Goal: Answer question/provide support: Share knowledge or assist other users

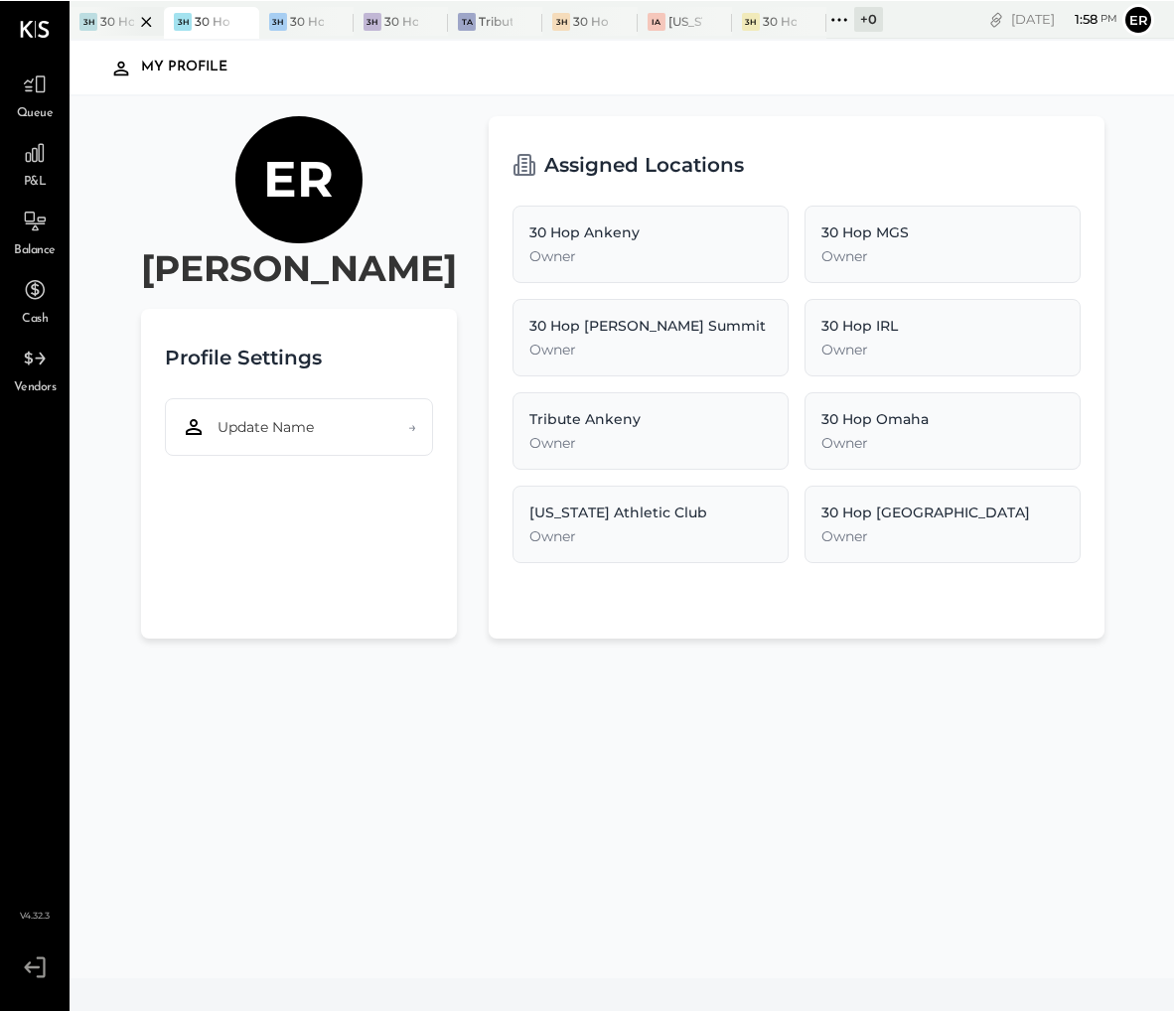
click at [124, 20] on div at bounding box center [129, 20] width 70 height 29
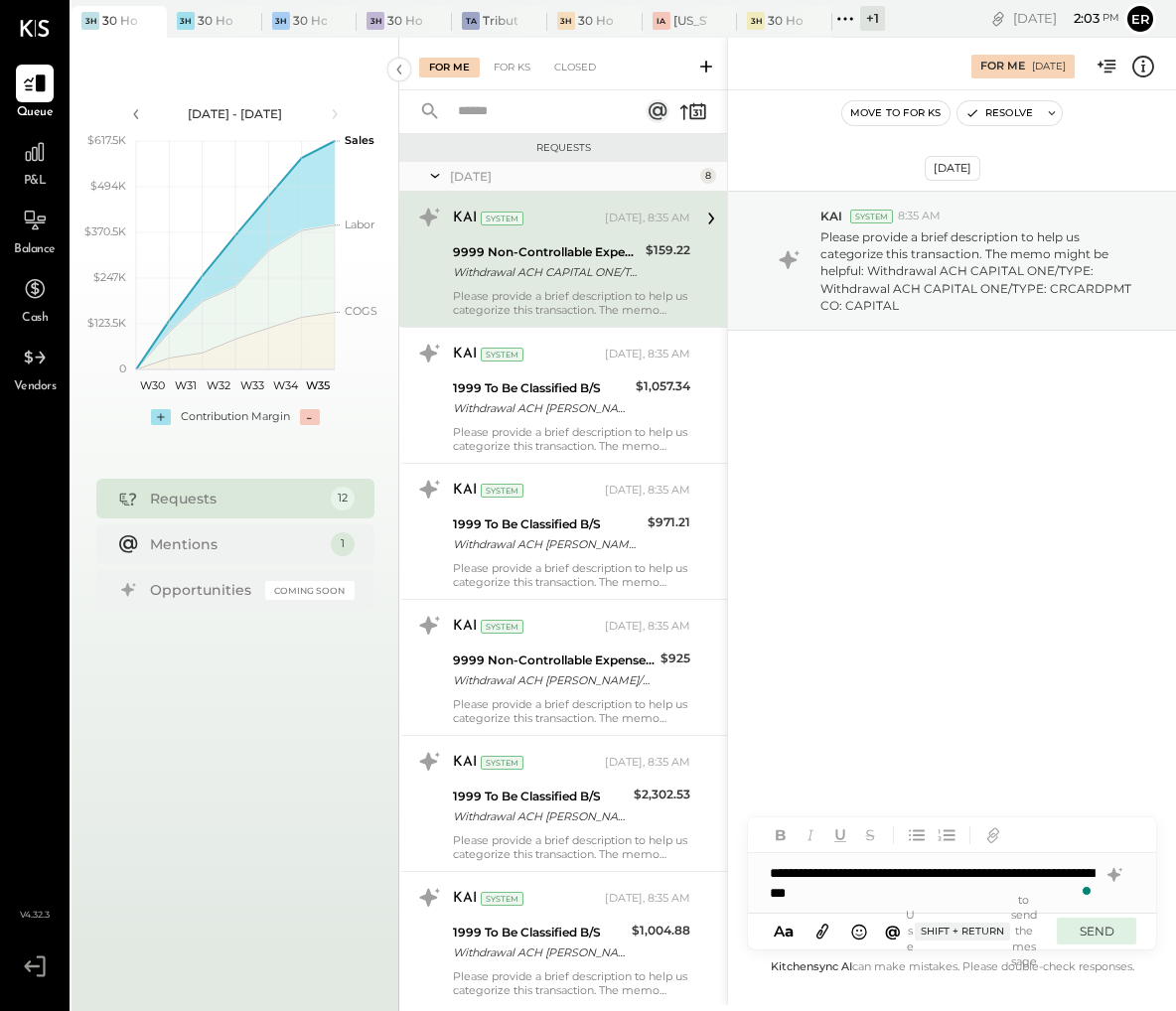
click at [1075, 923] on button "SEND" at bounding box center [1096, 931] width 79 height 27
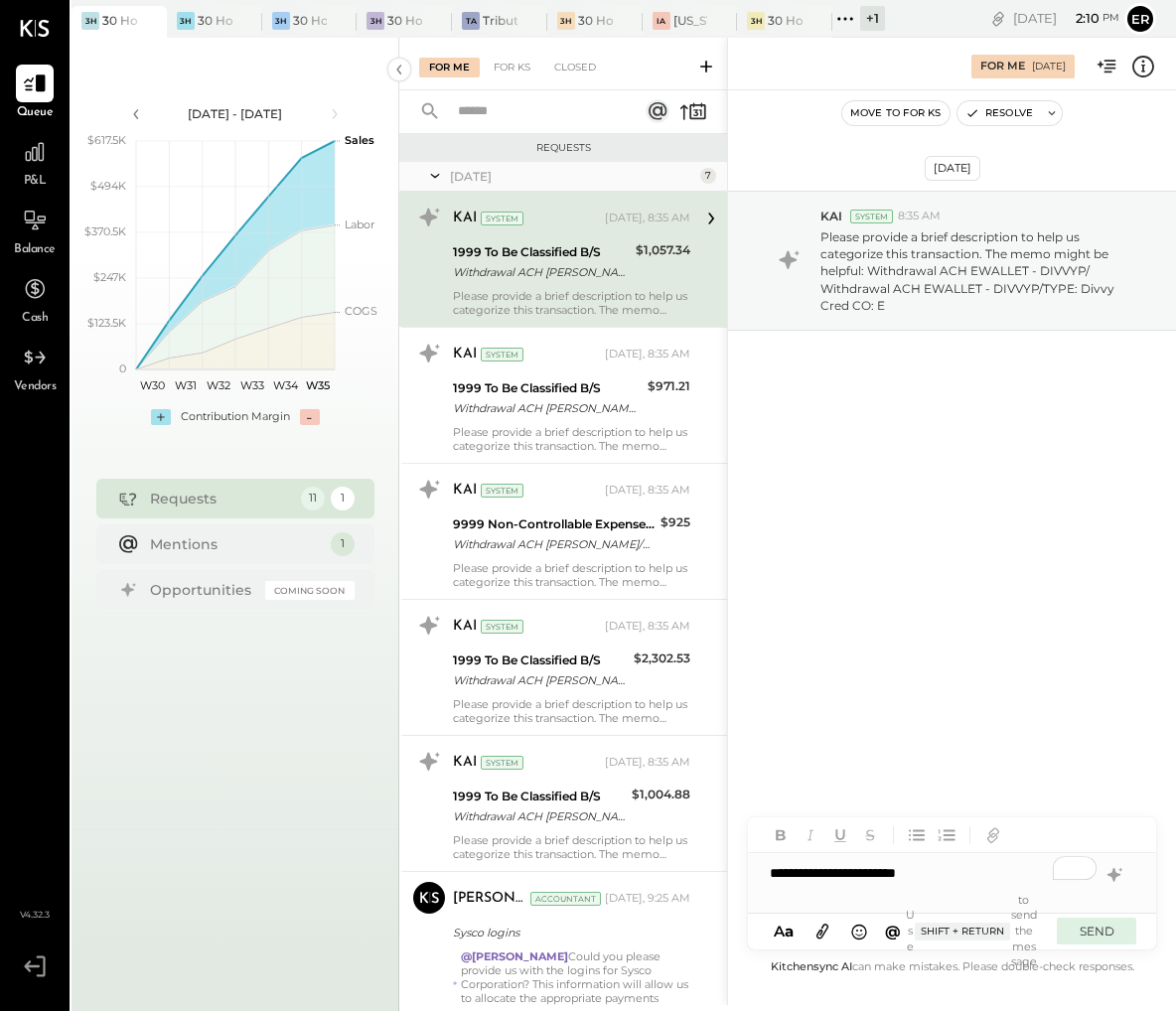
click at [1072, 926] on button "SEND" at bounding box center [1096, 931] width 79 height 27
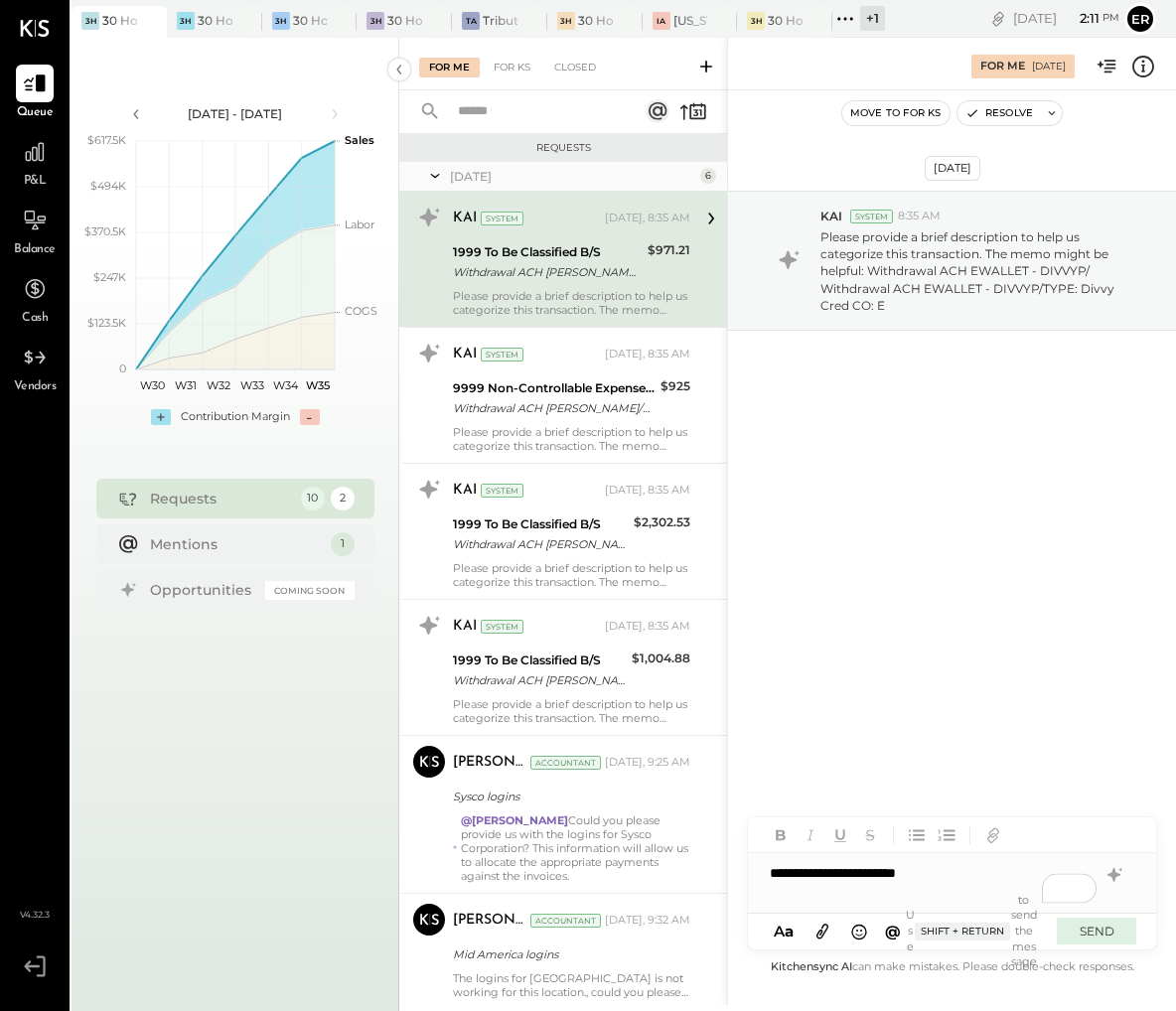
click at [1102, 936] on button "SEND" at bounding box center [1096, 931] width 79 height 27
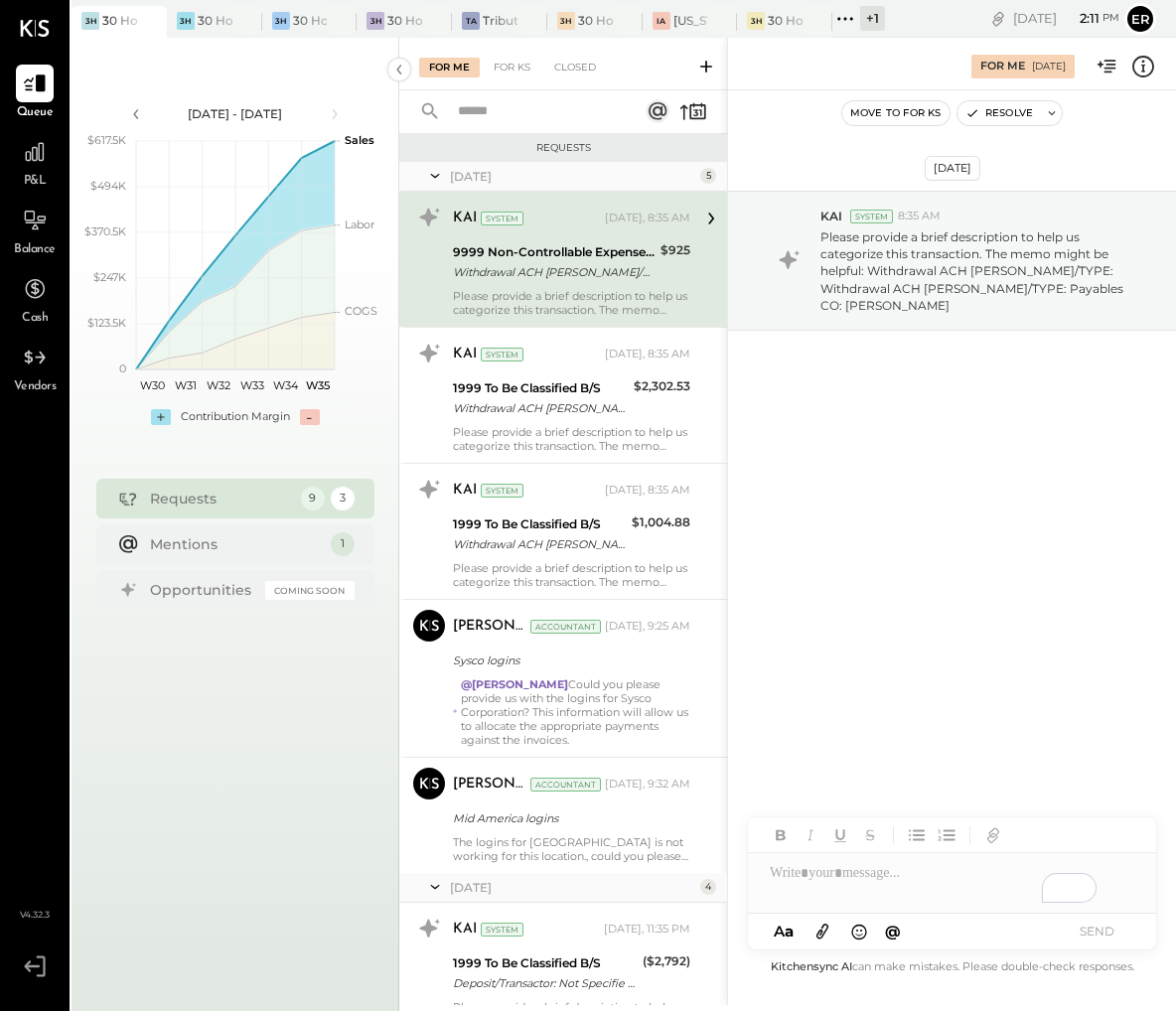
click at [563, 297] on div "Please provide a brief description to help us categorize this transaction. The …" at bounding box center [571, 303] width 237 height 28
click at [119, 21] on div at bounding box center [132, 20] width 70 height 29
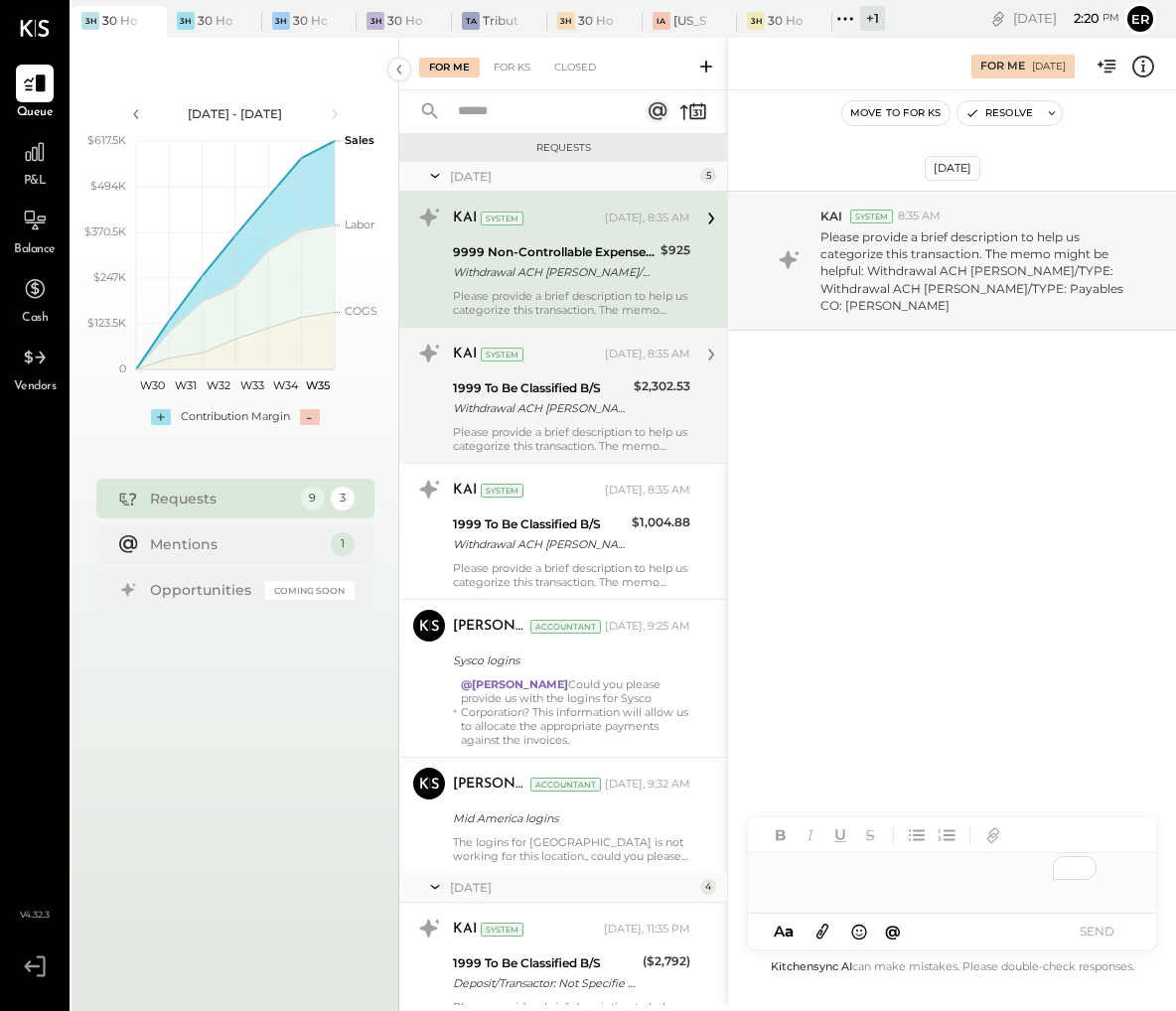
click at [553, 422] on div "KAI System Yesterday, 8:35 AM 1999 To Be Classified B/S Withdrawal ACH EWALLET …" at bounding box center [571, 395] width 237 height 115
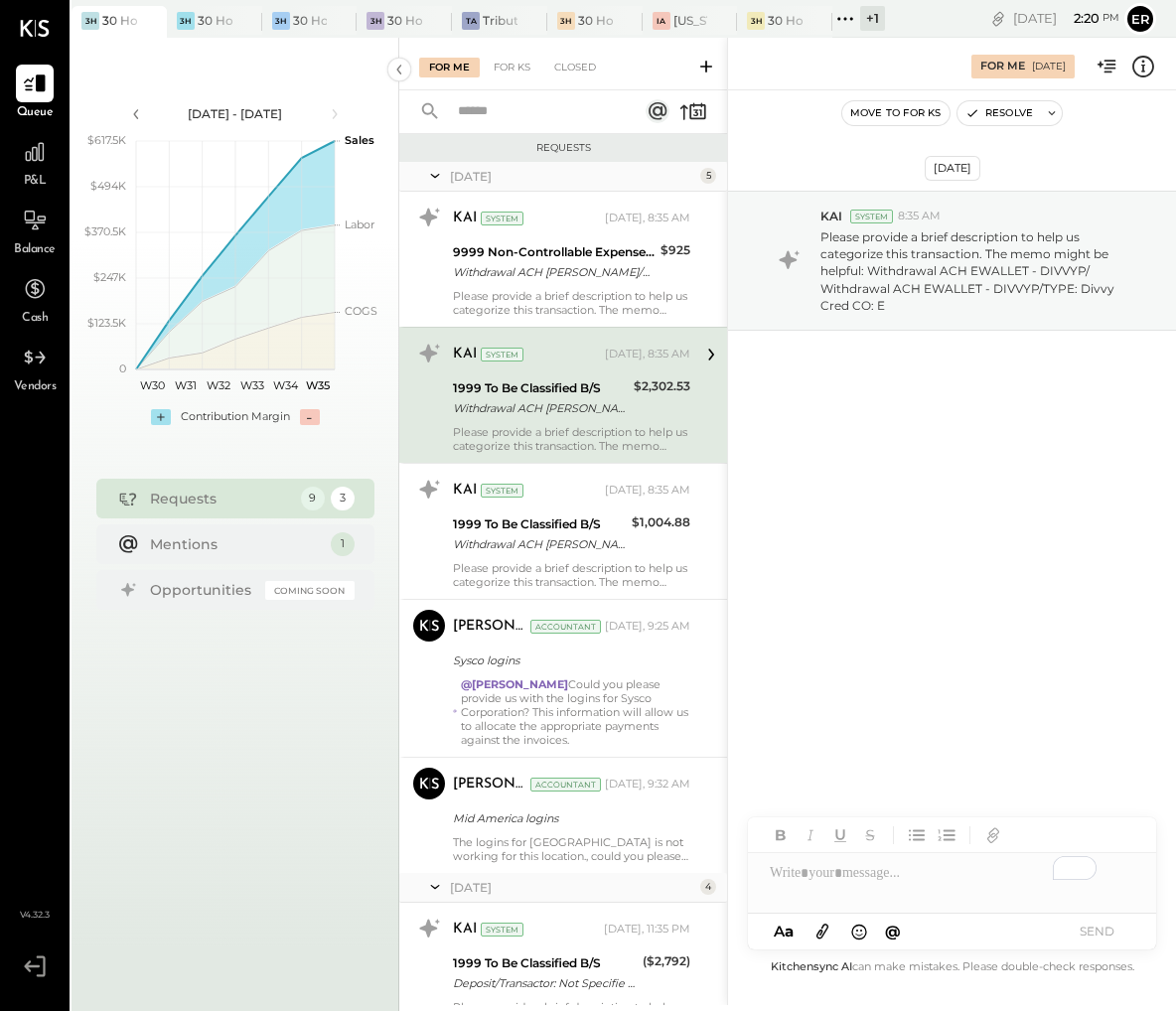
click at [927, 879] on div "To enrich screen reader interactions, please activate Accessibility in Grammarl…" at bounding box center [952, 873] width 408 height 40
copy div "**********"
click at [1094, 929] on button "SEND" at bounding box center [1096, 931] width 79 height 27
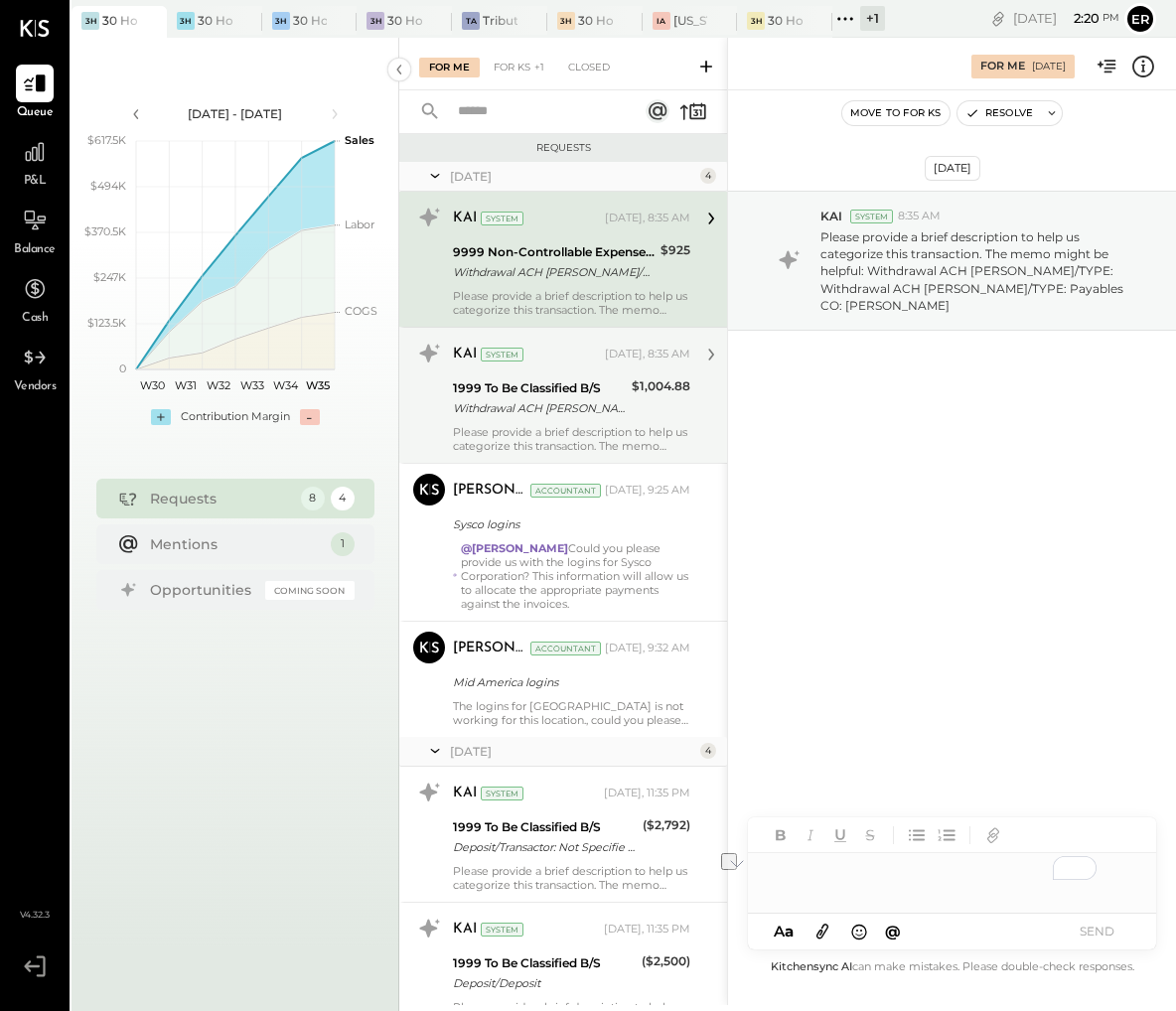
click at [606, 428] on div "Please provide a brief description to help us categorize this transaction. The …" at bounding box center [571, 439] width 237 height 28
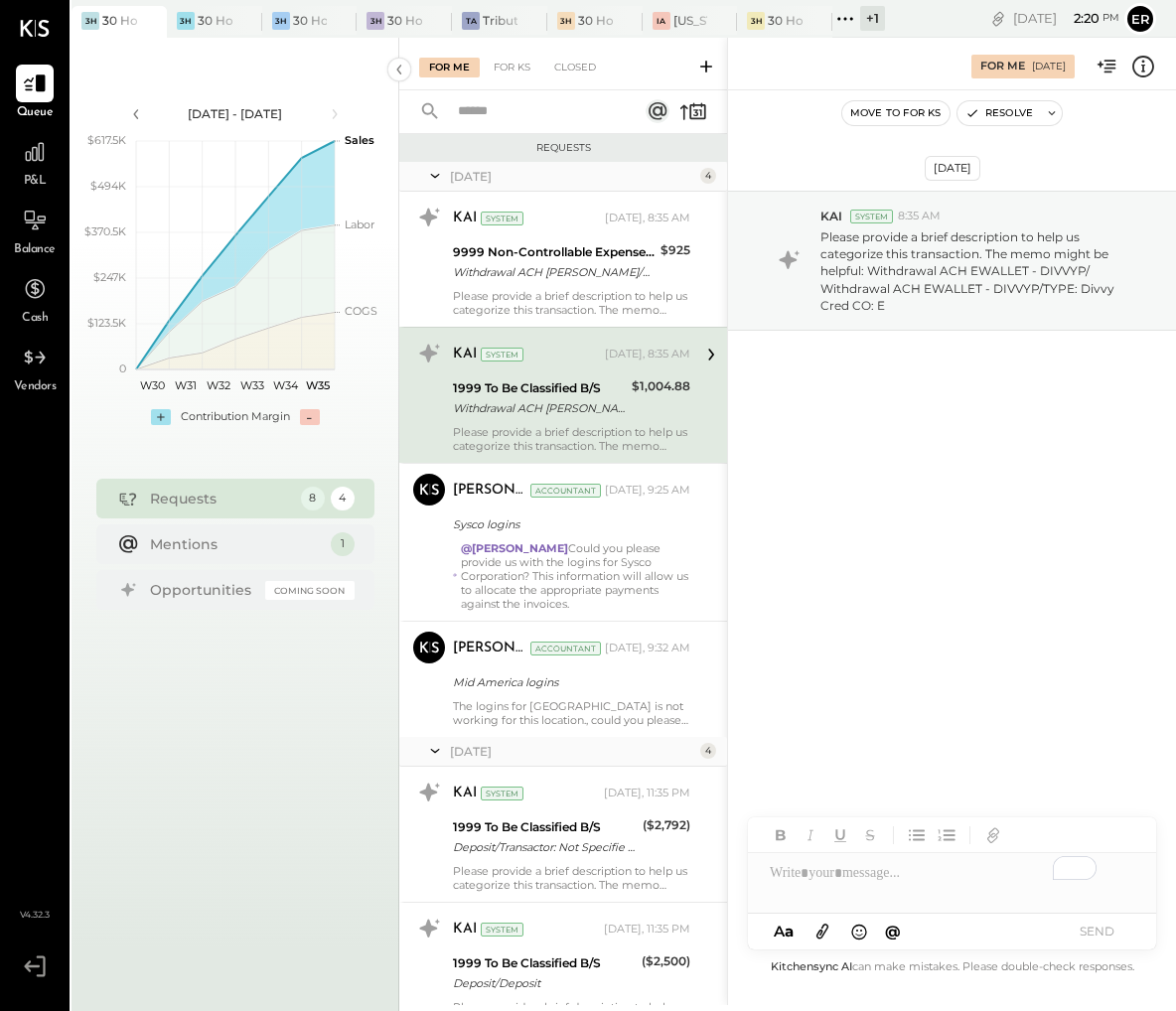
click at [868, 869] on div "To enrich screen reader interactions, please activate Accessibility in Grammarl…" at bounding box center [952, 873] width 408 height 40
click at [1102, 928] on button "SEND" at bounding box center [1096, 931] width 79 height 27
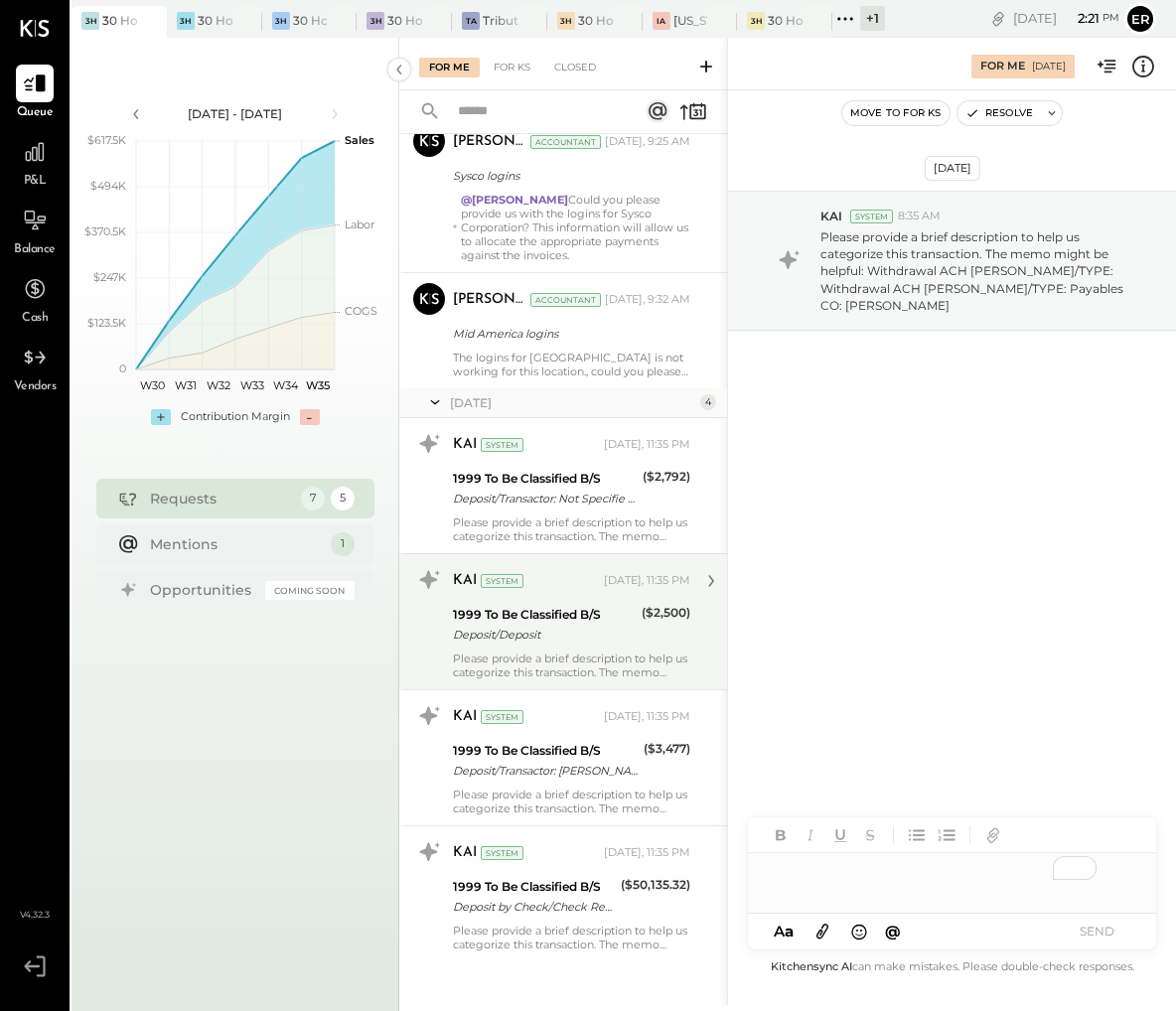
scroll to position [228, 0]
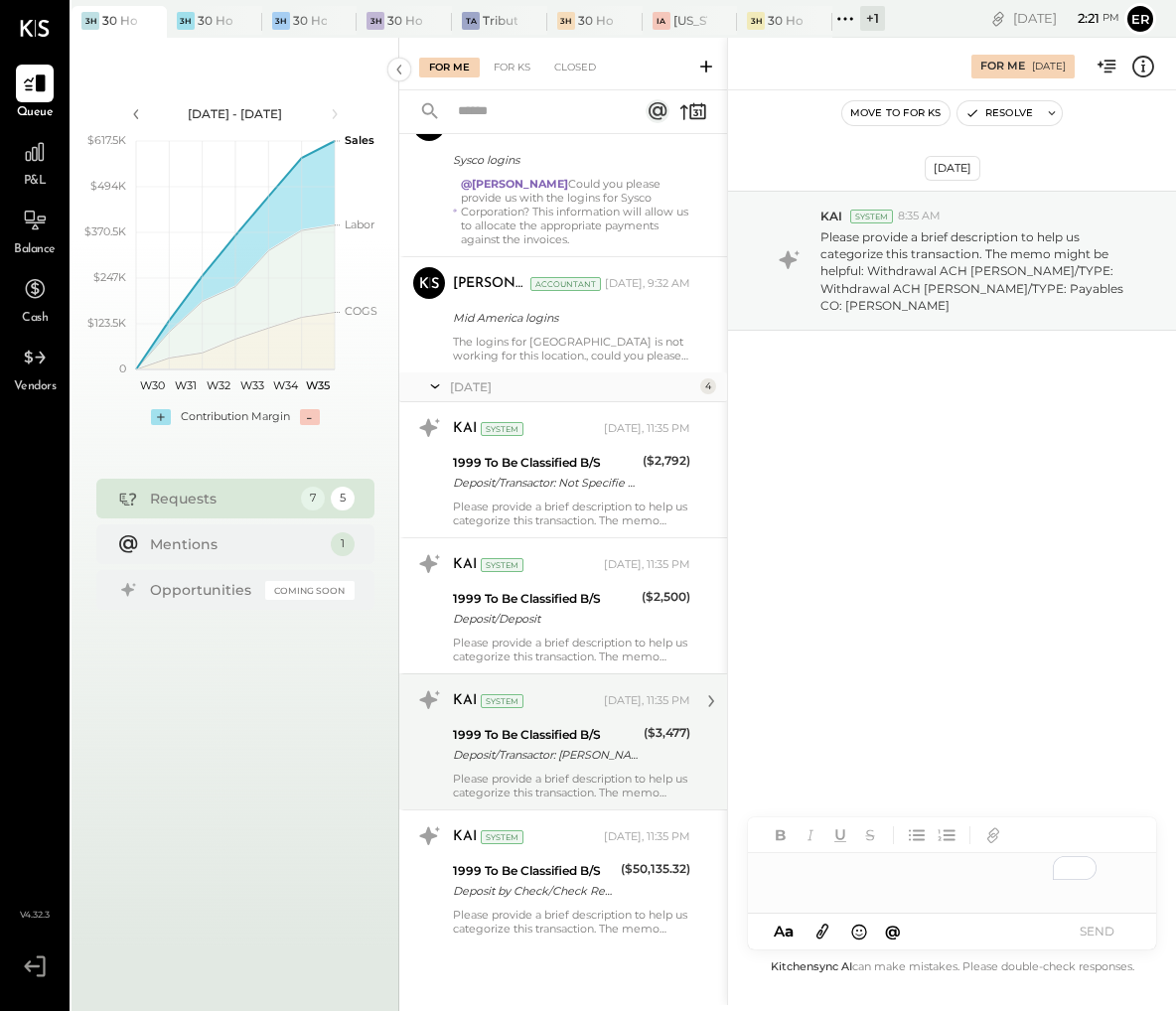
click at [594, 758] on div "Deposit/Transactor: BRIAN JOSEPH Deposit/Transactor: BRIAN JOSEPH FLYNN" at bounding box center [545, 755] width 185 height 20
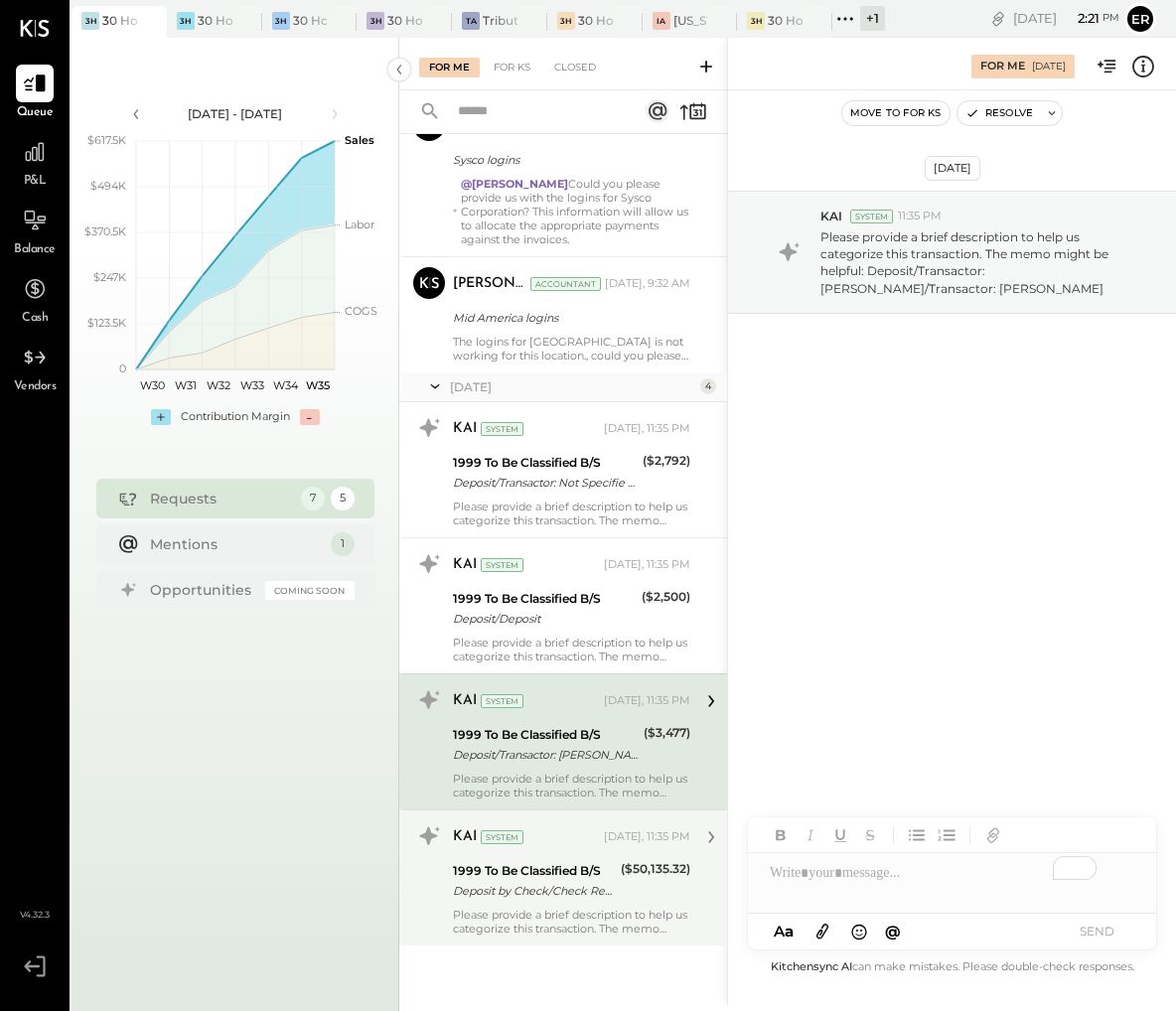
click at [554, 908] on div "Please provide a brief description to help us categorize this transaction. The …" at bounding box center [571, 922] width 237 height 28
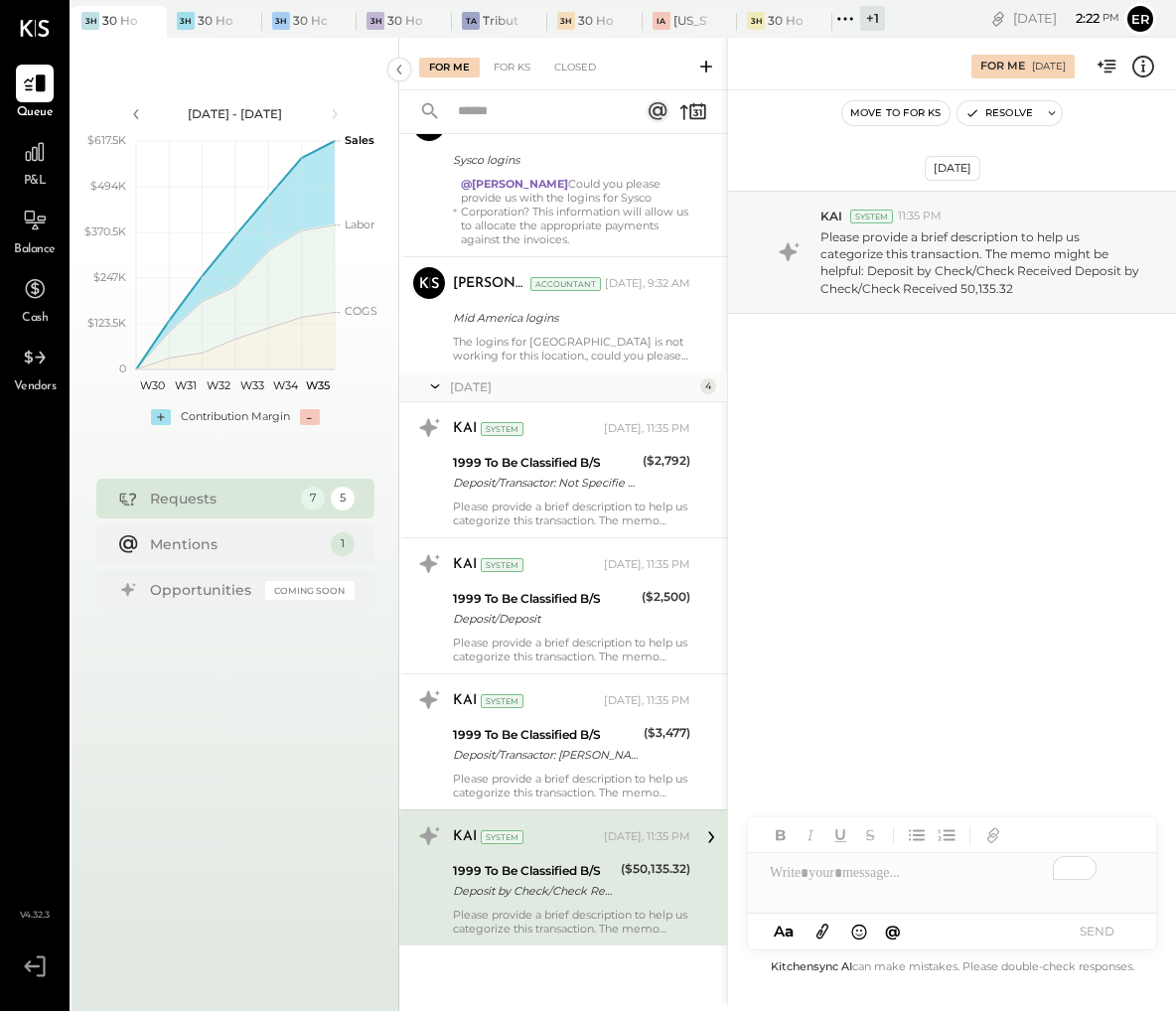
click at [870, 885] on div "To enrich screen reader interactions, please activate Accessibility in Grammarl…" at bounding box center [952, 873] width 408 height 40
click at [1113, 932] on button "SEND" at bounding box center [1096, 931] width 79 height 27
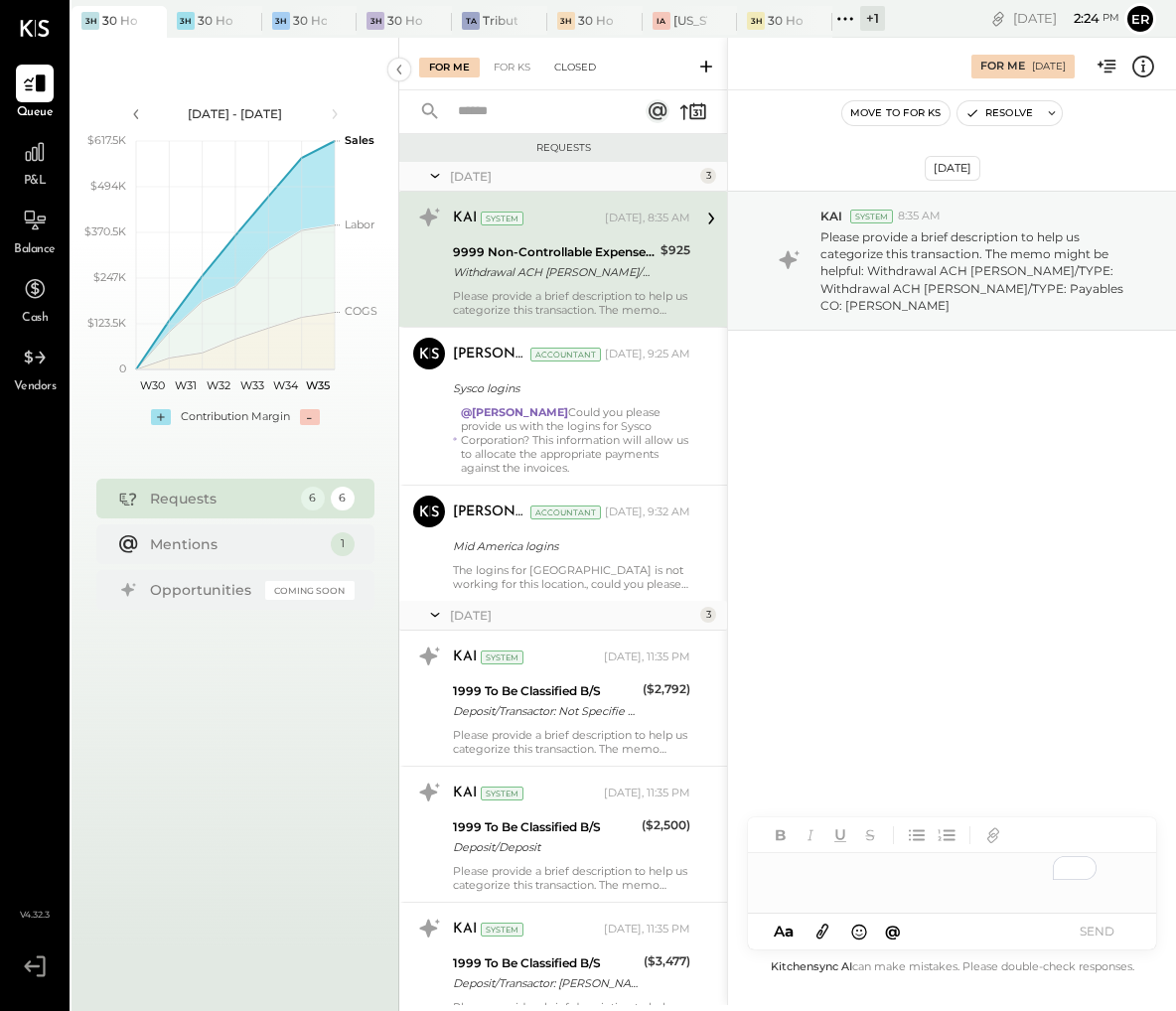
click at [569, 68] on div "Closed" at bounding box center [575, 68] width 62 height 20
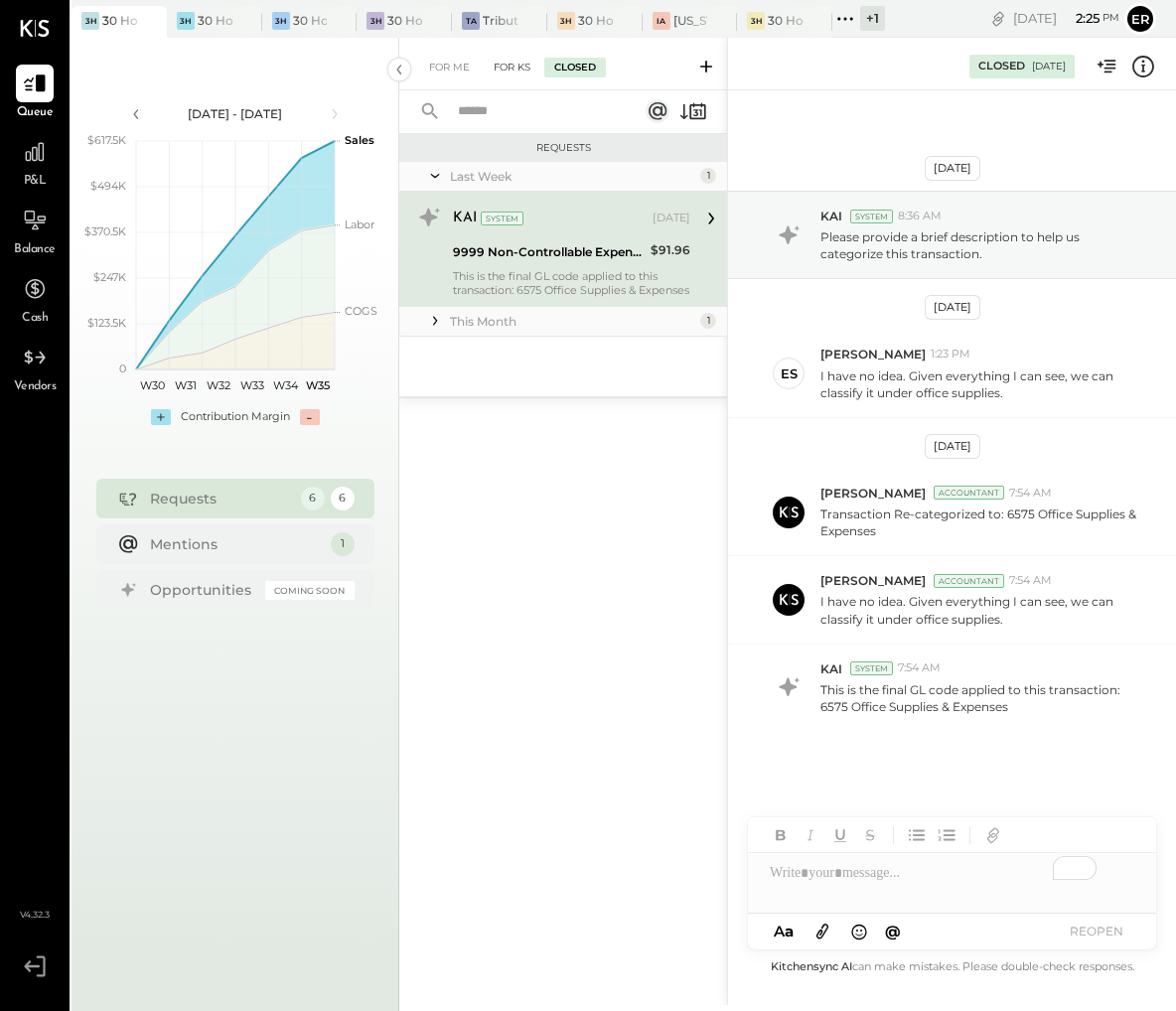
click at [505, 75] on div "For KS" at bounding box center [512, 68] width 57 height 20
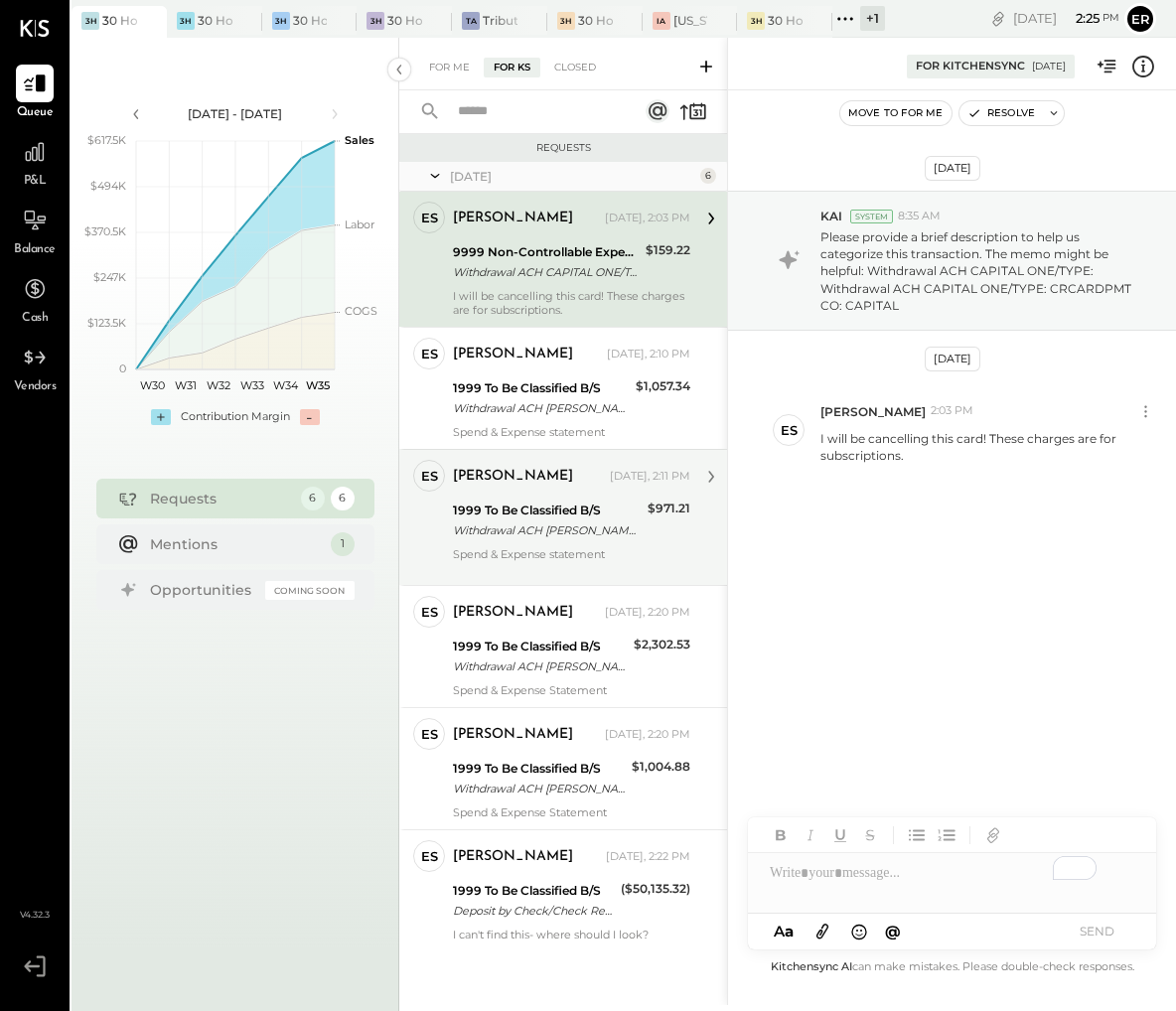
scroll to position [6, 0]
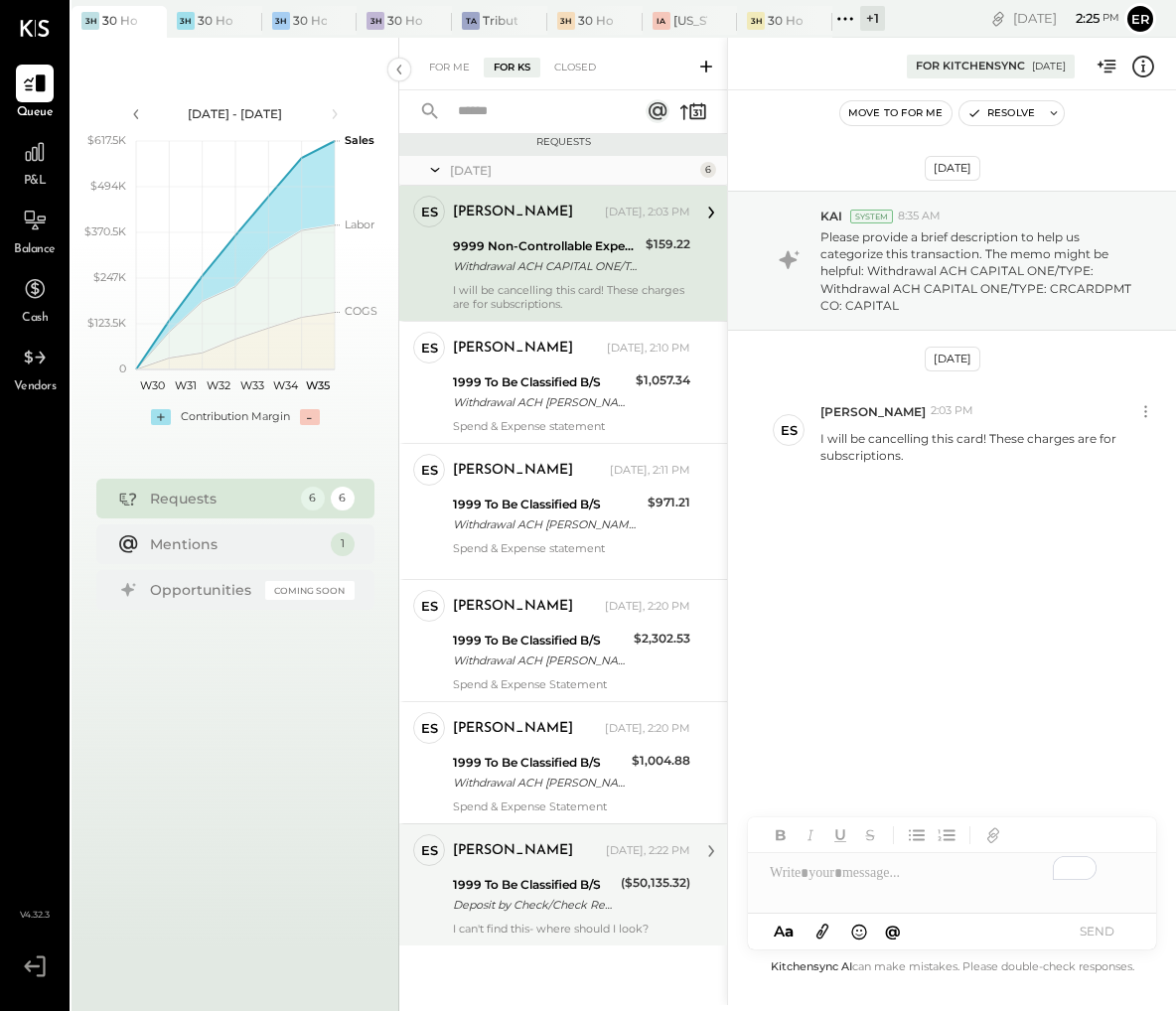
click at [614, 870] on div "Erik Shewmaker Today, 2:22 PM 1999 To Be Classified B/S Deposit by Check/Check …" at bounding box center [571, 885] width 237 height 101
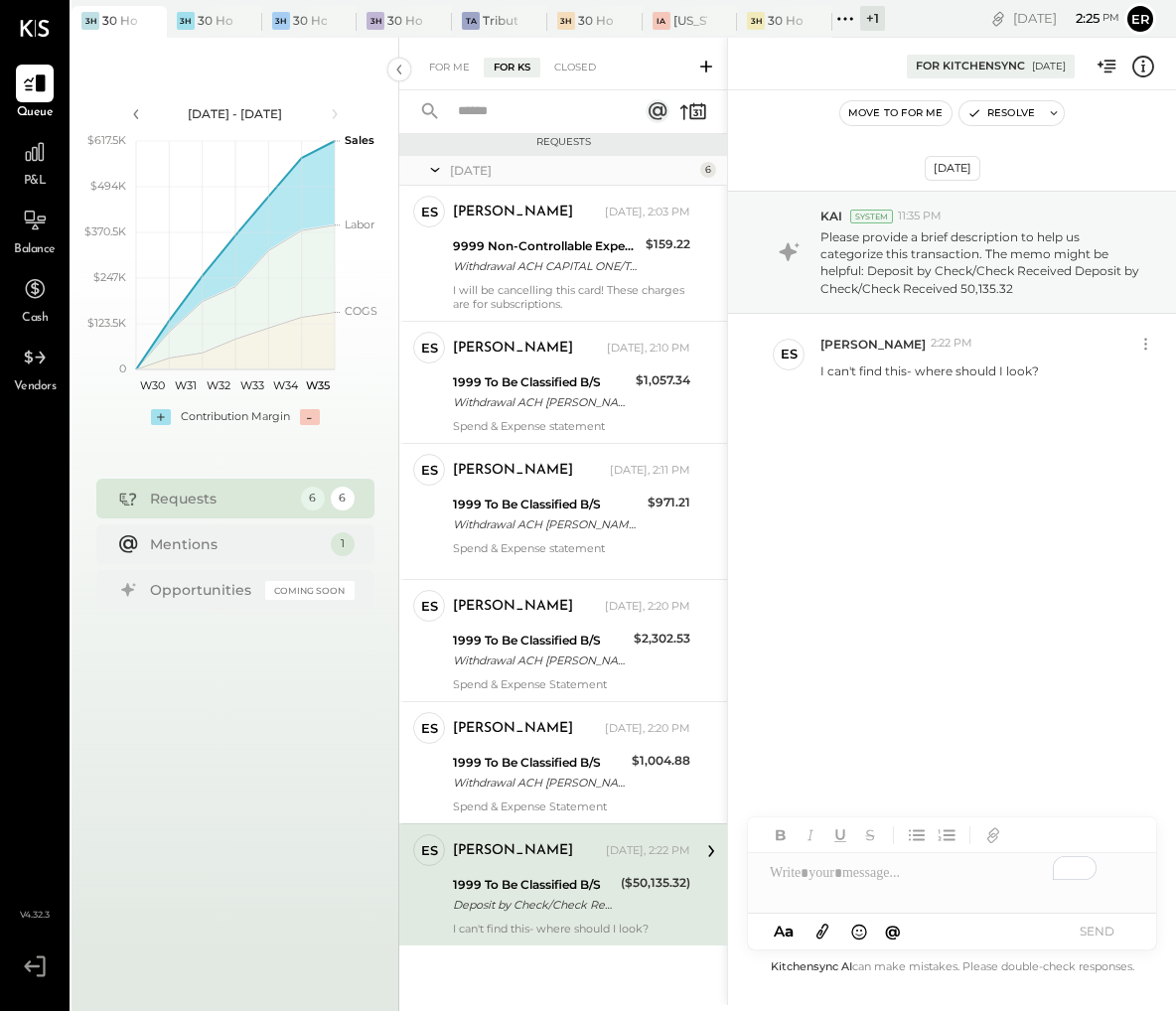
click at [831, 871] on div "To enrich screen reader interactions, please activate Accessibility in Grammarl…" at bounding box center [952, 873] width 408 height 40
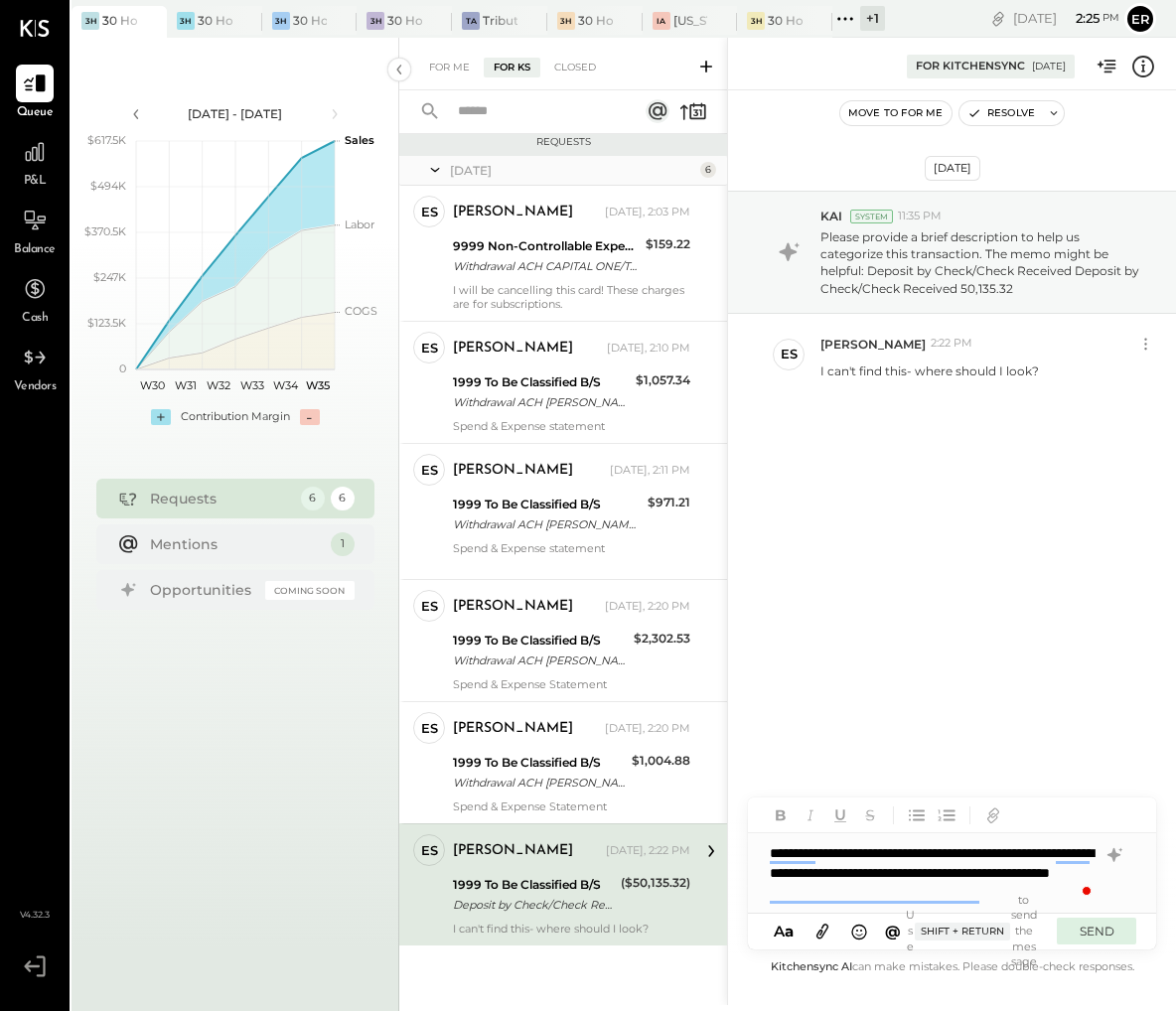
click at [1113, 930] on button "SEND" at bounding box center [1096, 931] width 79 height 27
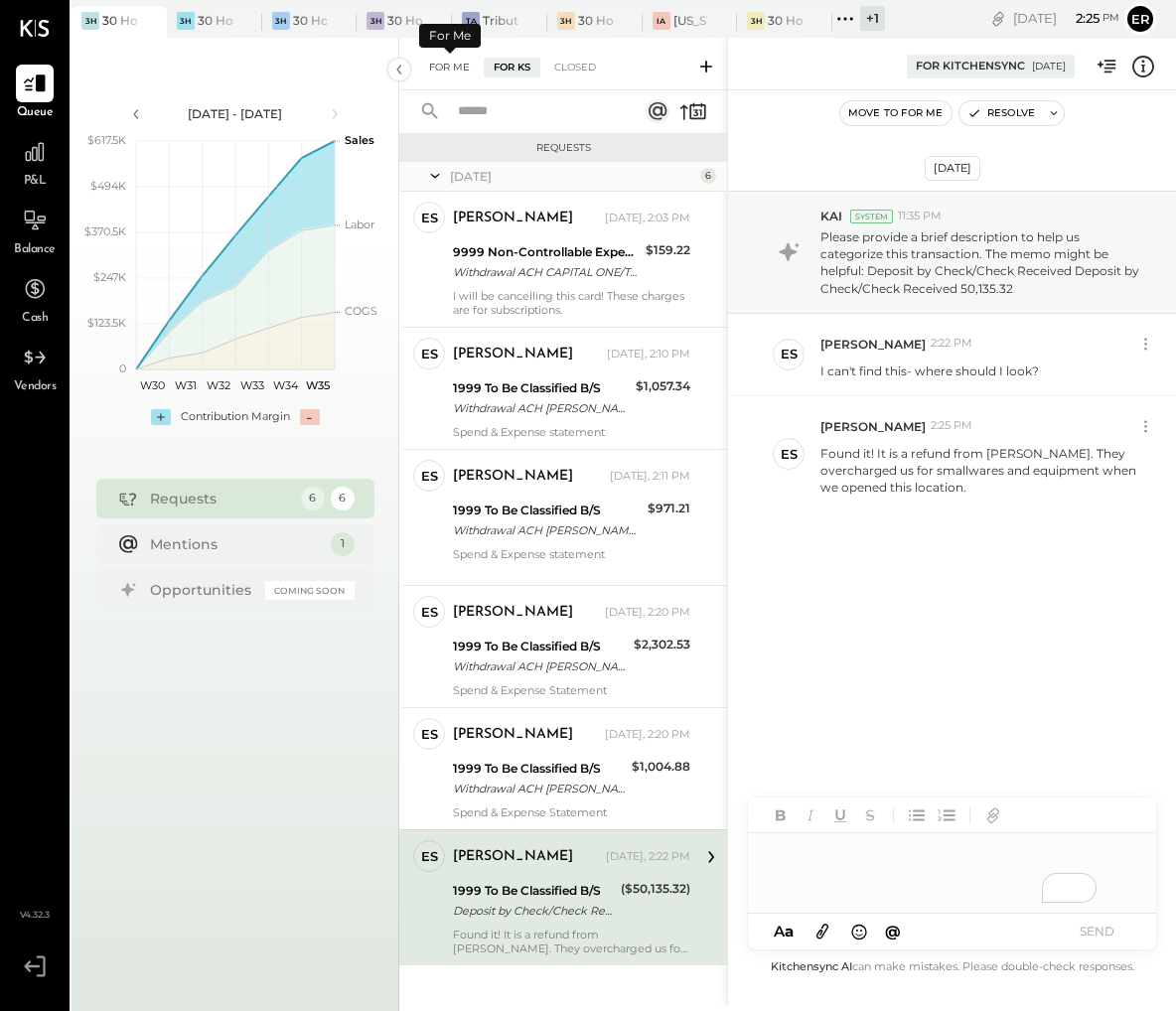
click at [449, 67] on div "For Me" at bounding box center [449, 68] width 61 height 20
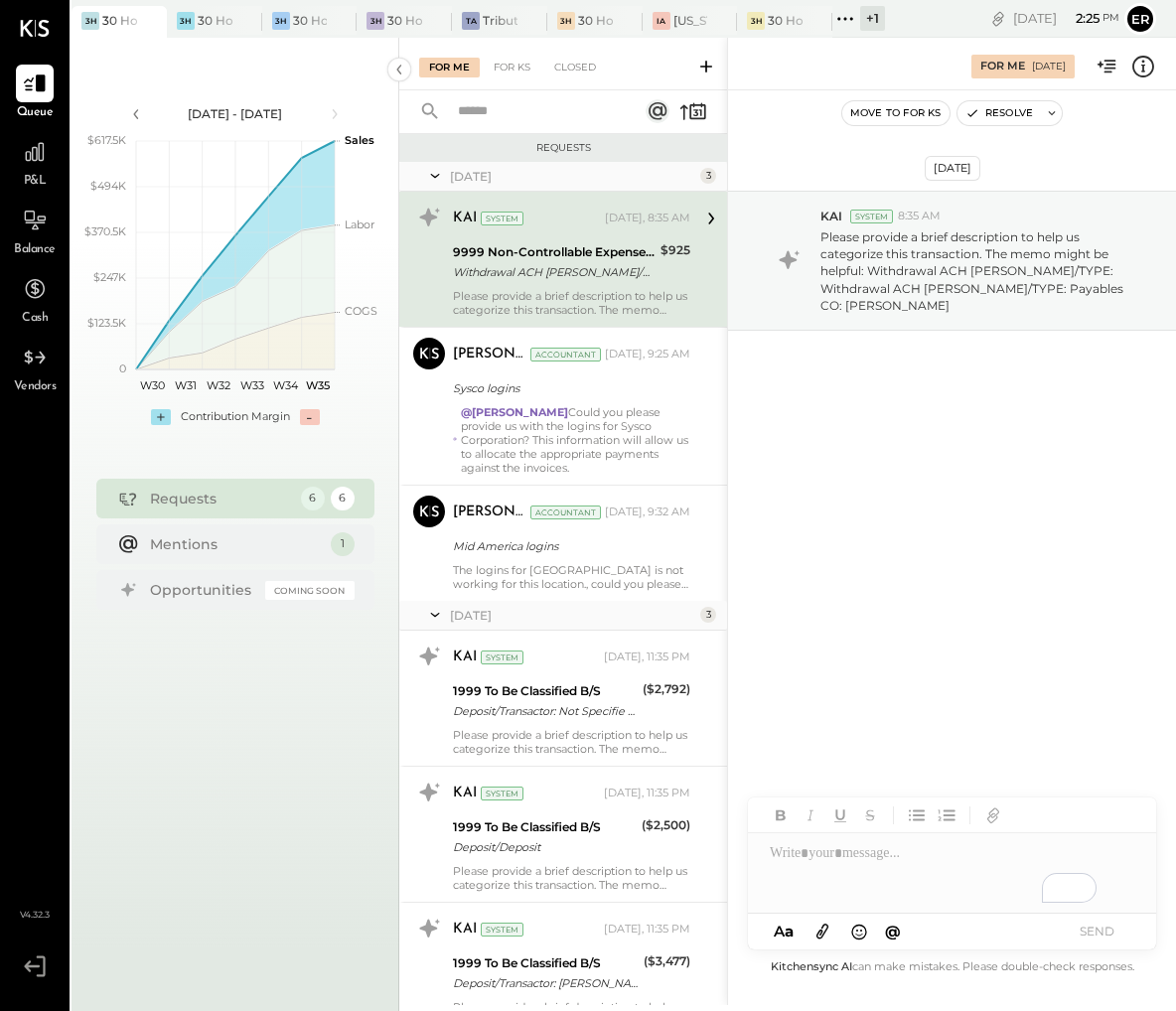
click at [901, 870] on div "To enrich screen reader interactions, please activate Accessibility in Grammarl…" at bounding box center [952, 873] width 408 height 79
click at [1093, 931] on button "SEND" at bounding box center [1096, 931] width 79 height 27
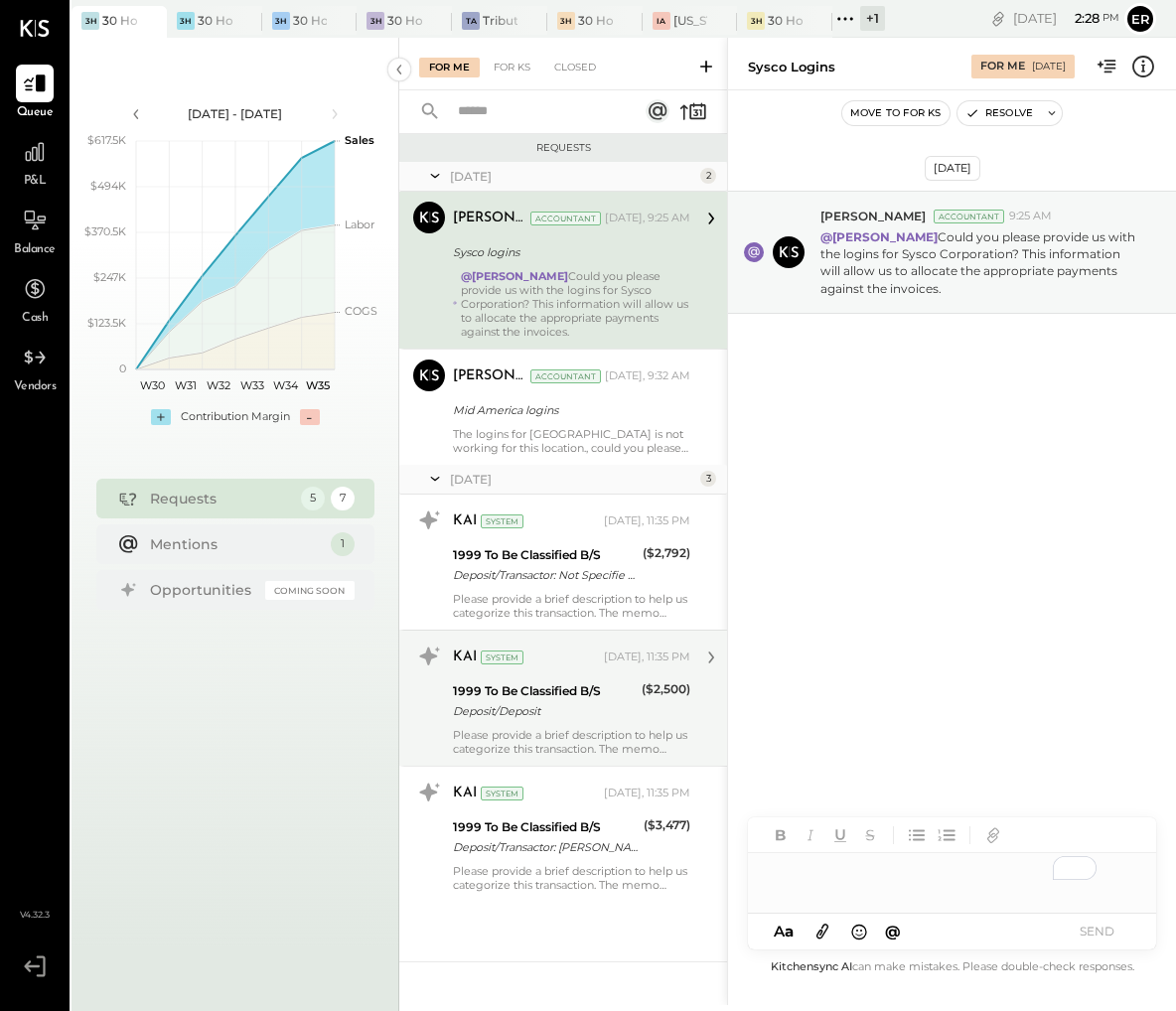
click at [551, 734] on div "Please provide a brief description to help us categorize this transaction. The …" at bounding box center [571, 742] width 237 height 28
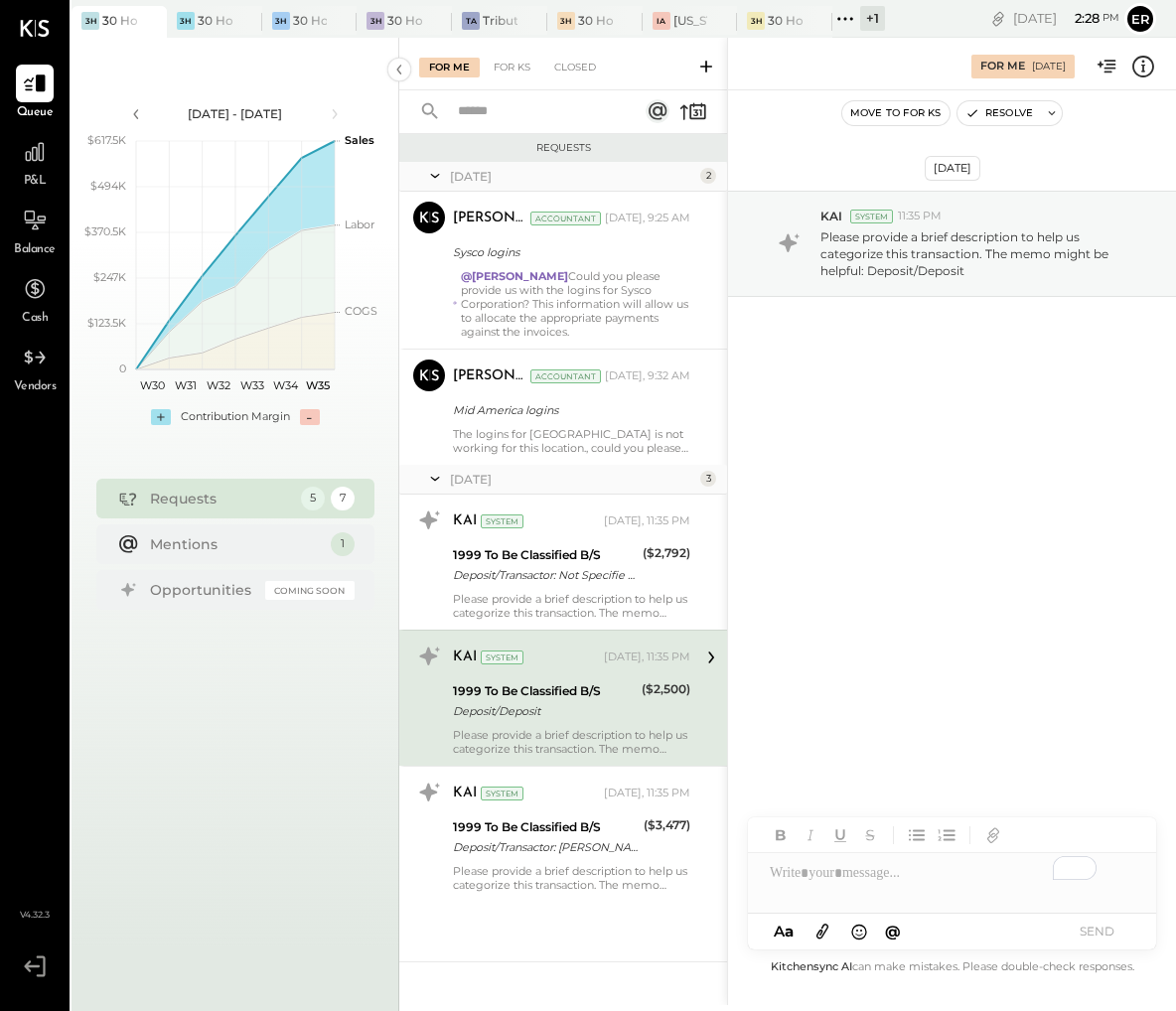
click at [867, 877] on div "To enrich screen reader interactions, please activate Accessibility in Grammarl…" at bounding box center [952, 873] width 408 height 40
click at [1095, 923] on button "SEND" at bounding box center [1096, 931] width 79 height 27
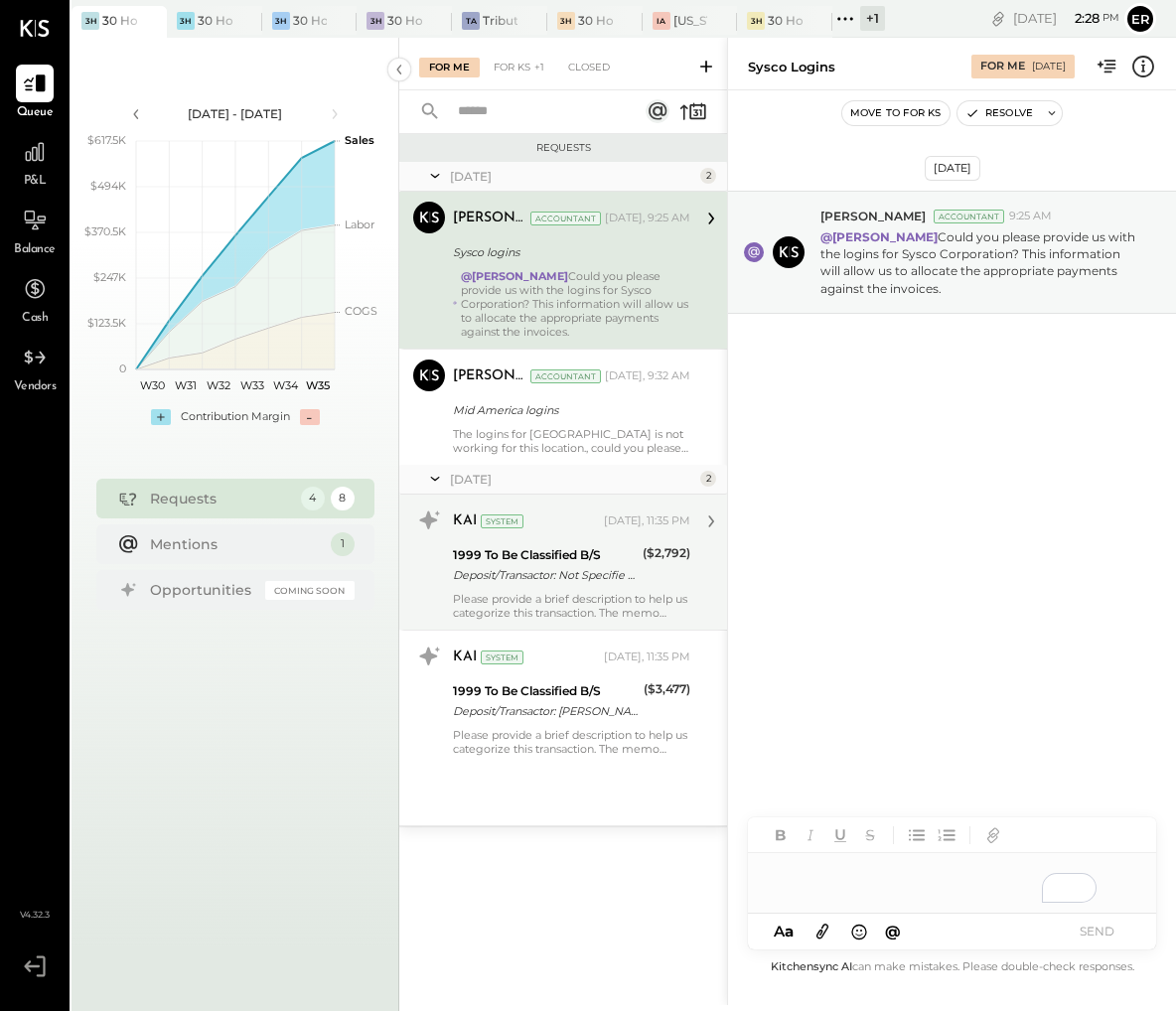
click at [551, 574] on div "Deposit/Transactor: Not Specifie Deposit/Transactor: Not Specified" at bounding box center [545, 575] width 184 height 20
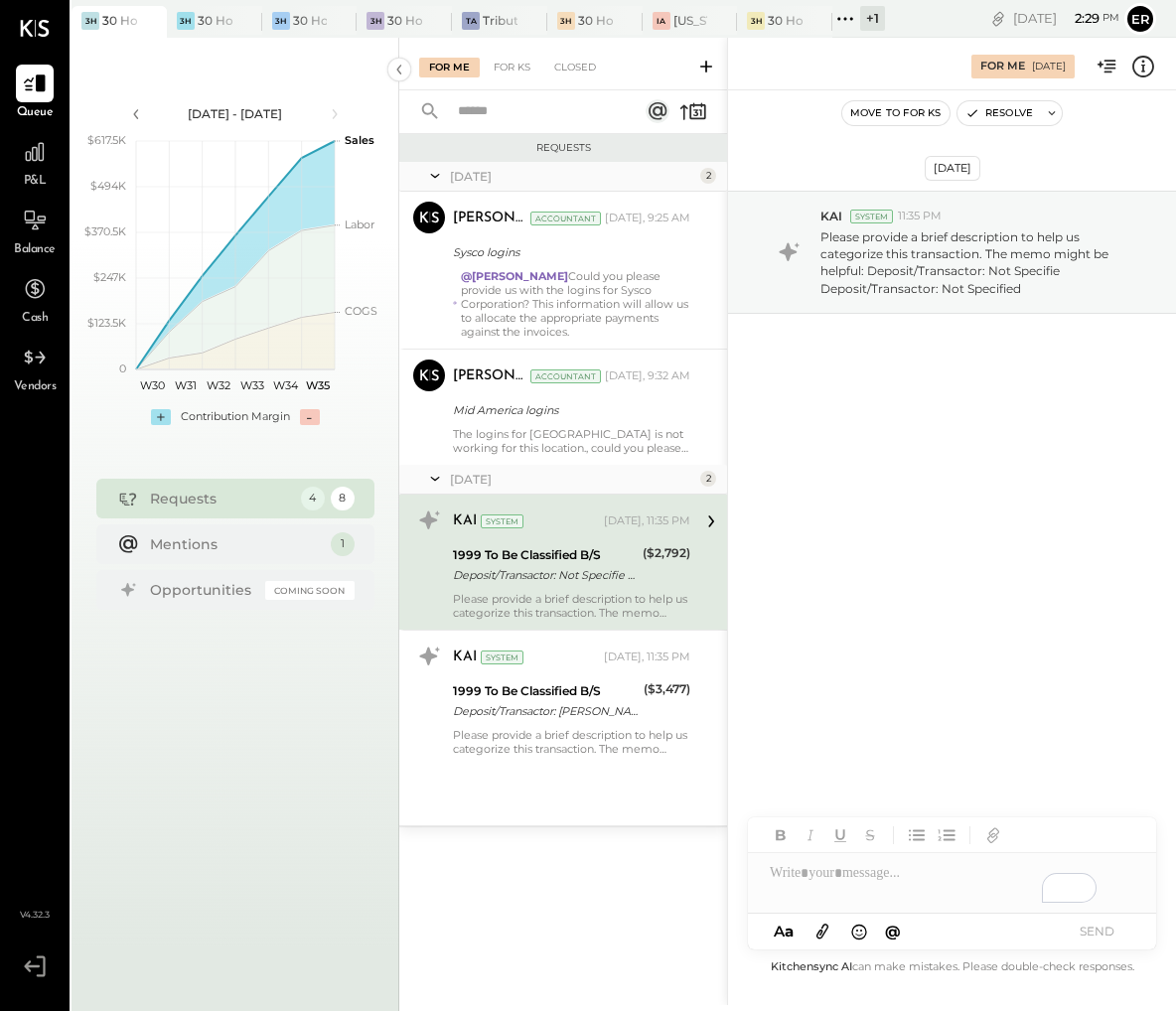
click at [837, 873] on div "To enrich screen reader interactions, please activate Accessibility in Grammarl…" at bounding box center [952, 883] width 408 height 60
click at [1129, 940] on button "SEND" at bounding box center [1096, 931] width 79 height 27
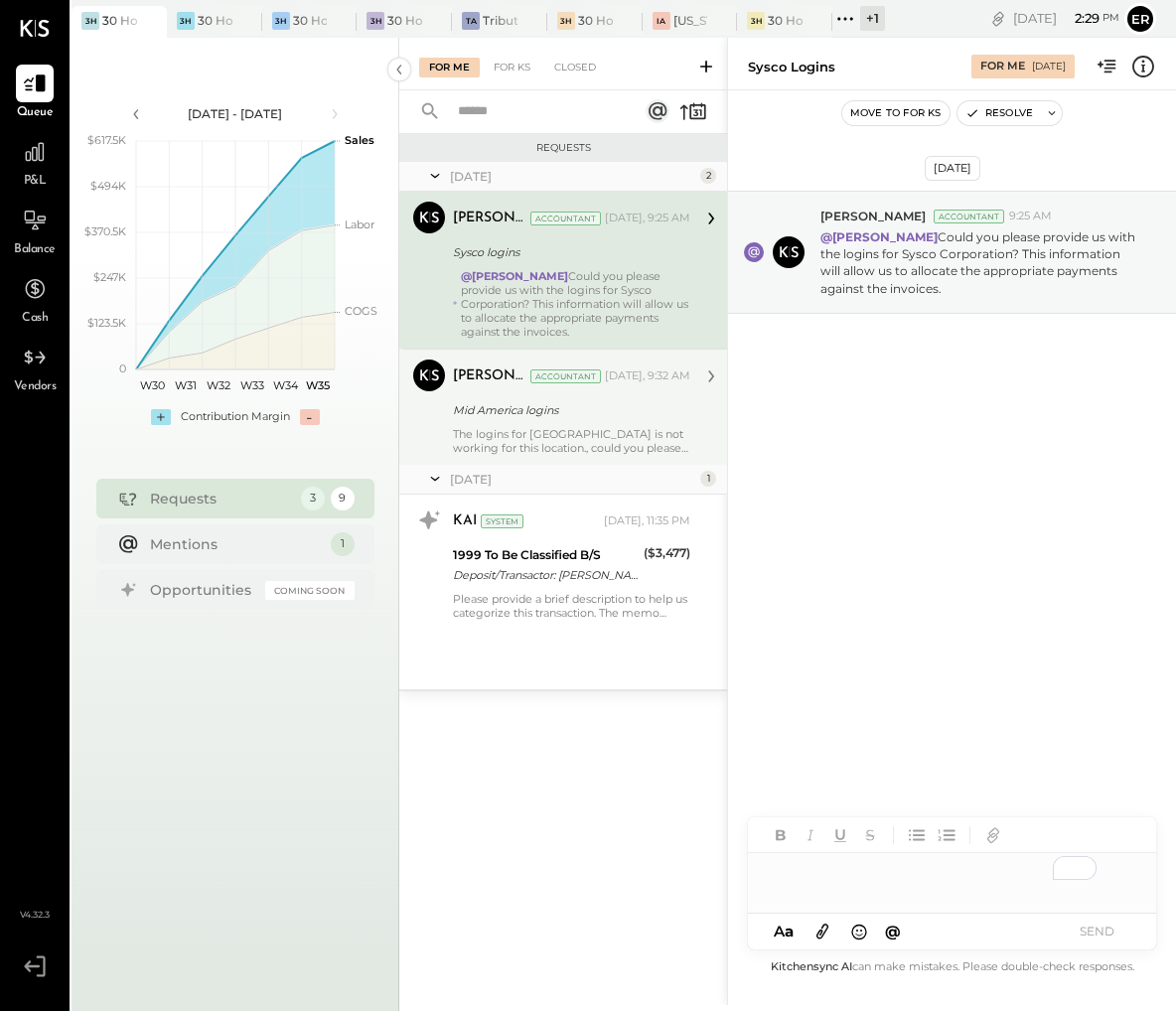
click at [615, 419] on div "Mid America logins" at bounding box center [568, 410] width 231 height 24
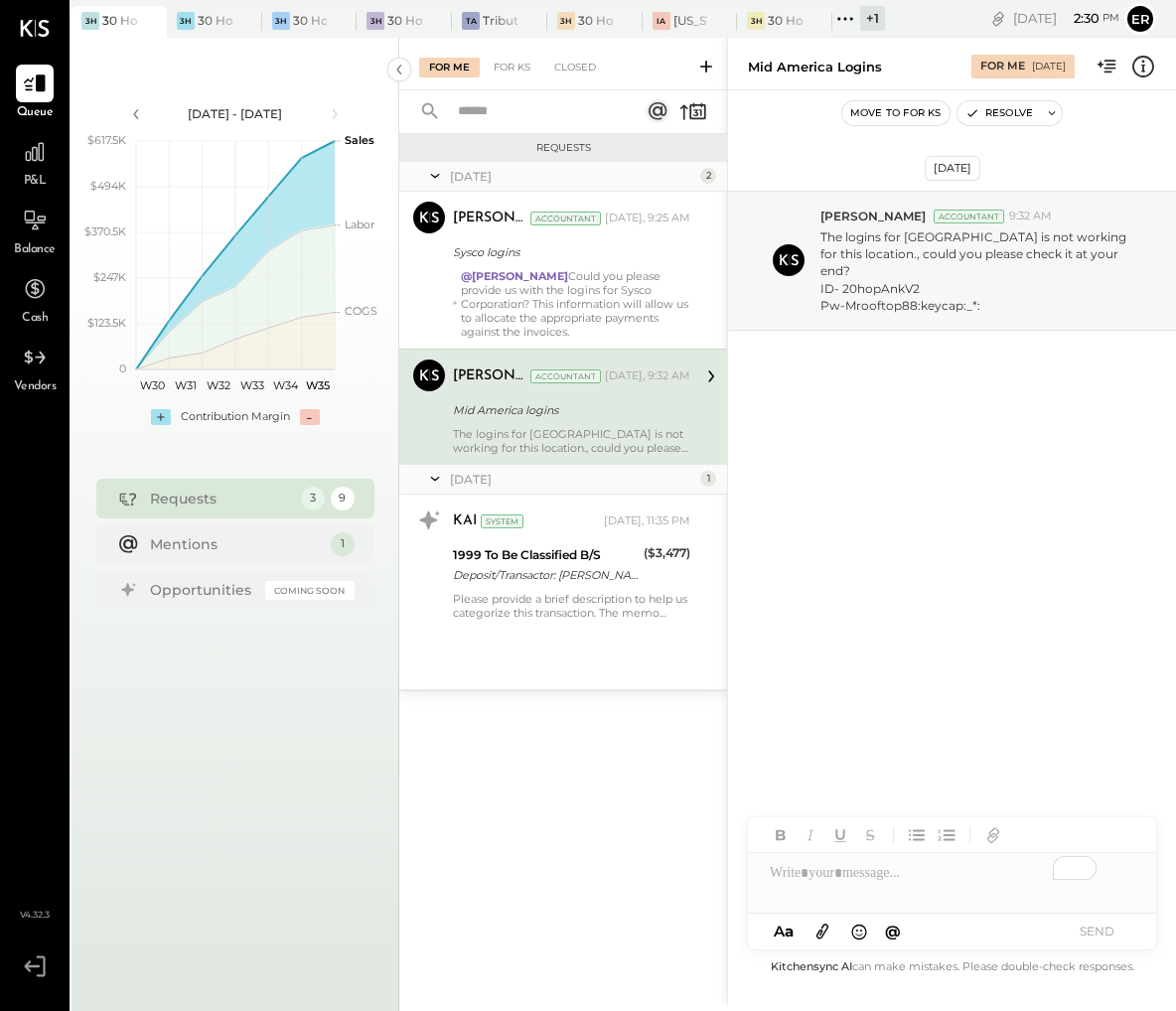
click at [838, 874] on div "To enrich screen reader interactions, please activate Accessibility in Grammarl…" at bounding box center [952, 873] width 408 height 40
click at [1103, 936] on button "SEND" at bounding box center [1096, 931] width 79 height 27
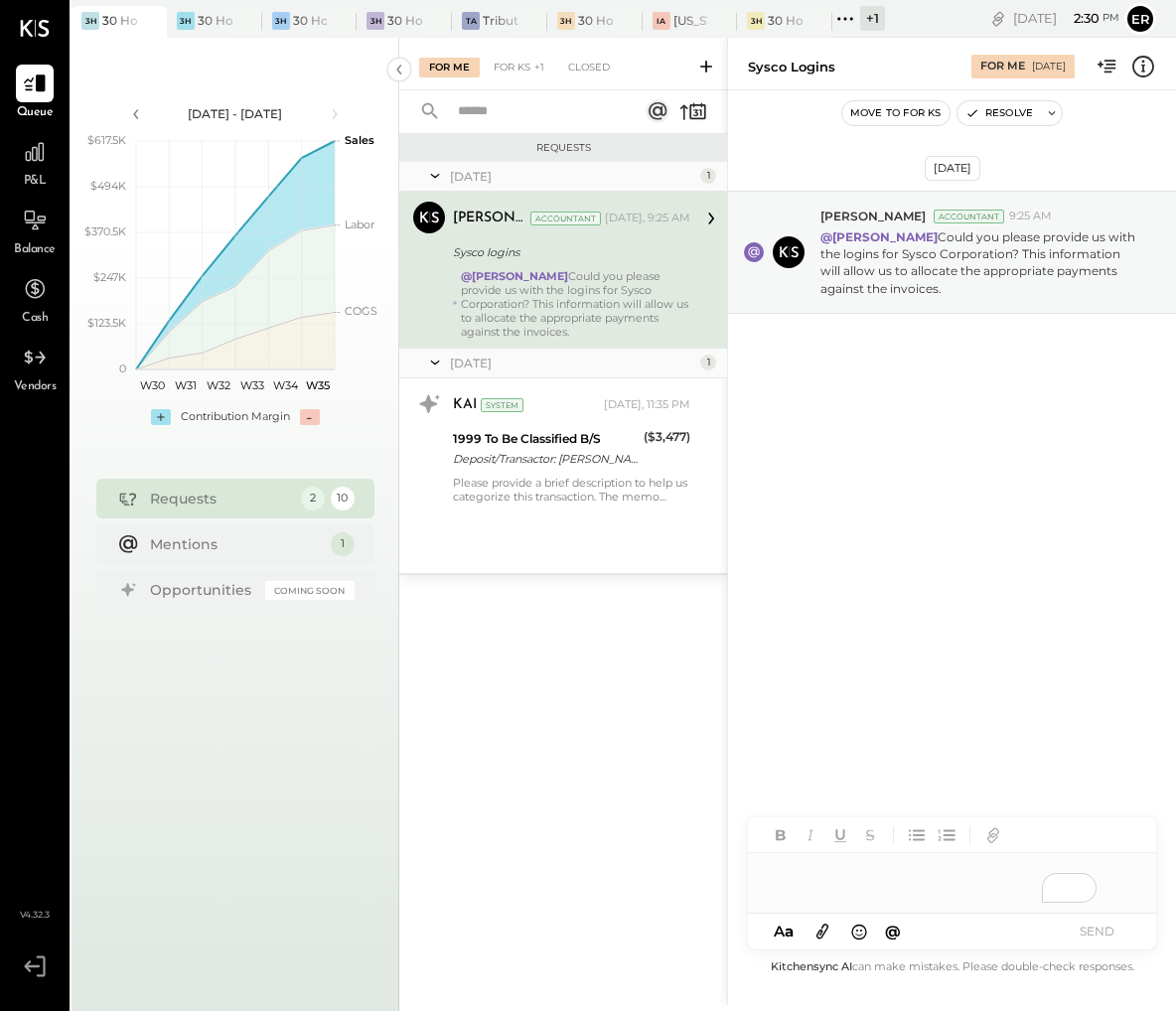
click at [608, 300] on div "@Erik Shewmaker Could you please provide us with the logins for Sysco Corporati…" at bounding box center [575, 304] width 229 height 70
click at [815, 879] on div "To enrich screen reader interactions, please activate Accessibility in Grammarl…" at bounding box center [952, 883] width 408 height 60
click at [1099, 926] on button "SEND" at bounding box center [1096, 931] width 79 height 27
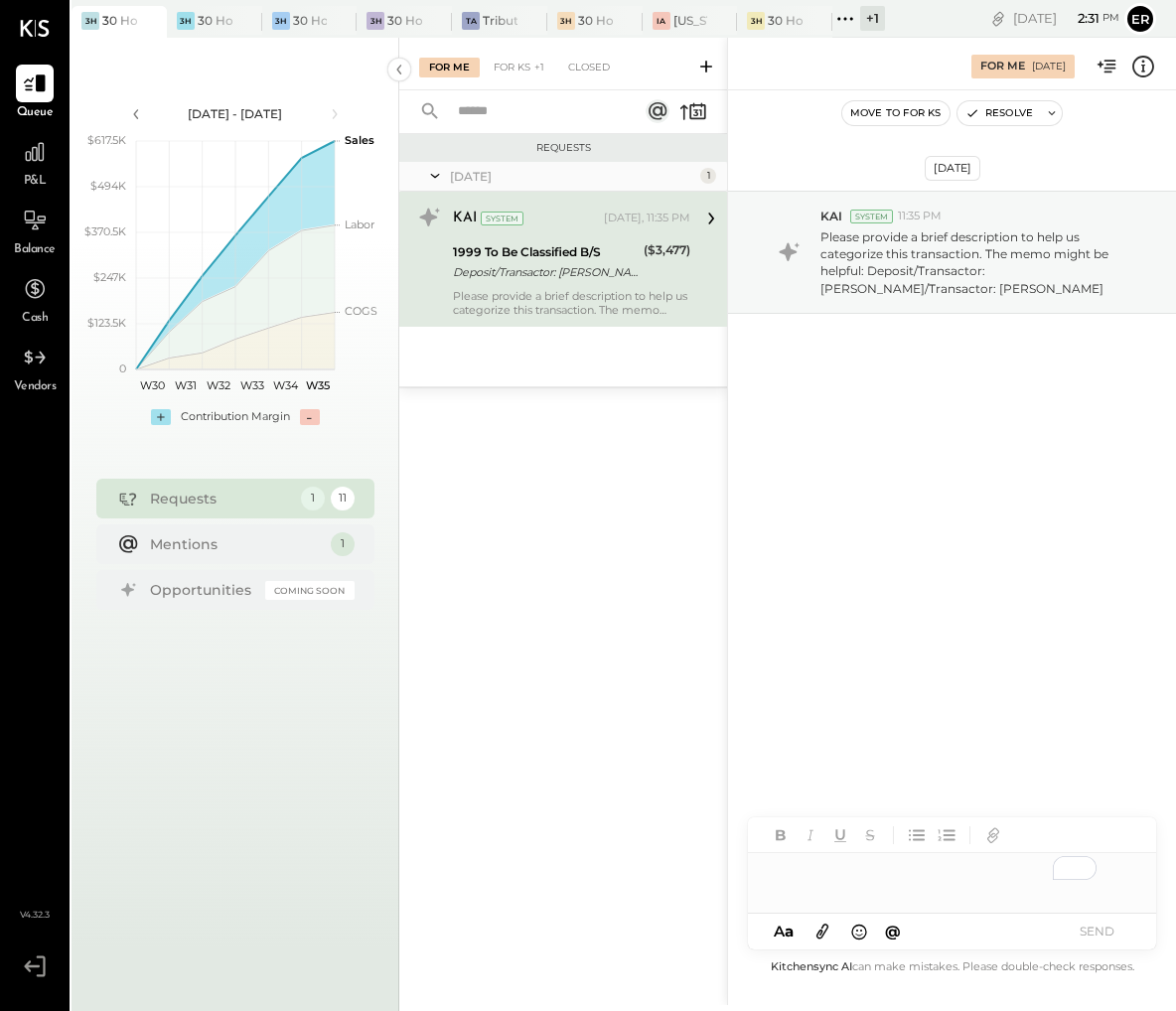
click at [929, 882] on div "To enrich screen reader interactions, please activate Accessibility in Grammarl…" at bounding box center [952, 873] width 408 height 40
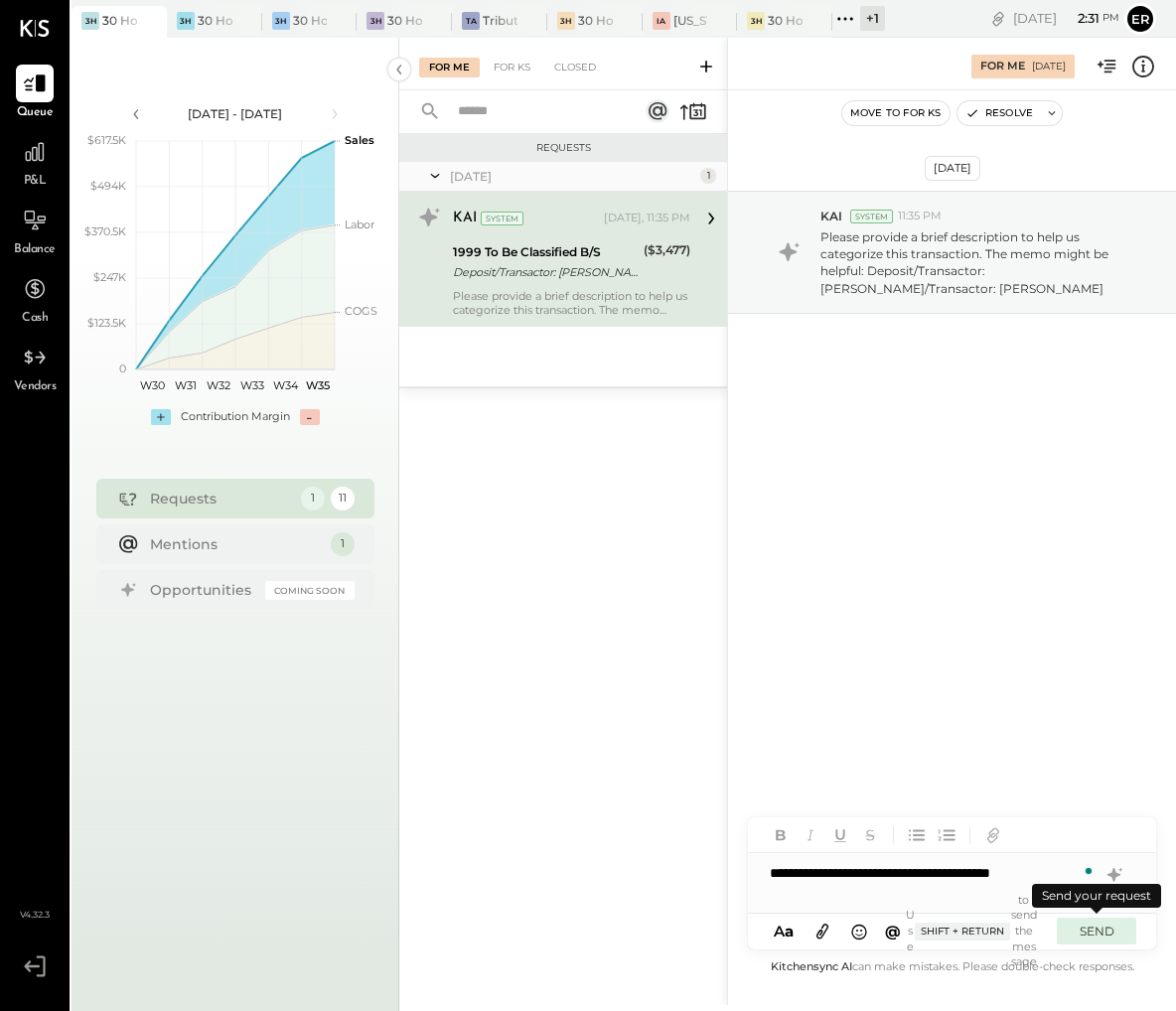
click at [1078, 932] on button "SEND" at bounding box center [1096, 931] width 79 height 27
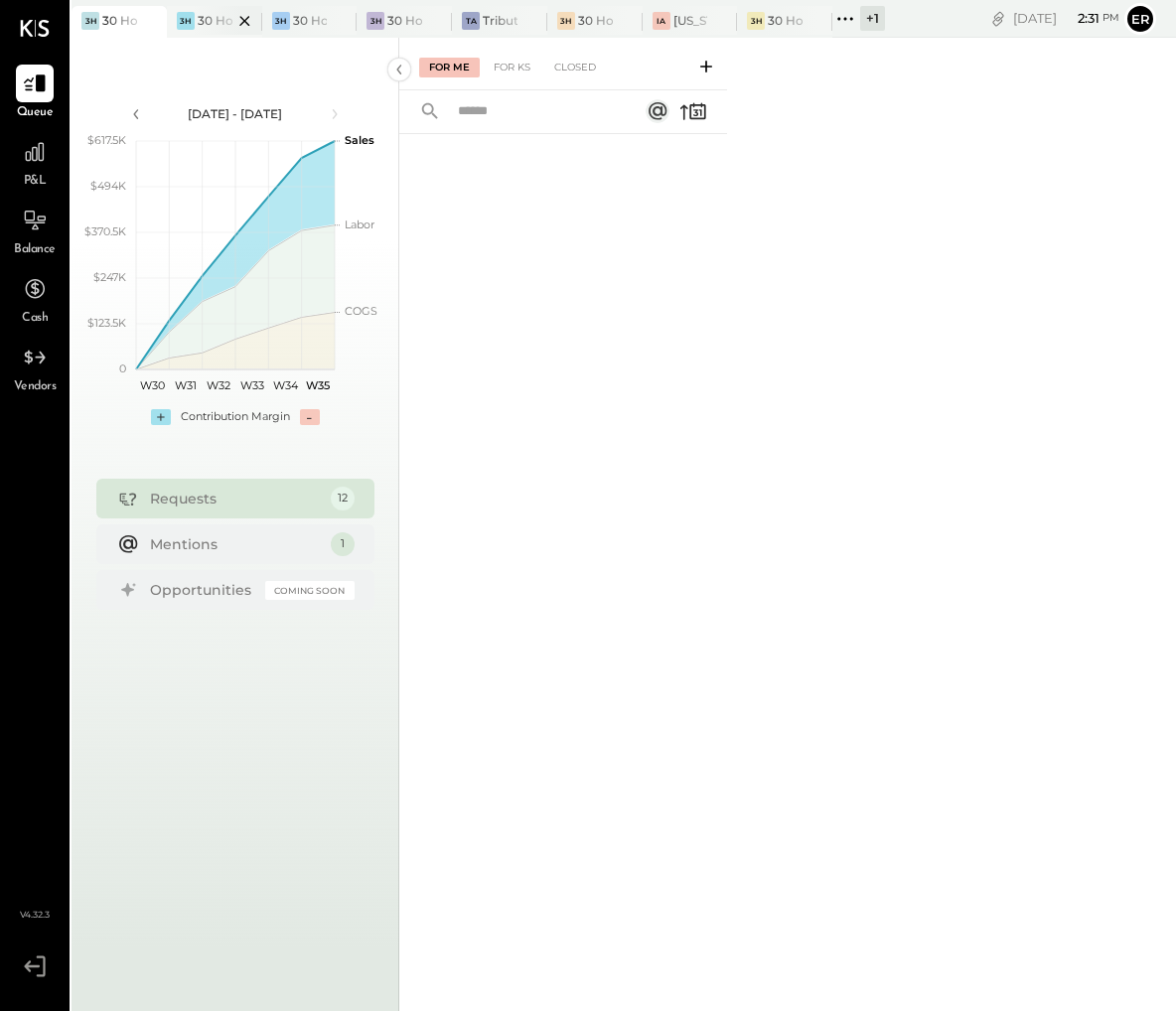
click at [214, 15] on div at bounding box center [228, 20] width 70 height 29
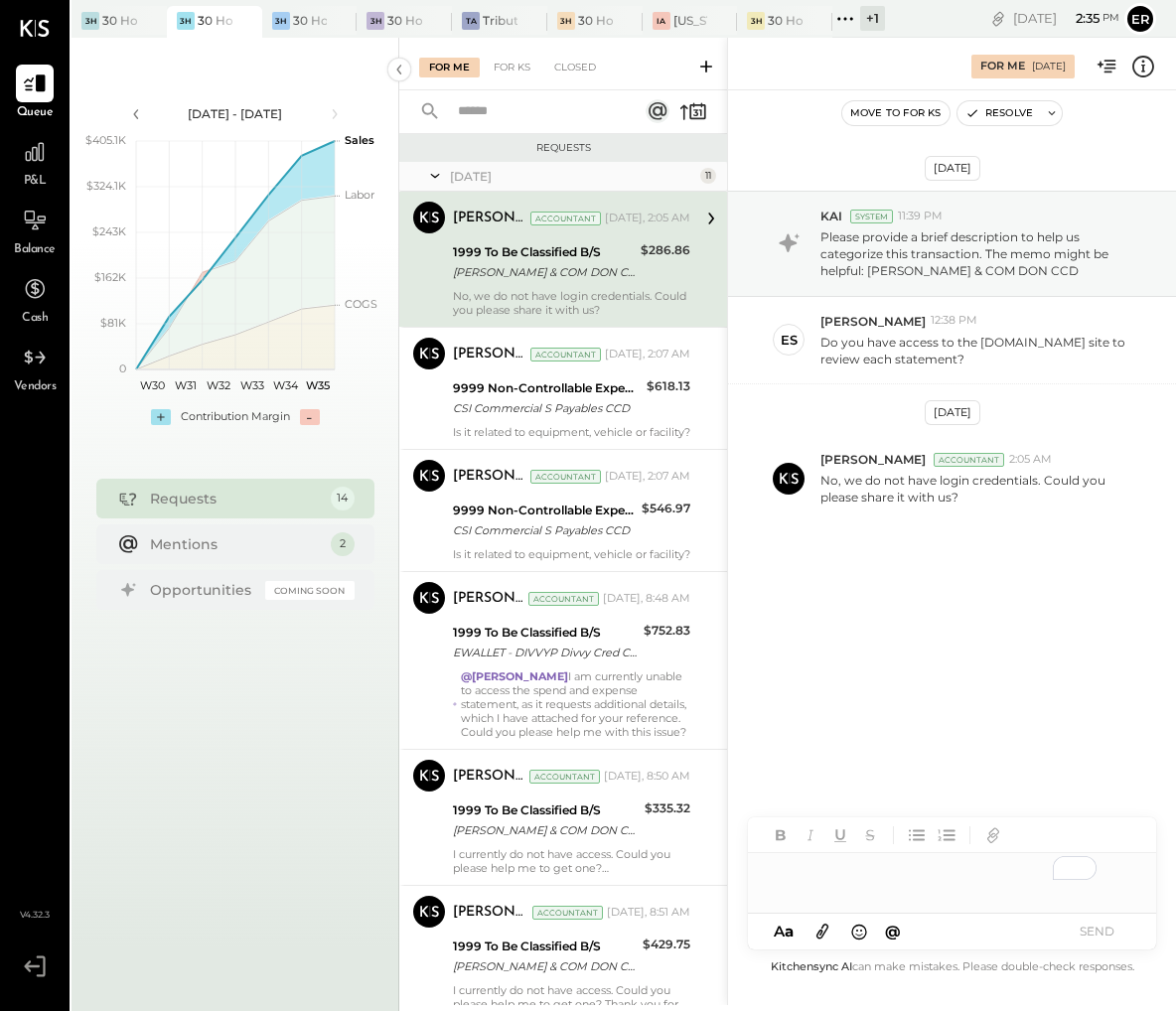
click at [907, 873] on div "To enrich screen reader interactions, please activate Accessibility in Grammarl…" at bounding box center [952, 873] width 408 height 40
paste div "To enrich screen reader interactions, please activate Accessibility in Grammarl…"
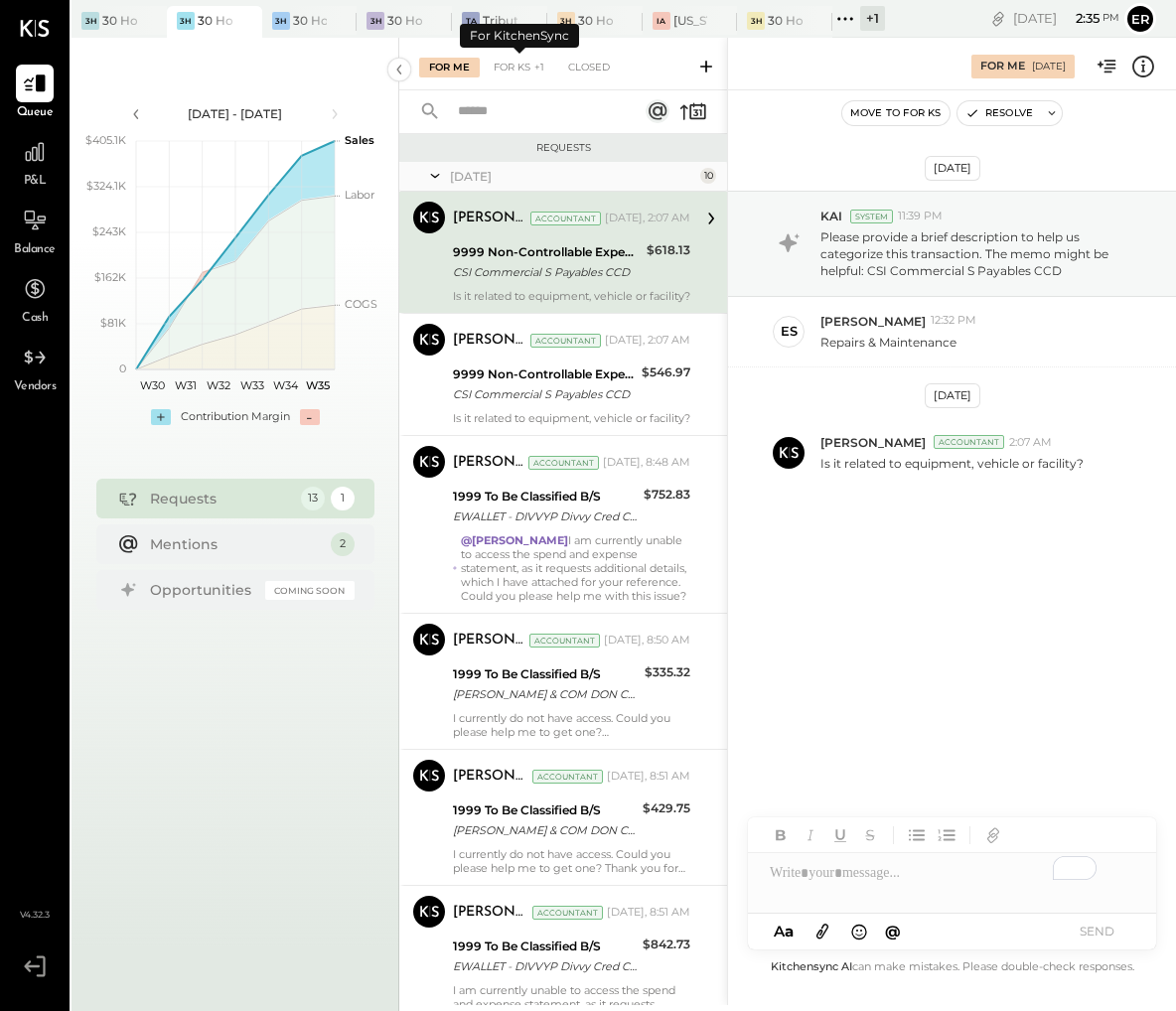
click at [520, 77] on div "For Me For KS +1 Closed" at bounding box center [563, 64] width 328 height 53
click at [519, 67] on div "For KS" at bounding box center [512, 68] width 57 height 20
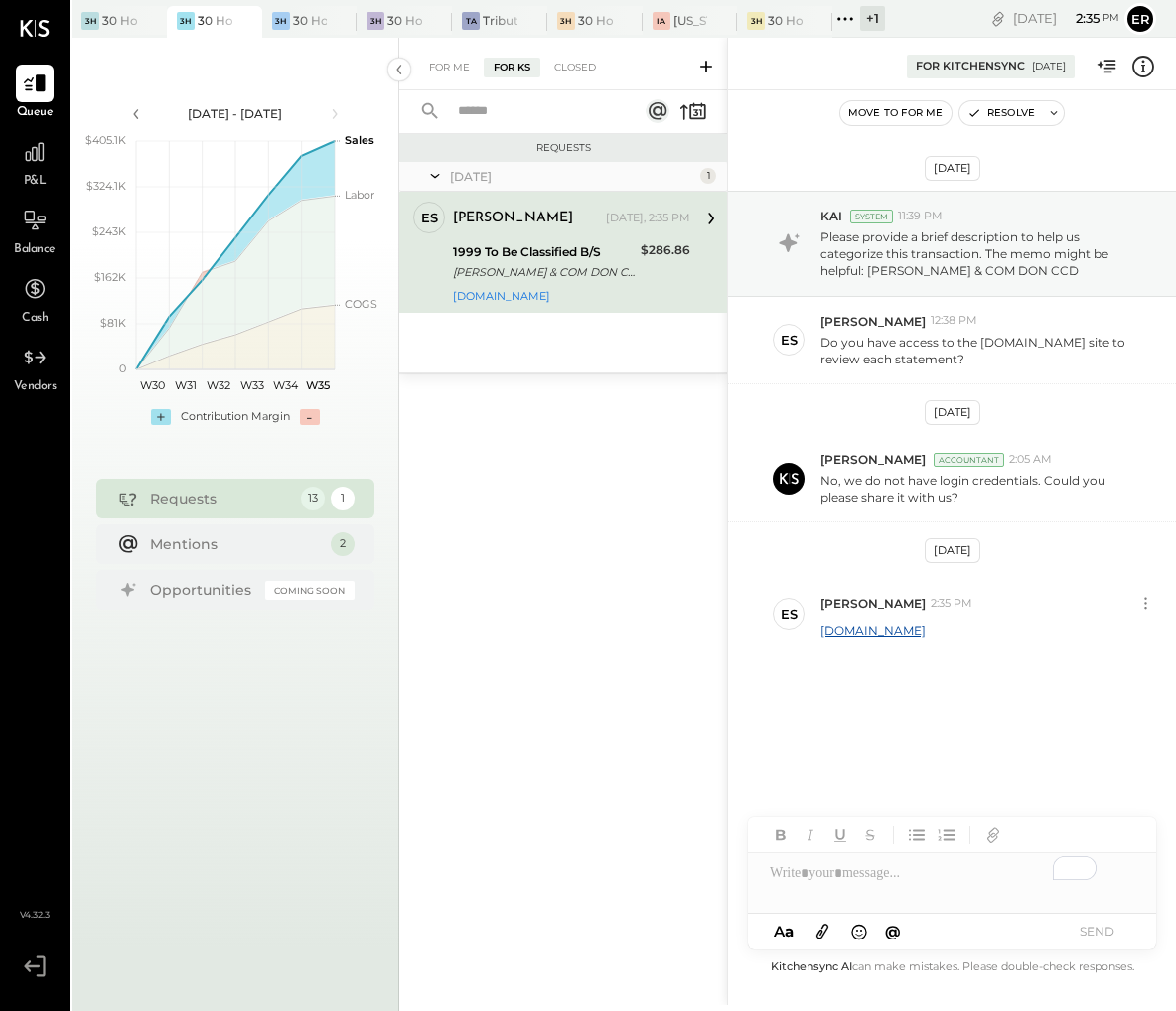
click at [586, 254] on div "1999 To Be Classified B/S" at bounding box center [544, 252] width 182 height 20
click at [962, 877] on div "To enrich screen reader interactions, please activate Accessibility in Grammarl…" at bounding box center [952, 873] width 408 height 40
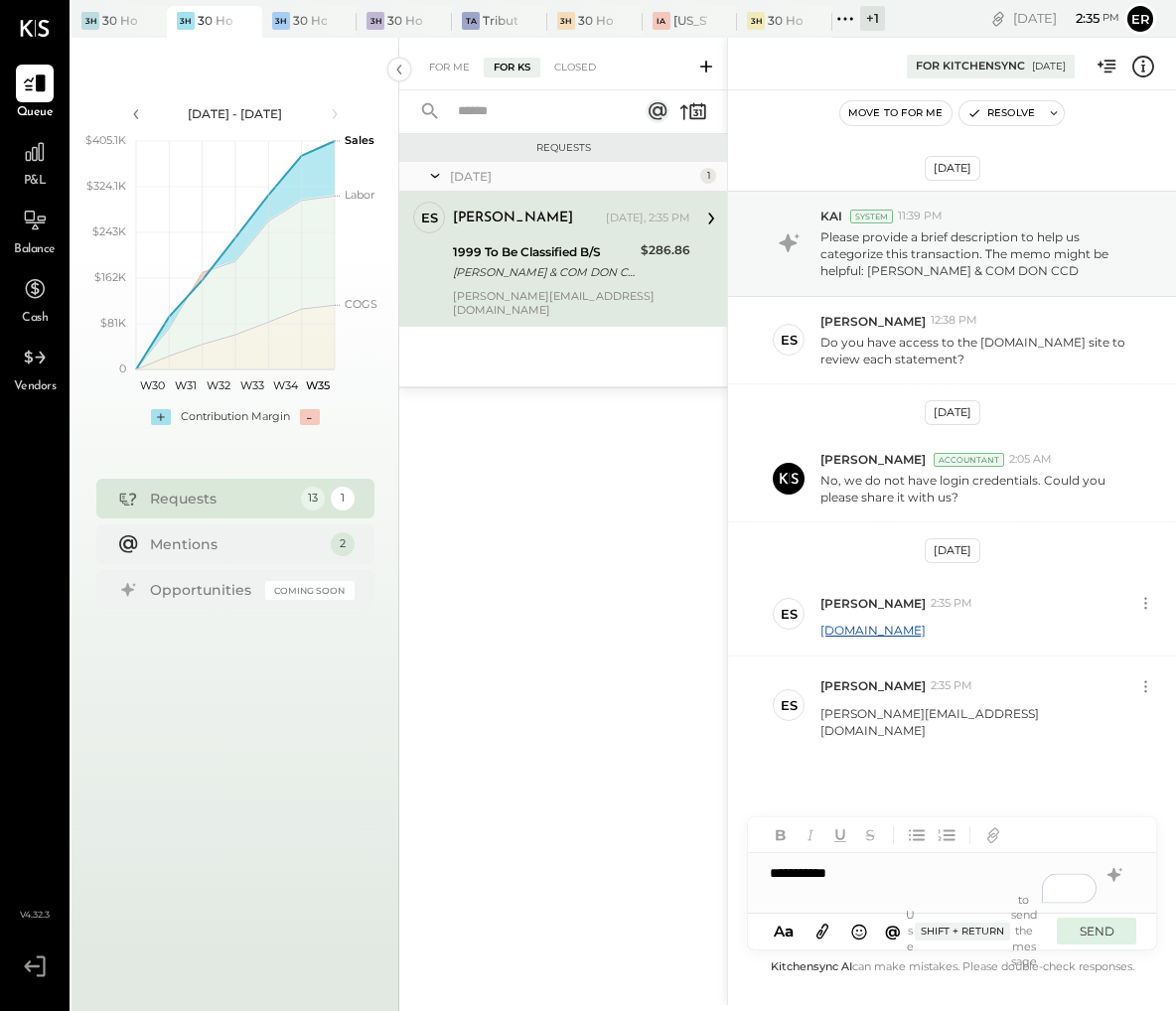
click at [1117, 932] on button "SEND" at bounding box center [1096, 931] width 79 height 27
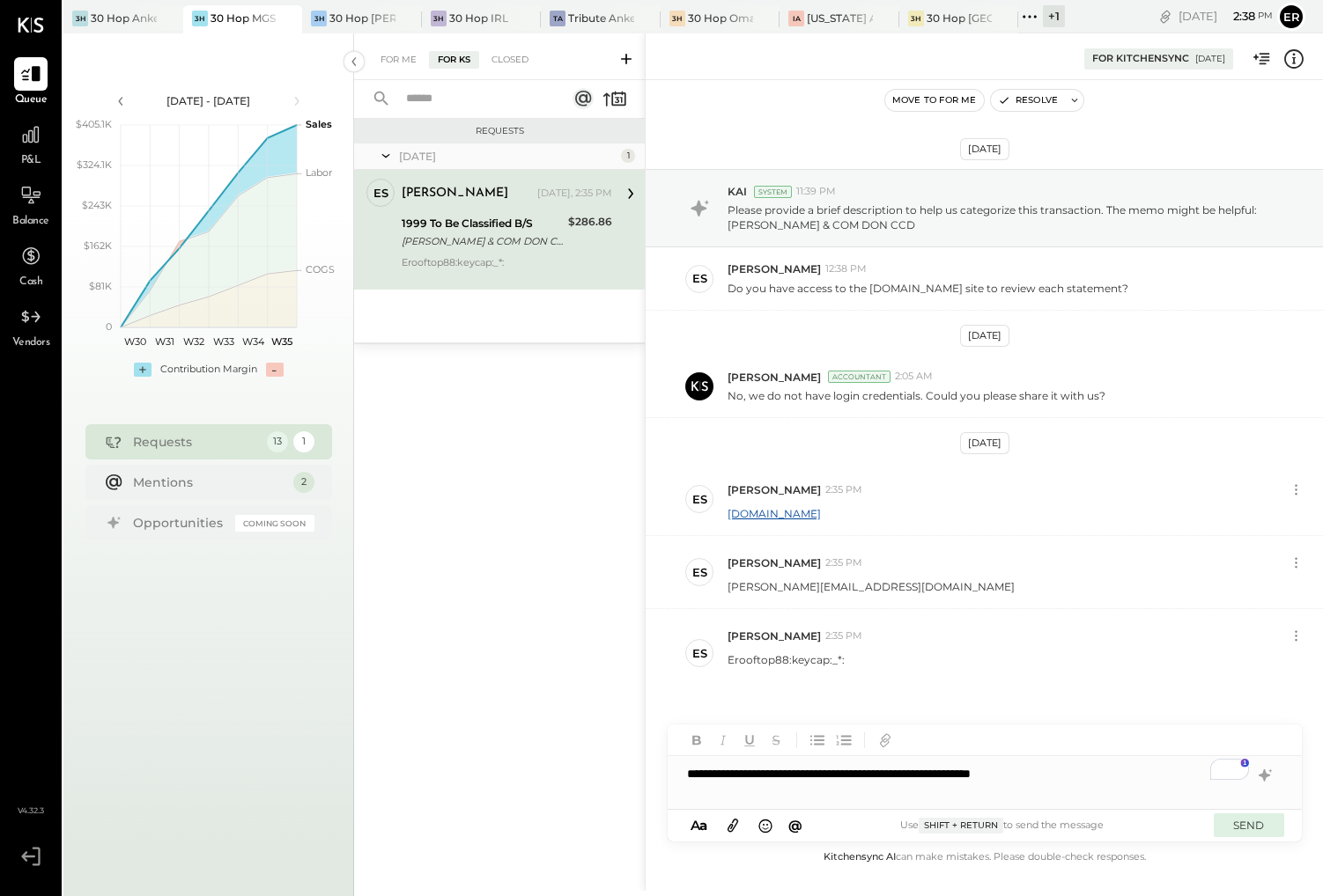
click at [1040, 833] on button "SEND" at bounding box center [1249, 825] width 70 height 24
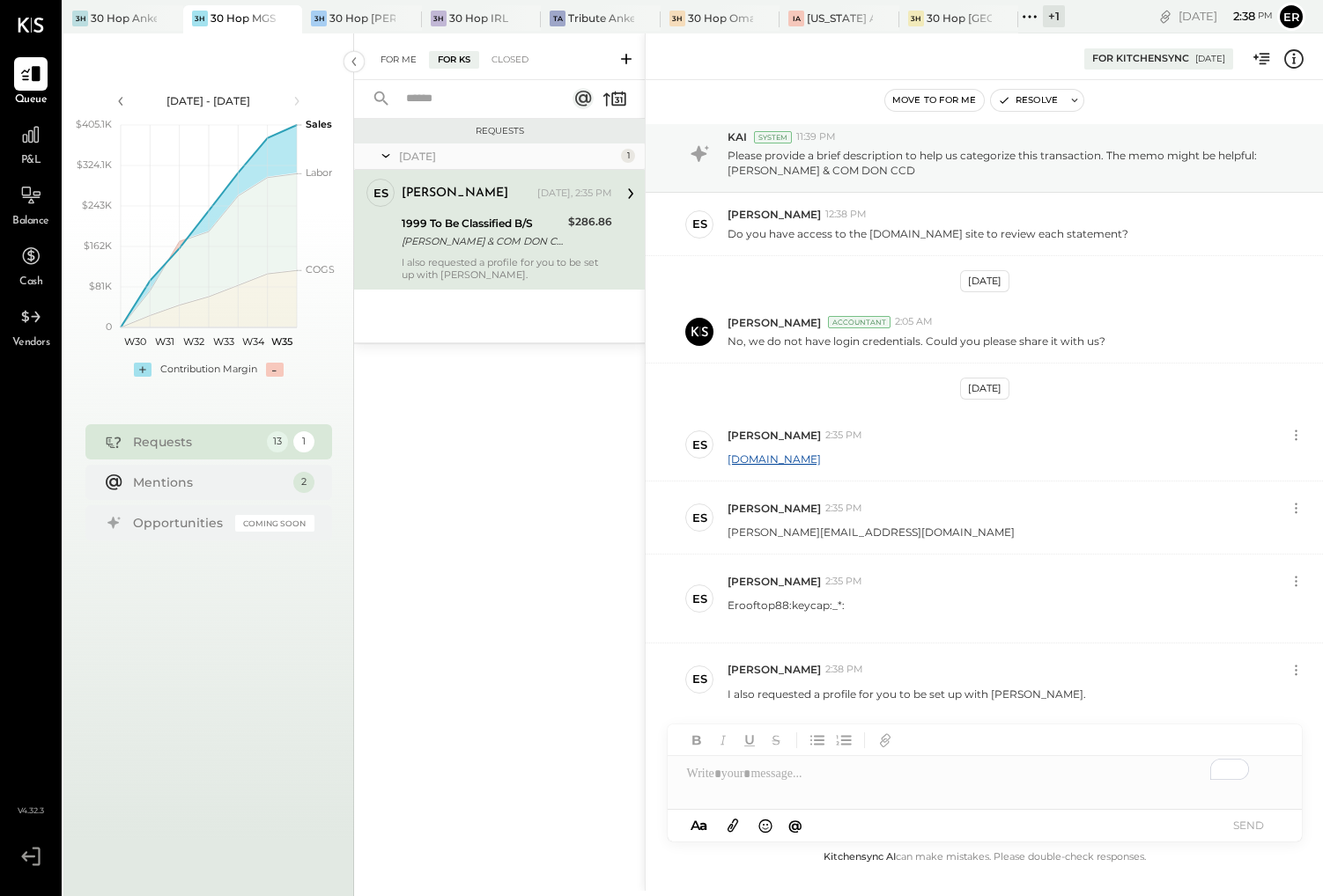
click at [400, 51] on div "For Me" at bounding box center [398, 60] width 54 height 18
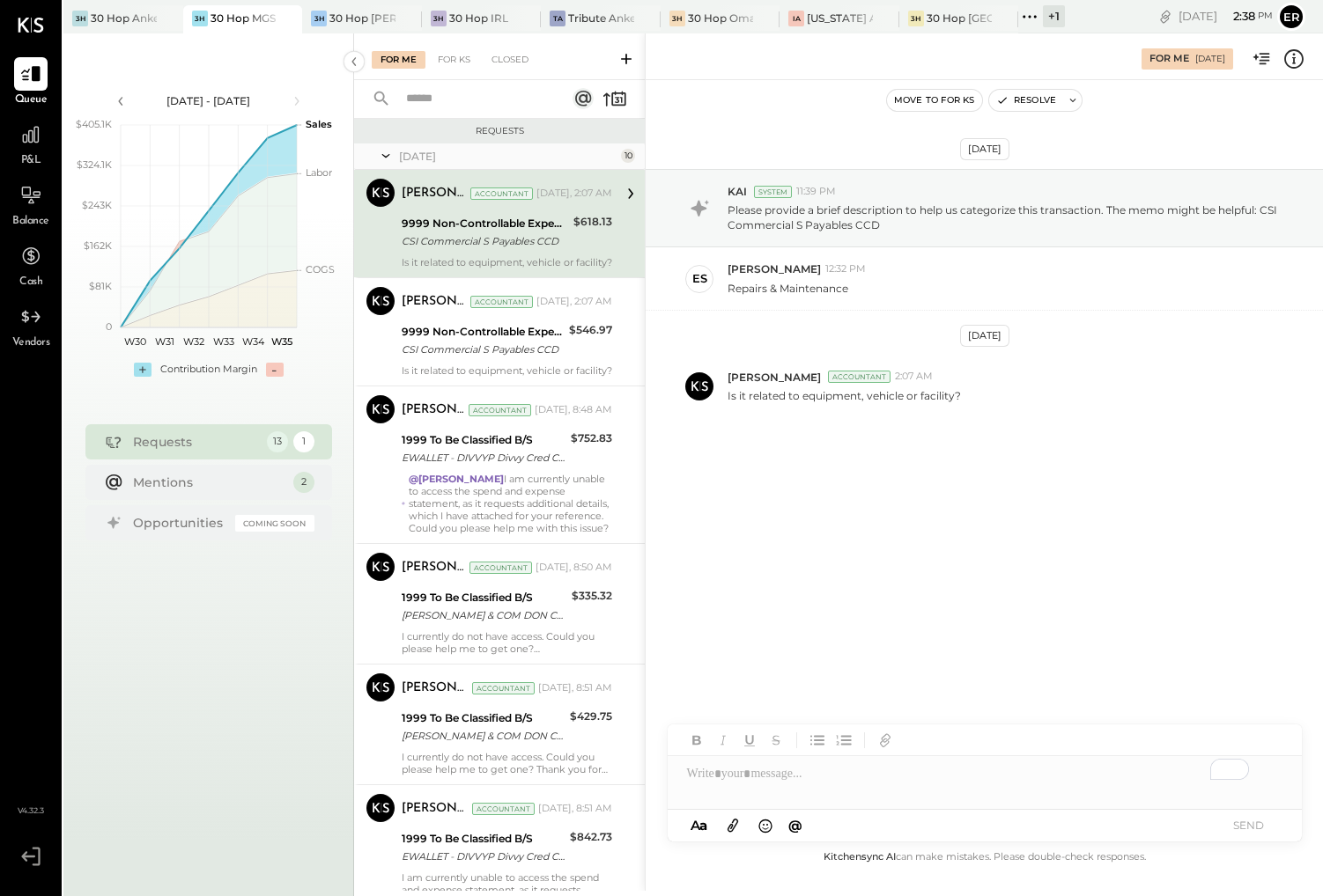
click at [900, 783] on div "To enrich screen reader interactions, please activate Accessibility in Grammarl…" at bounding box center [984, 774] width 634 height 35
click at [1040, 823] on button "SEND" at bounding box center [1249, 825] width 70 height 24
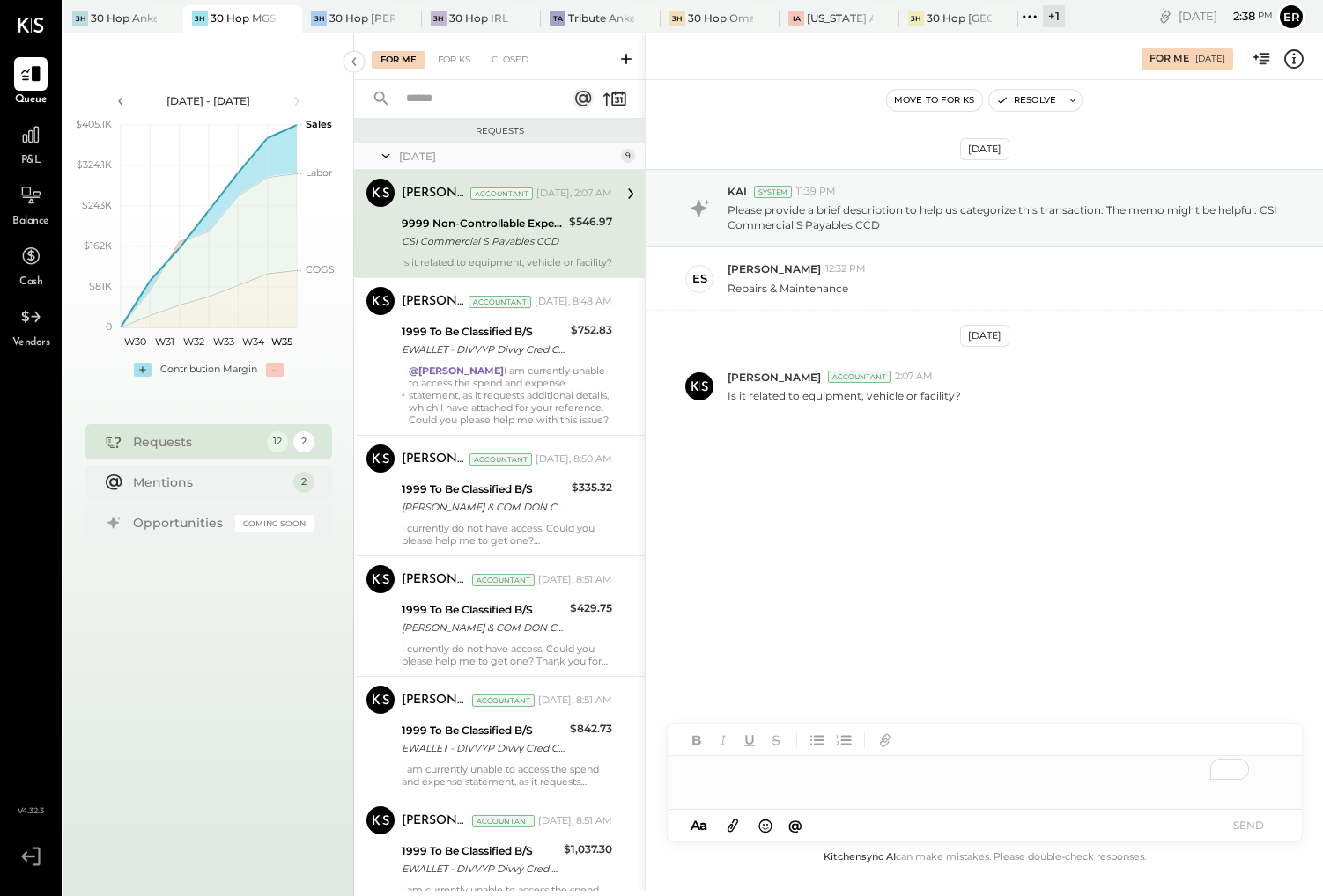
click at [979, 779] on div "To enrich screen reader interactions, please activate Accessibility in Grammarl…" at bounding box center [984, 774] width 634 height 35
click at [1040, 823] on button "SEND" at bounding box center [1249, 825] width 70 height 24
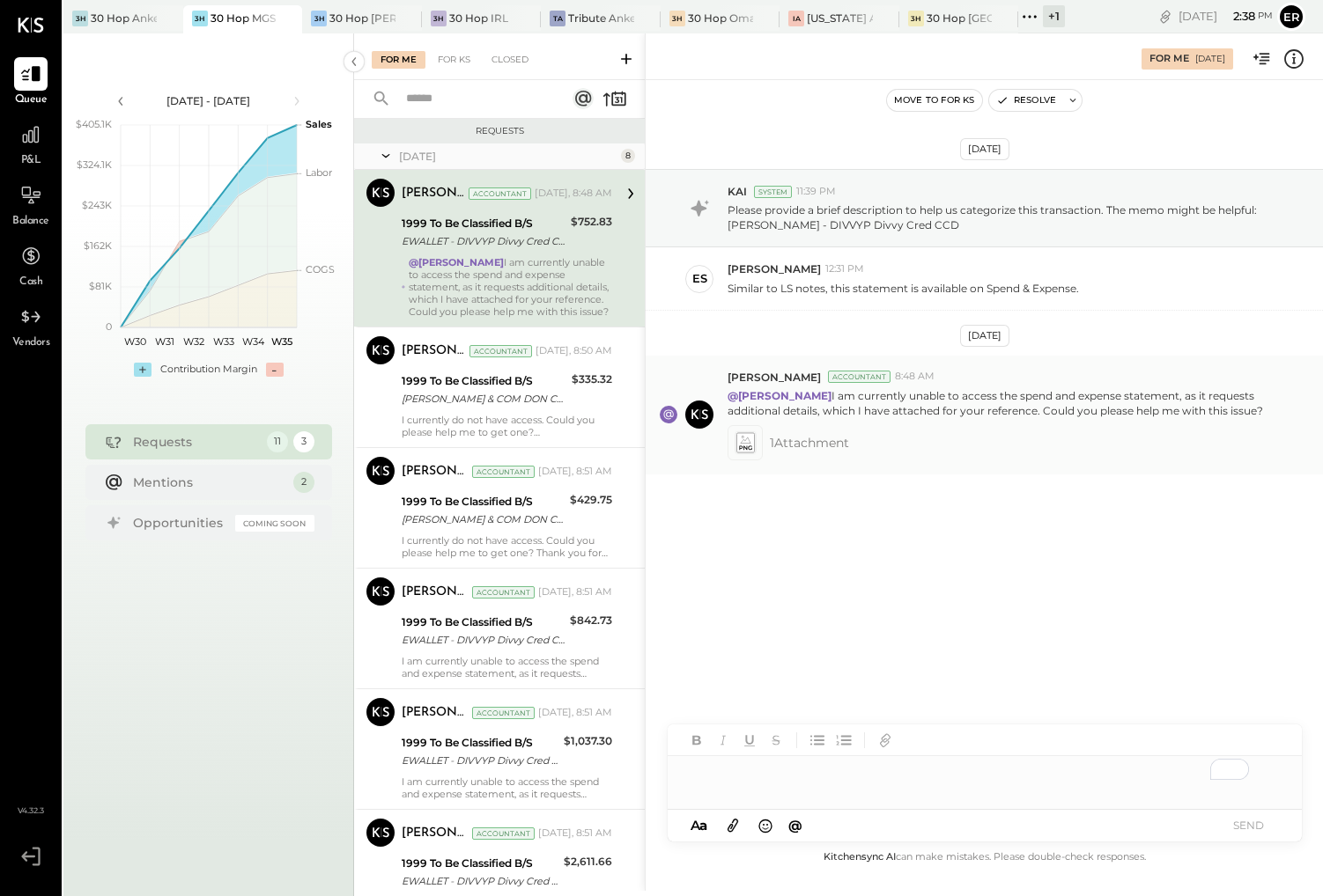
click at [792, 449] on span "1 Attachment" at bounding box center [809, 443] width 79 height 35
click at [747, 445] on icon at bounding box center [745, 443] width 19 height 20
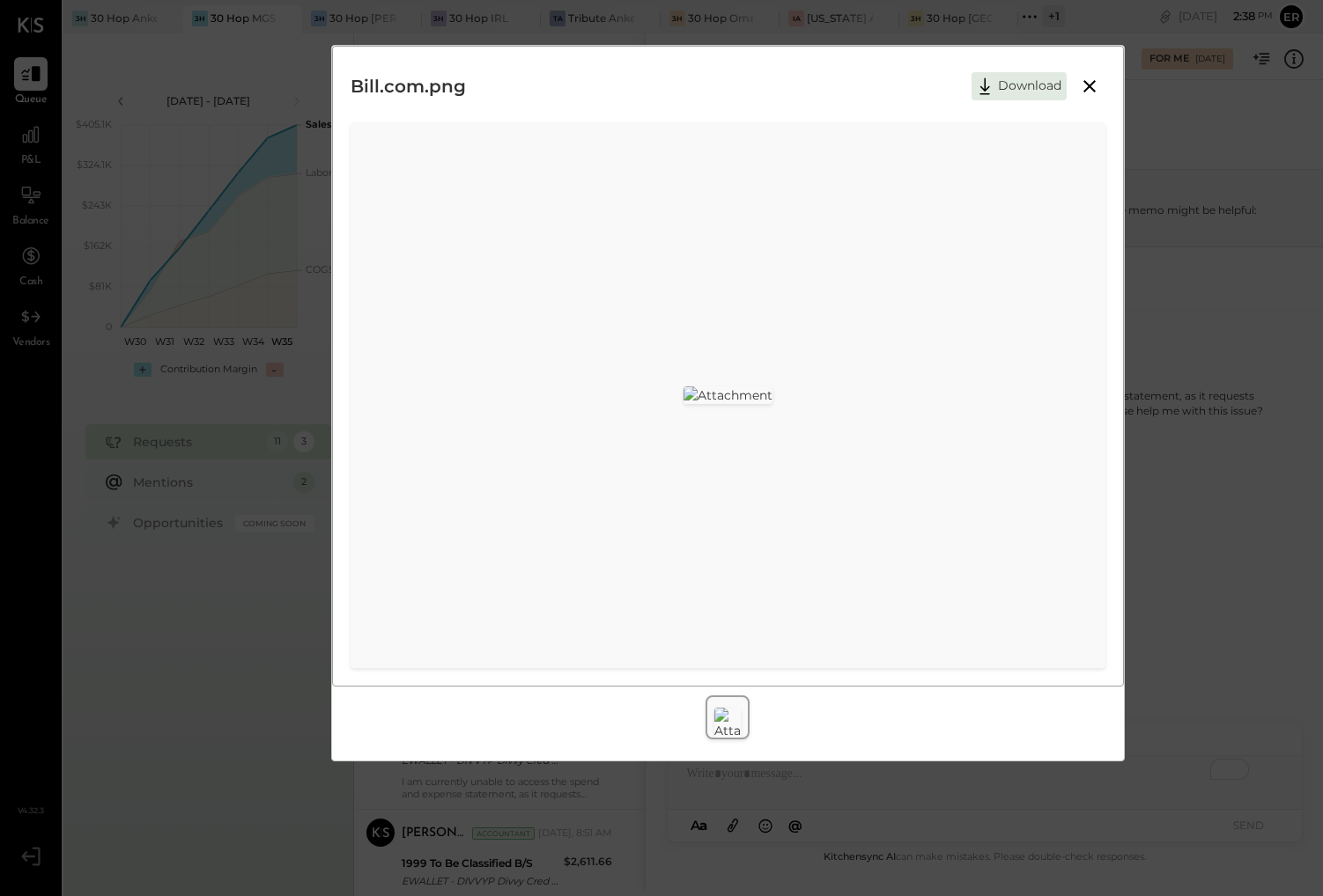
click at [1040, 90] on icon at bounding box center [1090, 86] width 21 height 21
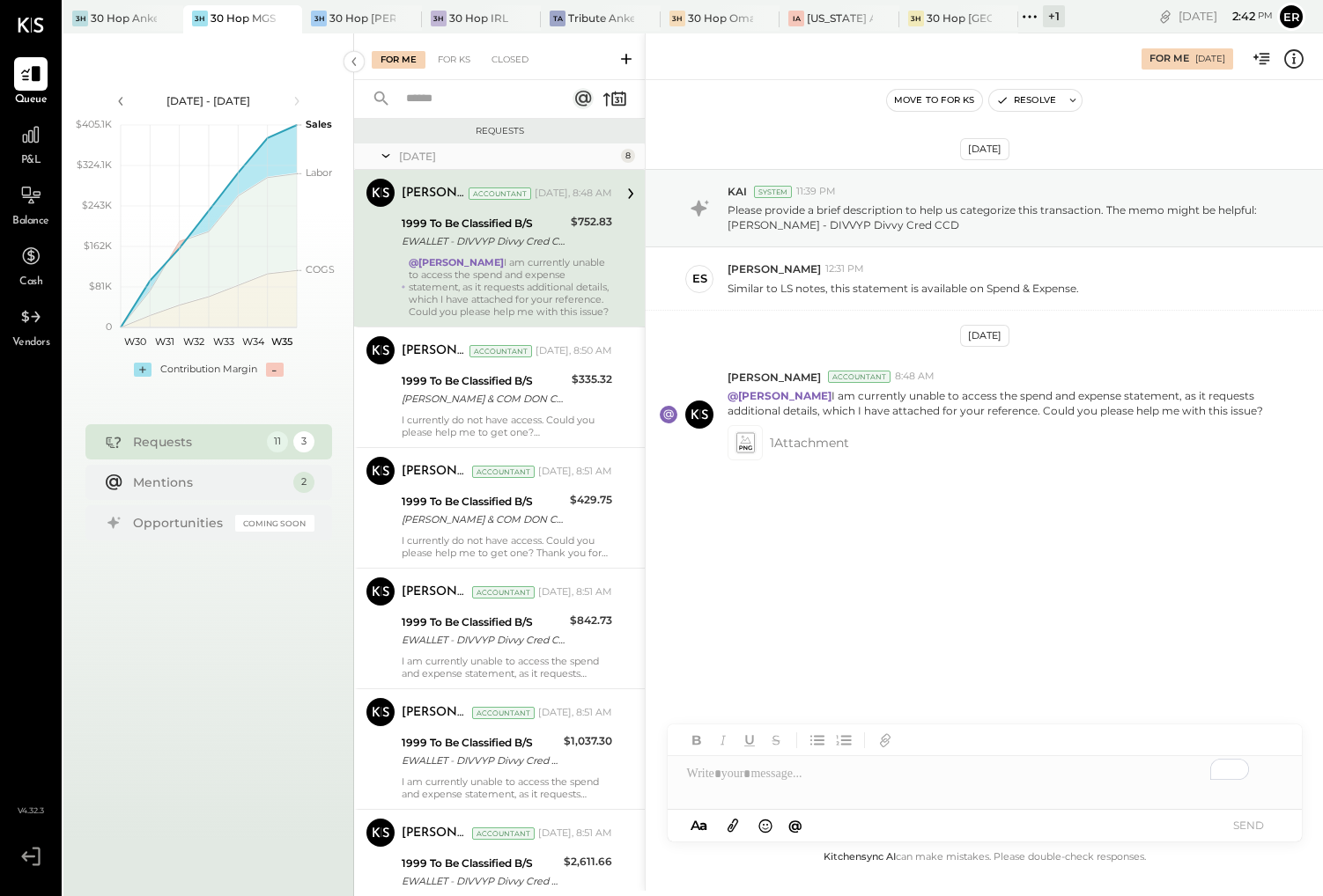
click at [820, 778] on div "To enrich screen reader interactions, please activate Accessibility in Grammarl…" at bounding box center [984, 774] width 634 height 35
click at [1040, 819] on button "SEND" at bounding box center [1249, 825] width 70 height 24
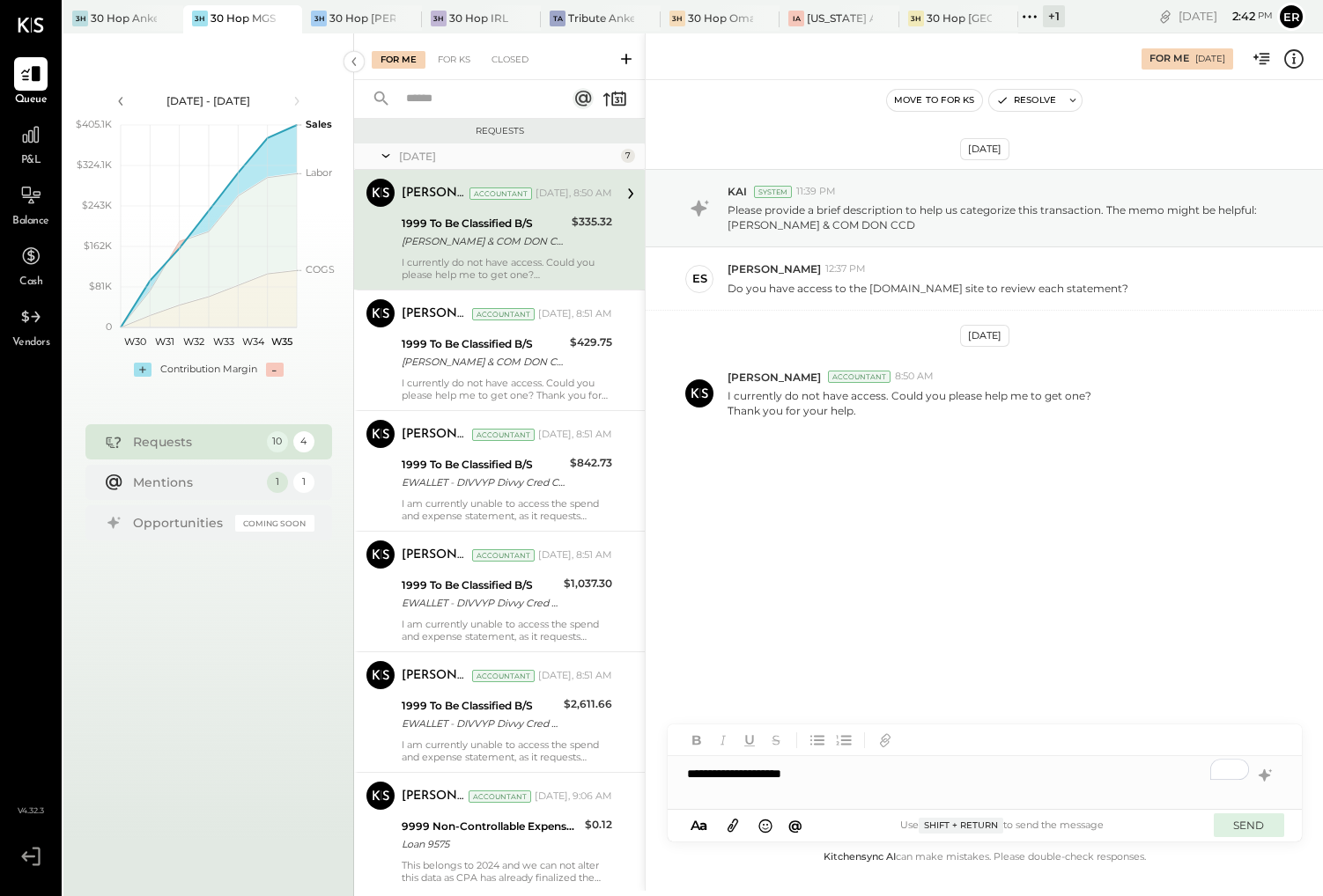
click at [1040, 829] on button "SEND" at bounding box center [1249, 825] width 70 height 24
click at [1040, 818] on button "SEND" at bounding box center [1249, 825] width 70 height 24
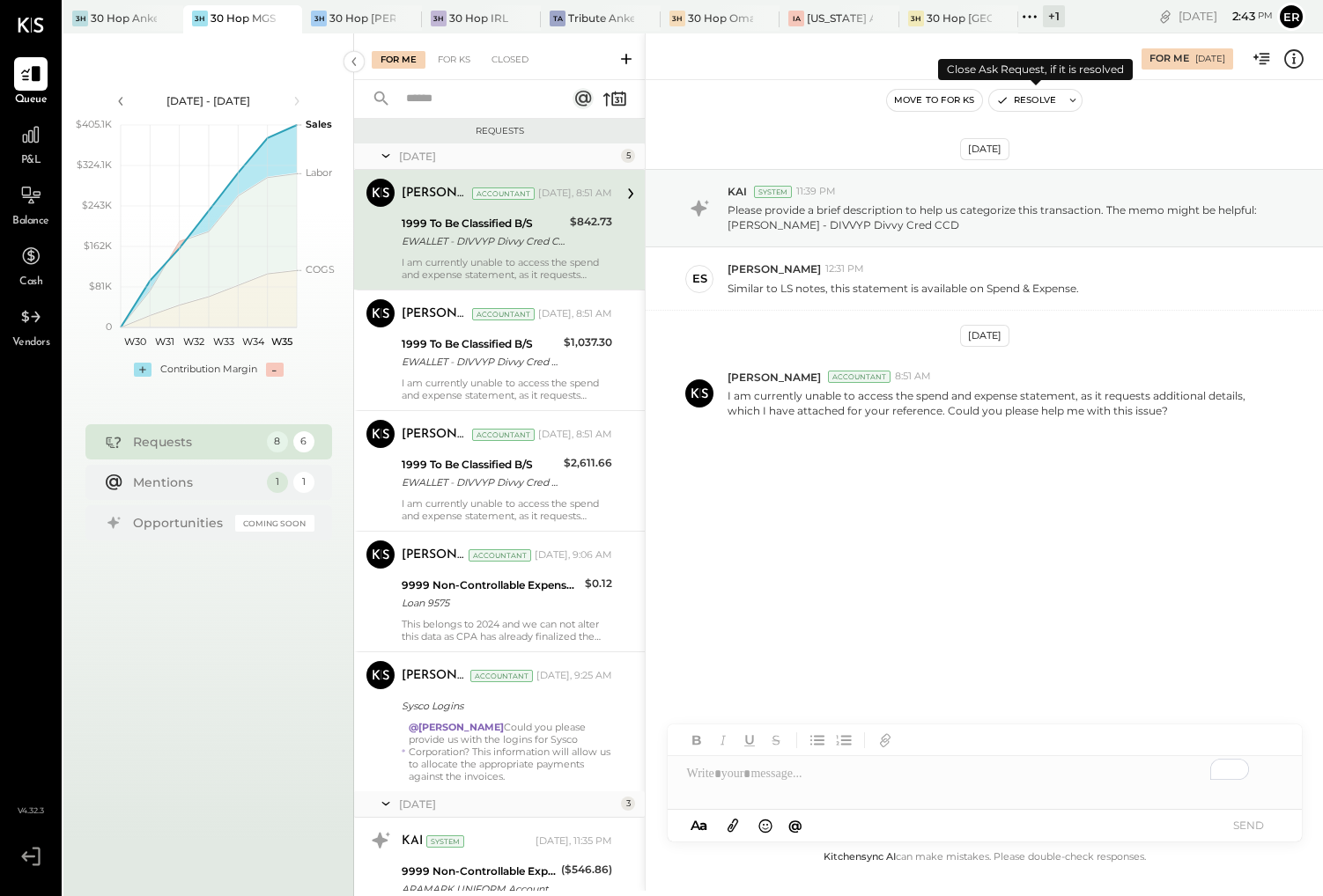
click at [1040, 102] on icon at bounding box center [1073, 100] width 12 height 12
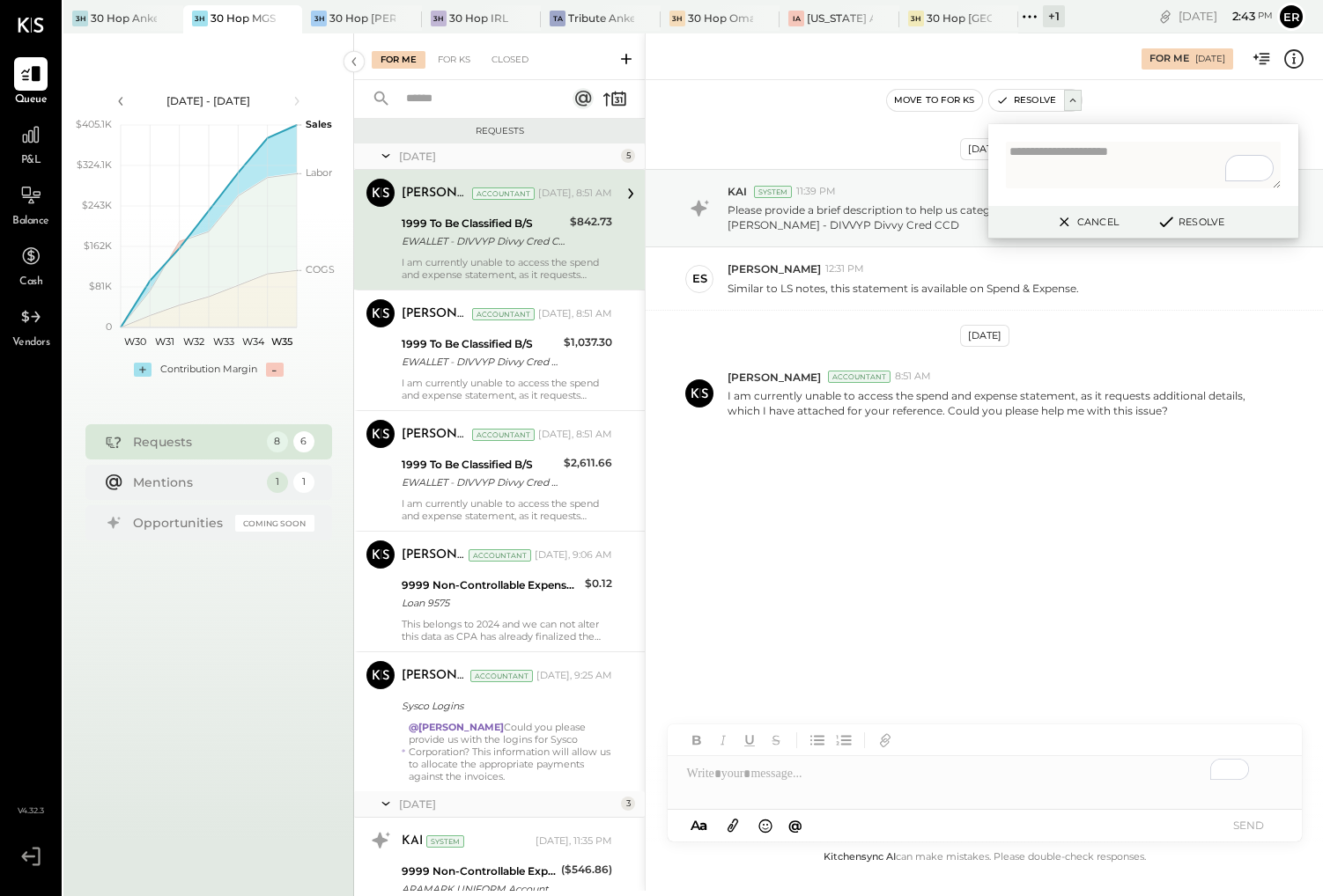
click at [1040, 214] on button "Resolve" at bounding box center [1189, 222] width 79 height 21
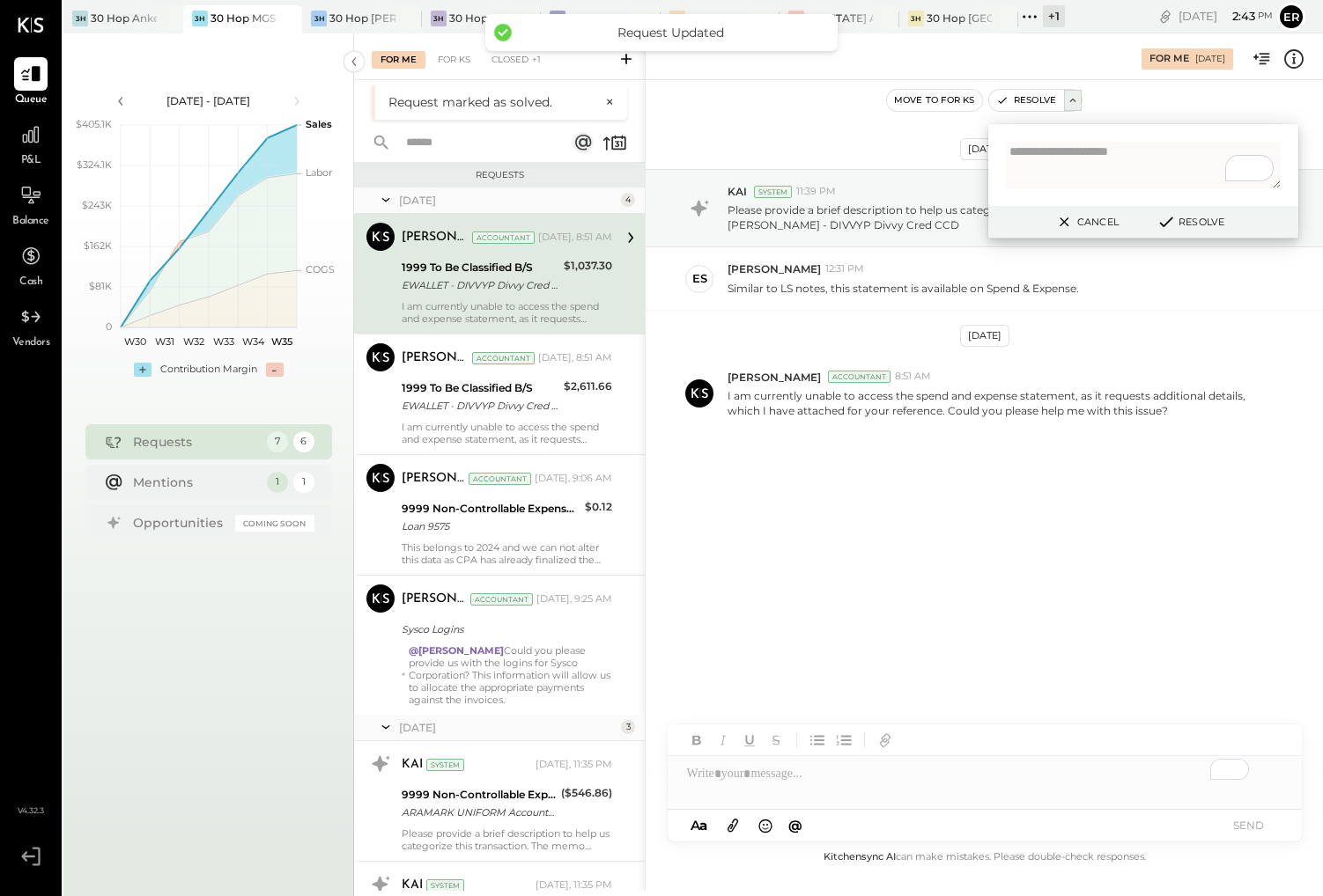
click at [1040, 217] on button "Resolve" at bounding box center [1189, 222] width 79 height 21
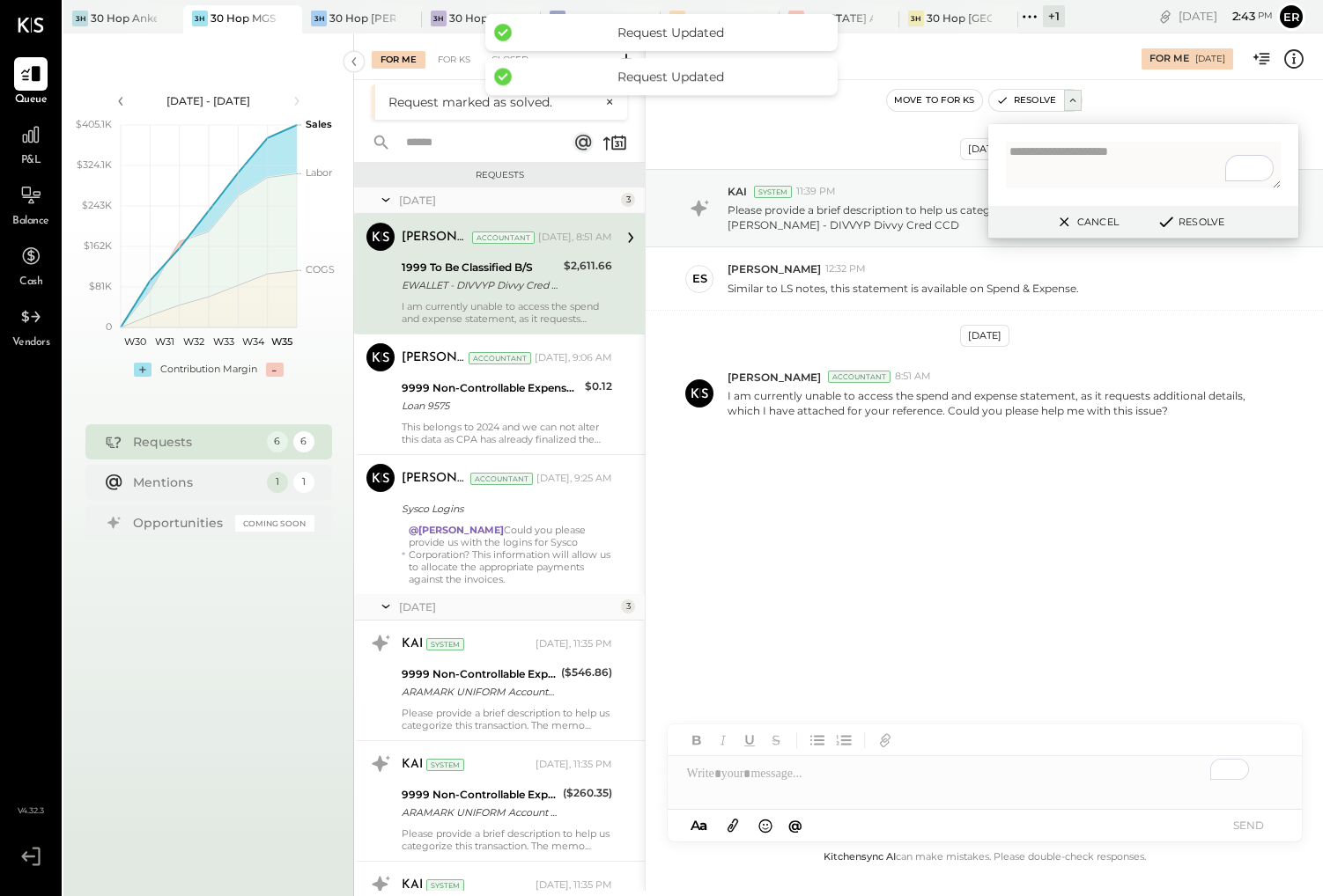
click at [1040, 219] on button "Resolve" at bounding box center [1189, 222] width 79 height 21
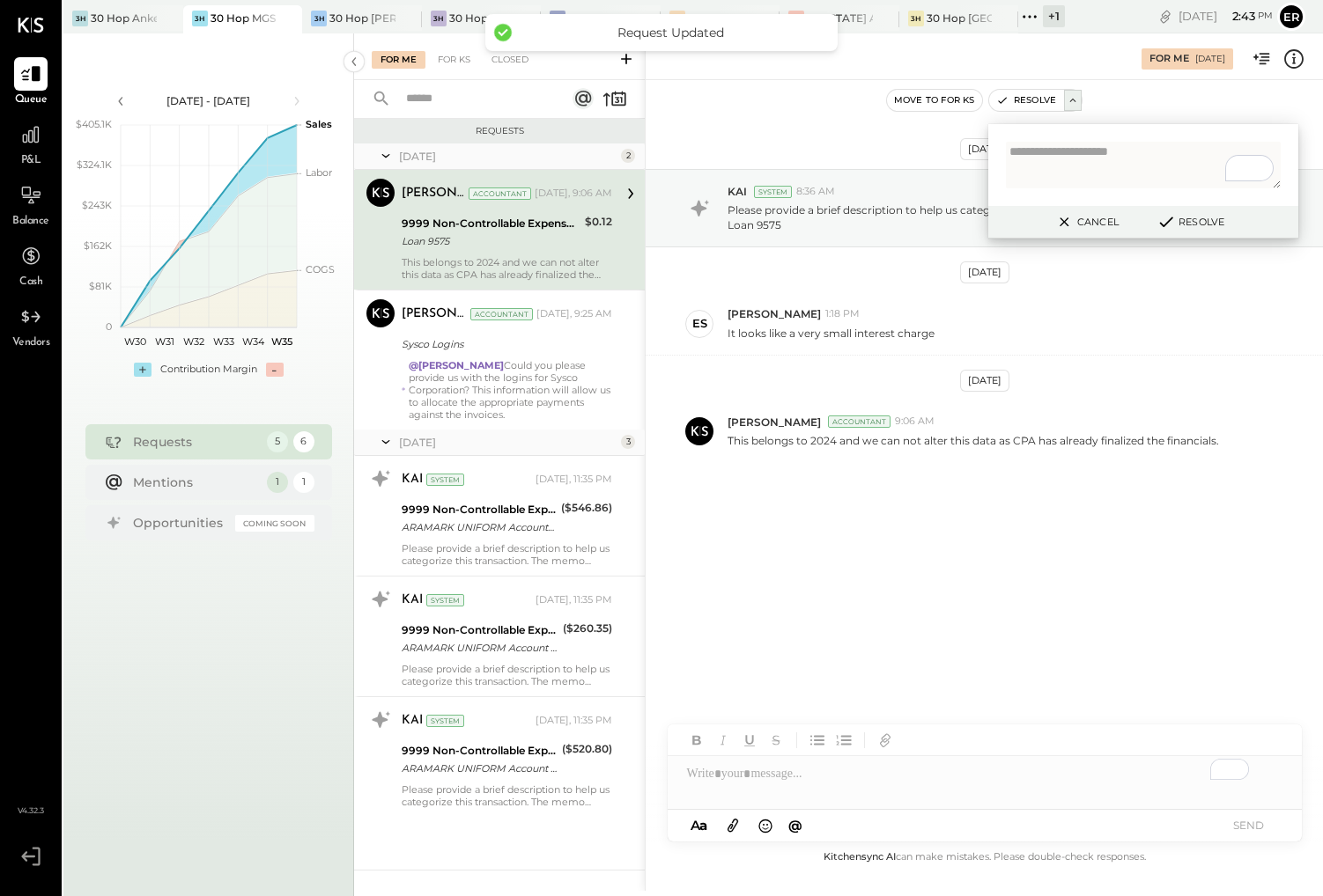
click at [550, 238] on div "Loan 9575" at bounding box center [490, 241] width 178 height 18
click at [1040, 227] on button "Cancel" at bounding box center [1085, 222] width 75 height 23
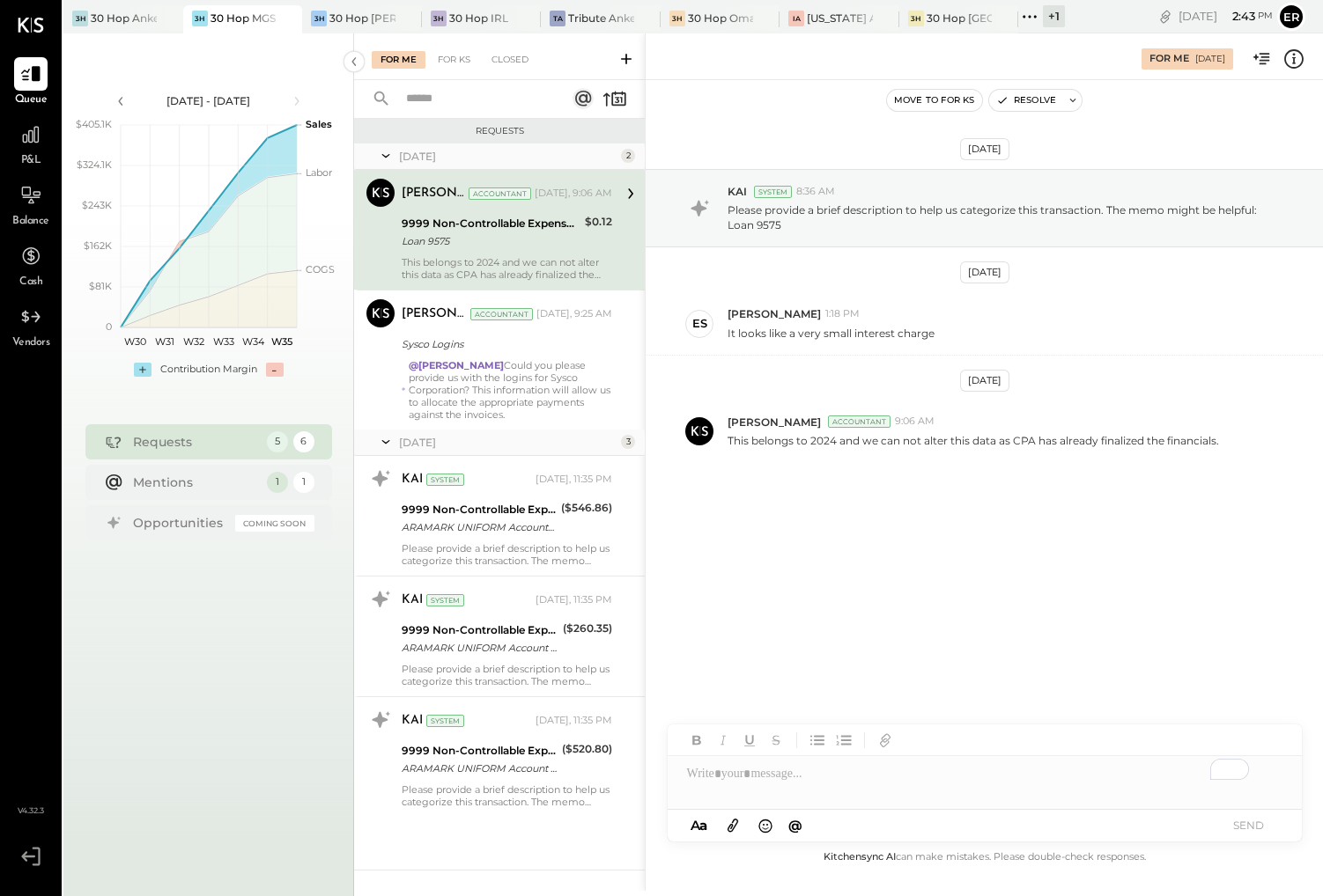
click at [959, 757] on div "To enrich screen reader interactions, please activate Accessibility in Grammarl…" at bounding box center [984, 774] width 634 height 35
click at [1040, 830] on button "SEND" at bounding box center [1249, 825] width 70 height 24
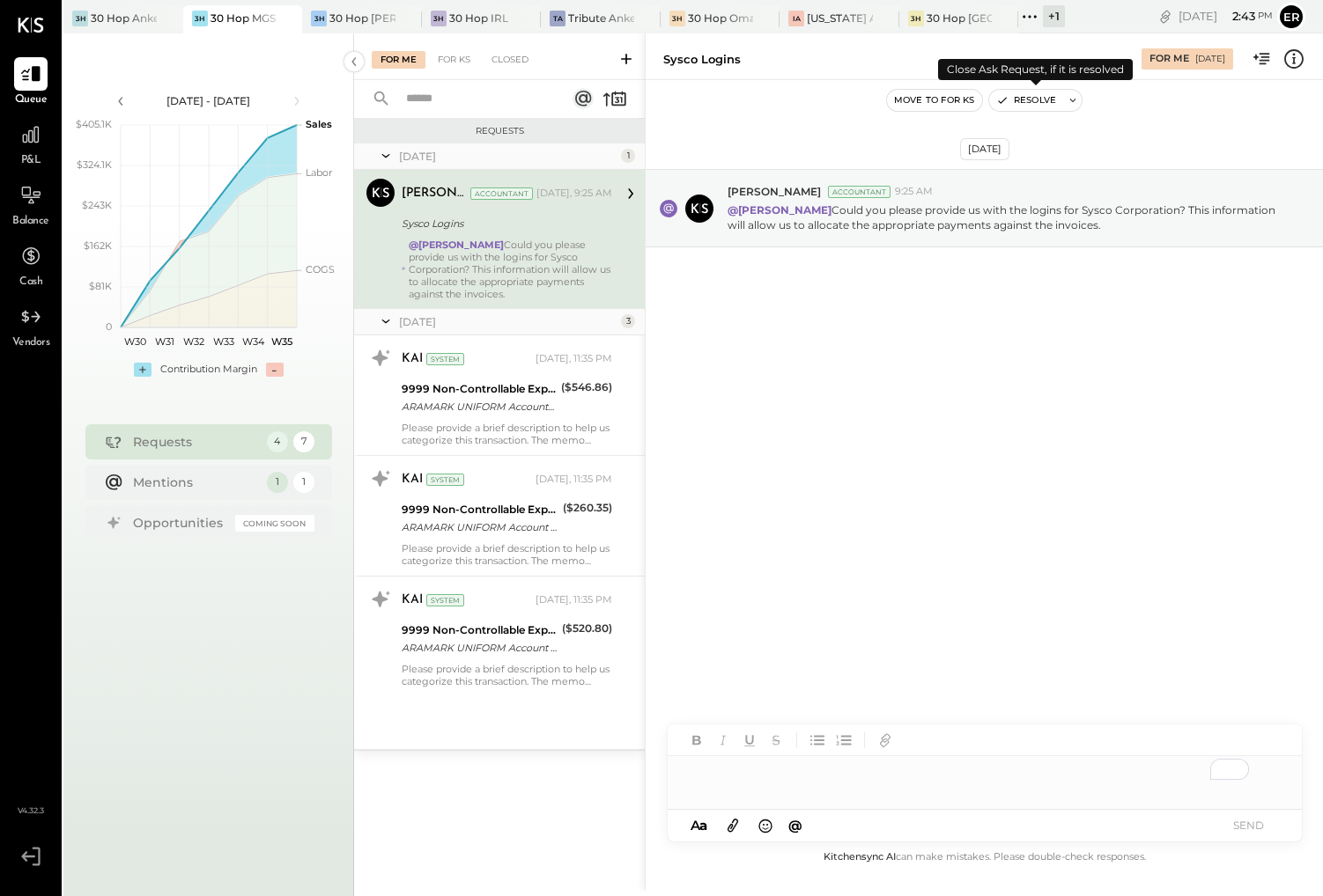
click at [1036, 95] on button "Resolve" at bounding box center [1026, 100] width 74 height 21
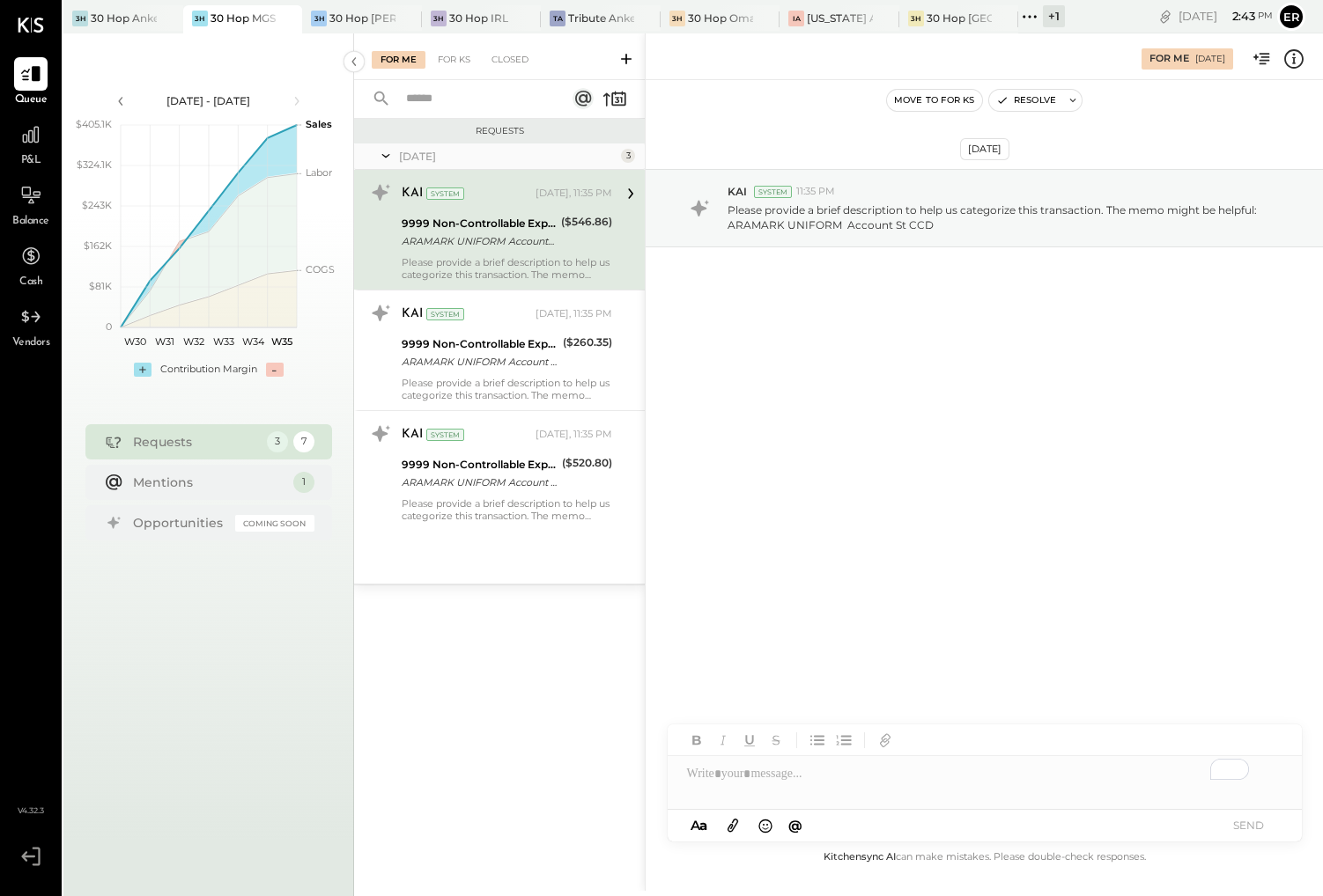
click at [958, 775] on div "To enrich screen reader interactions, please activate Accessibility in Grammarl…" at bounding box center [984, 774] width 634 height 35
click at [1040, 823] on button "SEND" at bounding box center [1249, 825] width 70 height 24
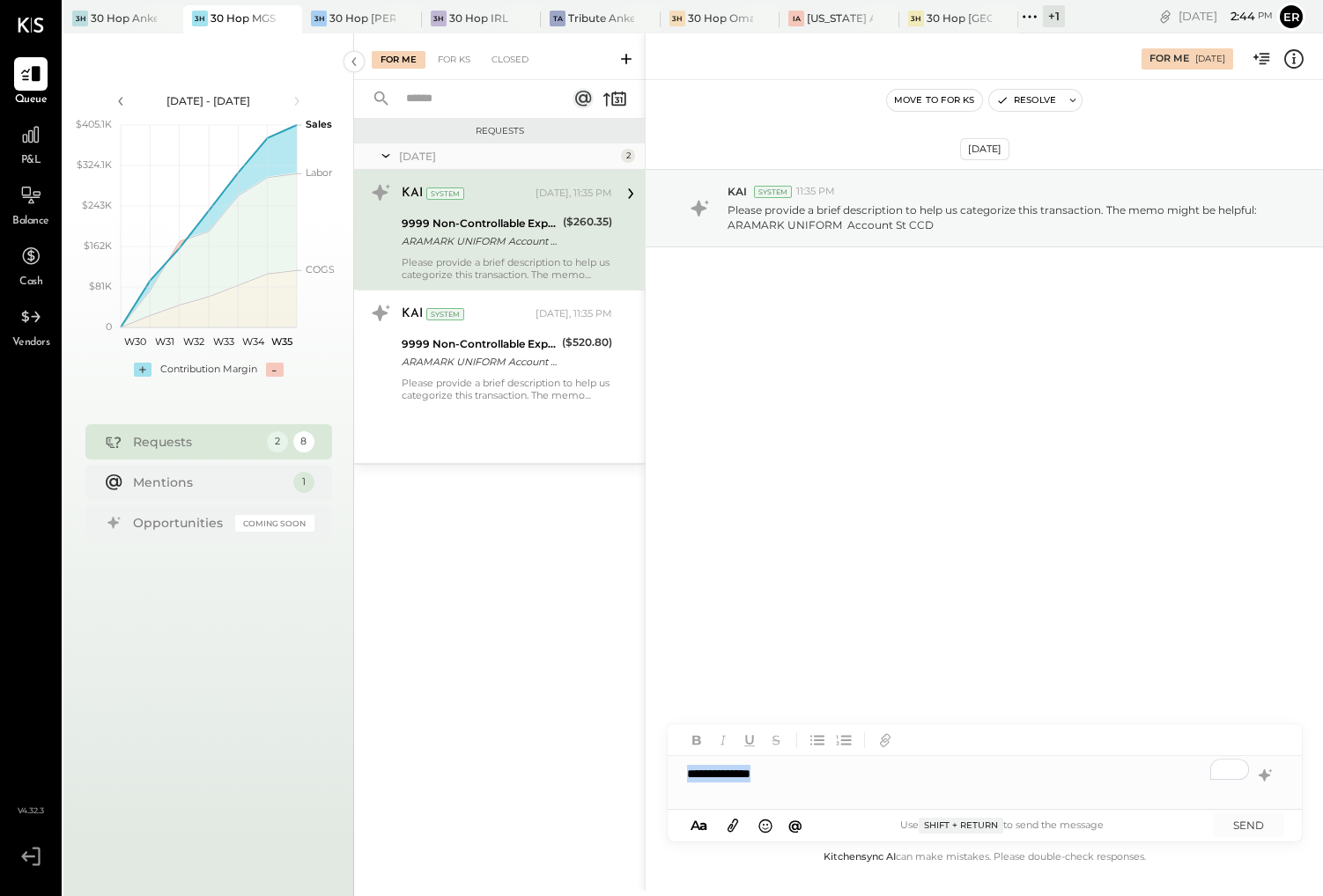
copy div "**********"
click at [1040, 827] on button "SEND" at bounding box center [1249, 825] width 70 height 24
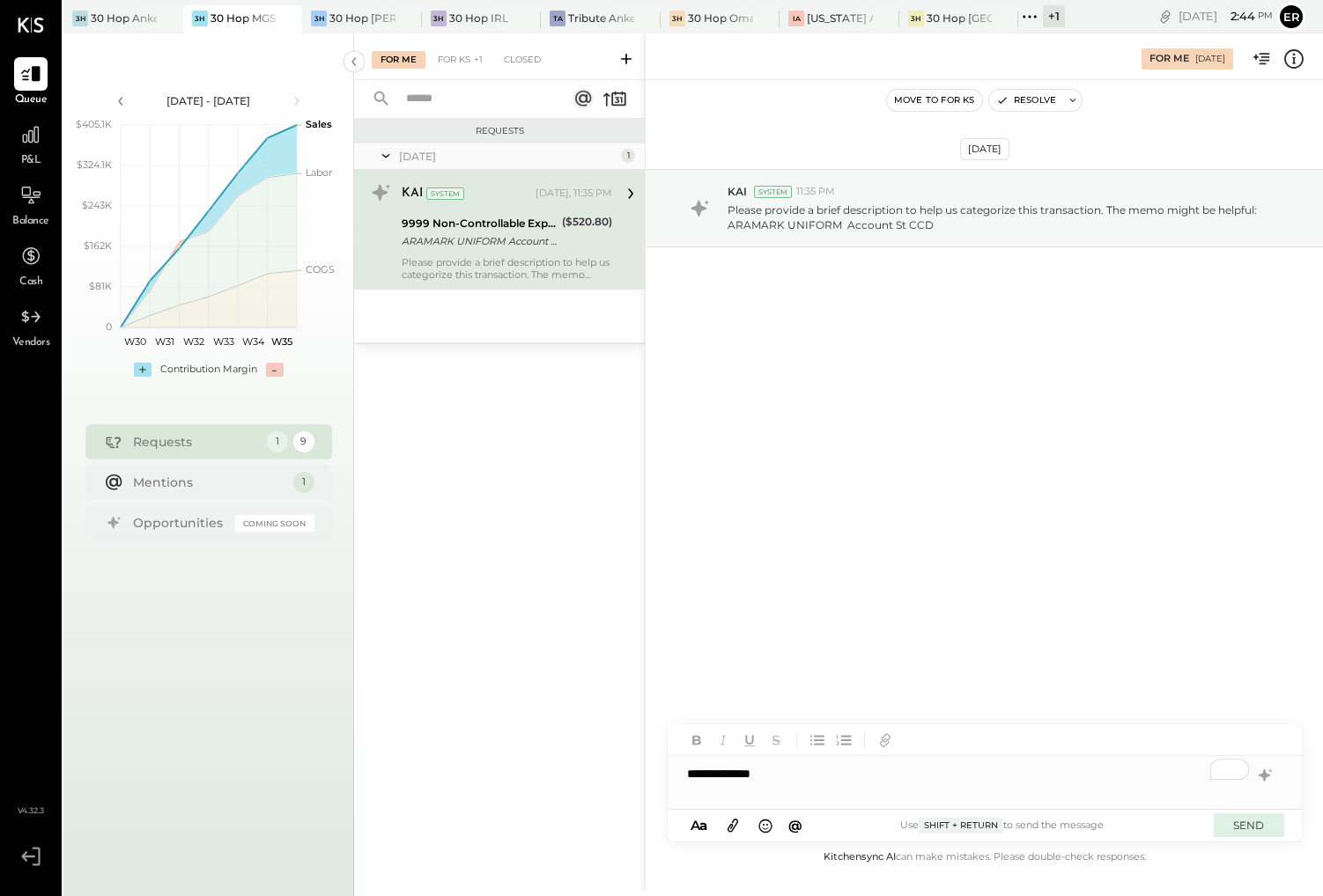
click at [1040, 829] on button "SEND" at bounding box center [1249, 825] width 70 height 24
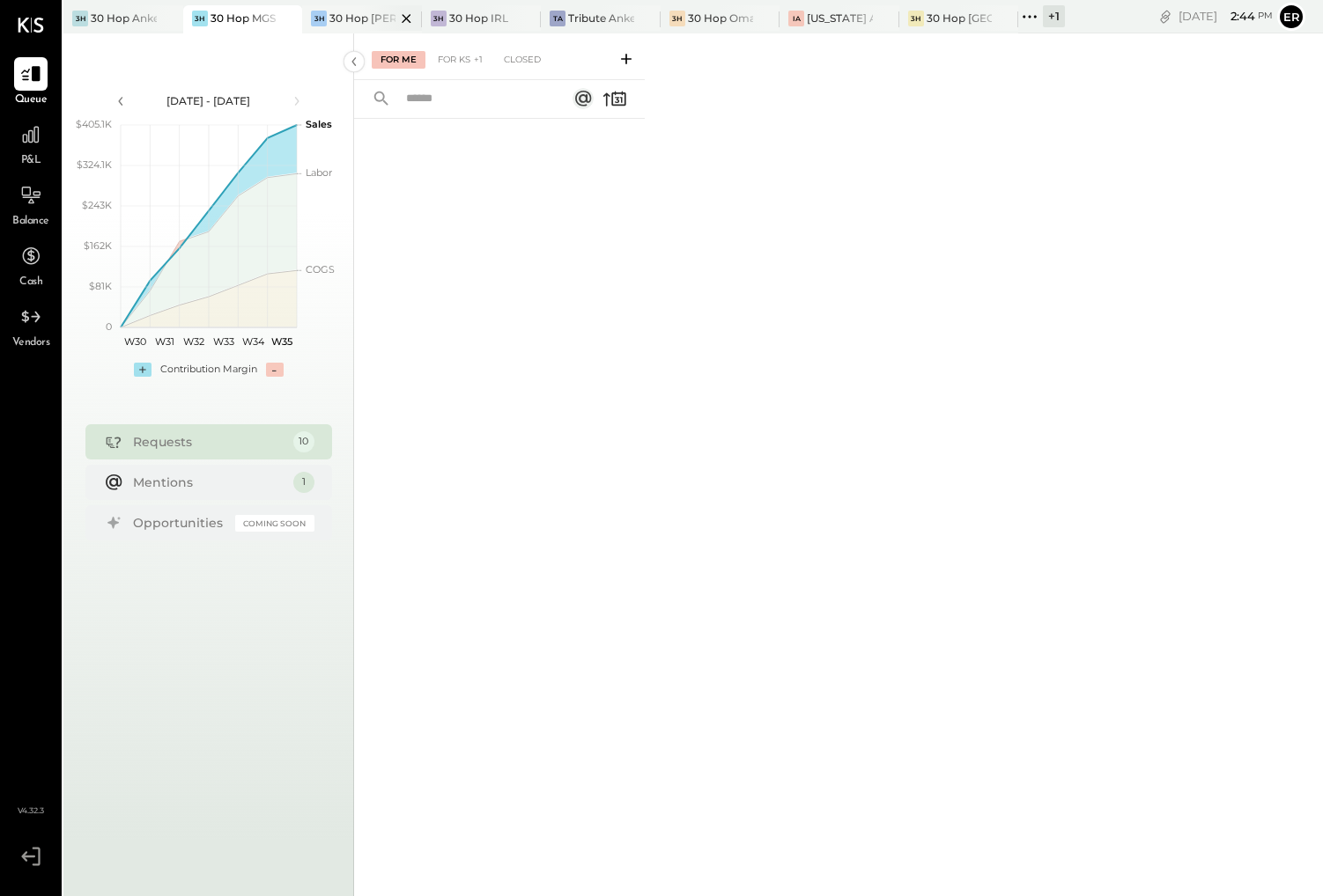
click at [365, 23] on div at bounding box center [391, 18] width 62 height 26
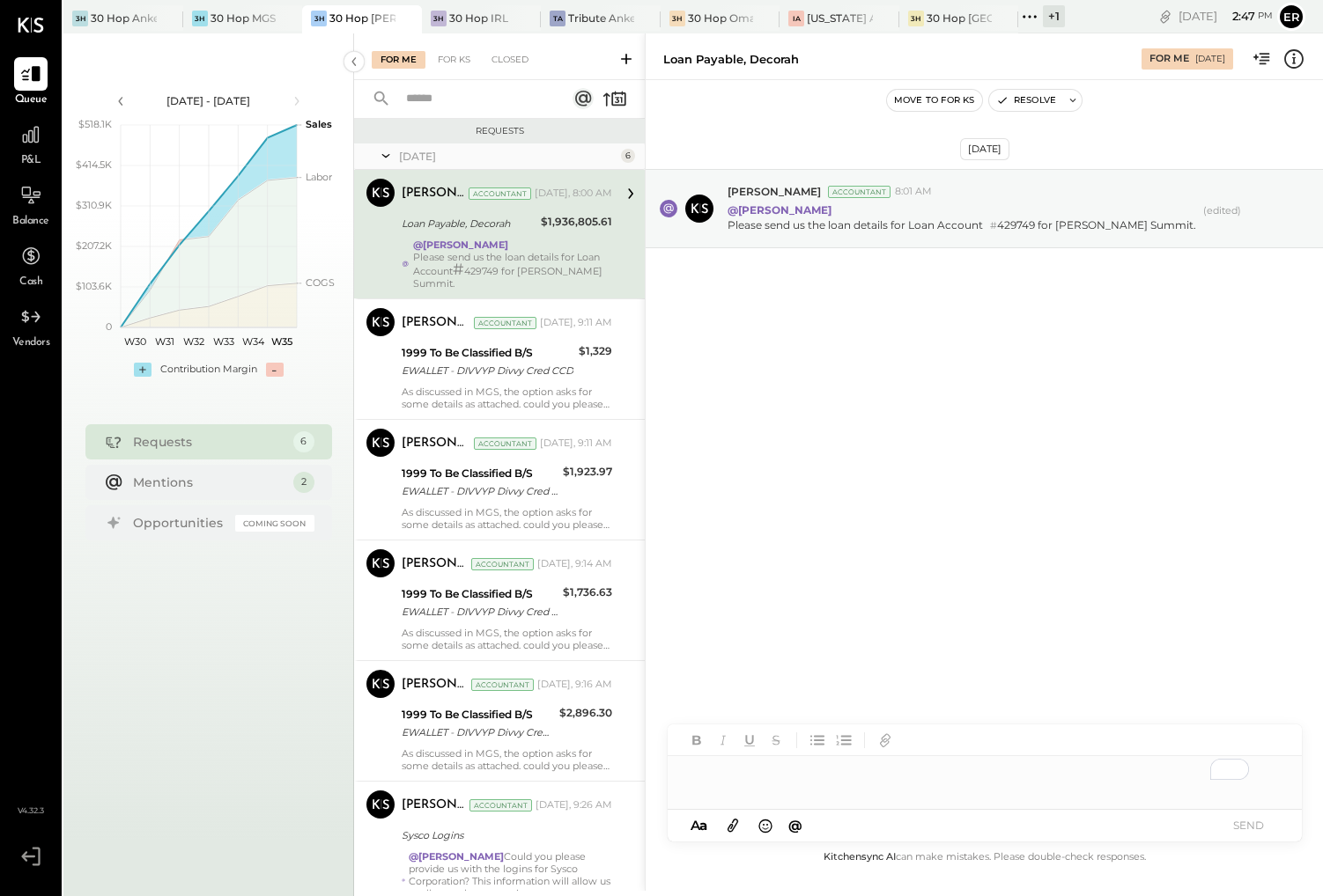
click at [805, 785] on div "To enrich screen reader interactions, please activate Accessibility in Grammarl…" at bounding box center [984, 774] width 634 height 35
click at [732, 791] on div "To enrich screen reader interactions, please activate Accessibility in Grammarl…" at bounding box center [984, 774] width 634 height 35
click at [736, 825] on icon at bounding box center [733, 826] width 11 height 13
click at [925, 713] on div "To enrich screen reader interactions, please activate Accessibility in Grammarl…" at bounding box center [984, 708] width 634 height 35
click at [1040, 815] on button "SEND" at bounding box center [1249, 825] width 70 height 24
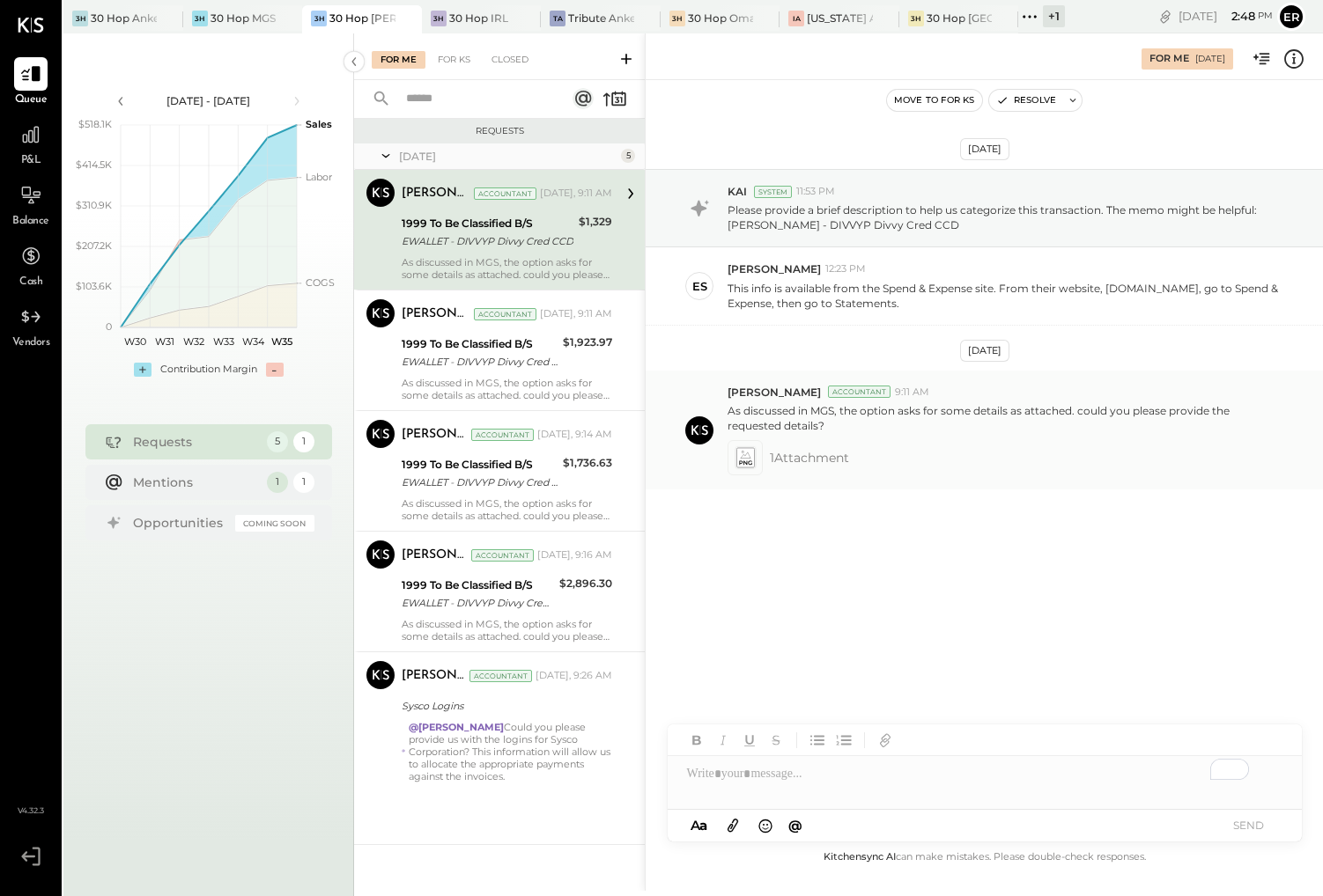
click at [740, 457] on icon at bounding box center [745, 458] width 19 height 20
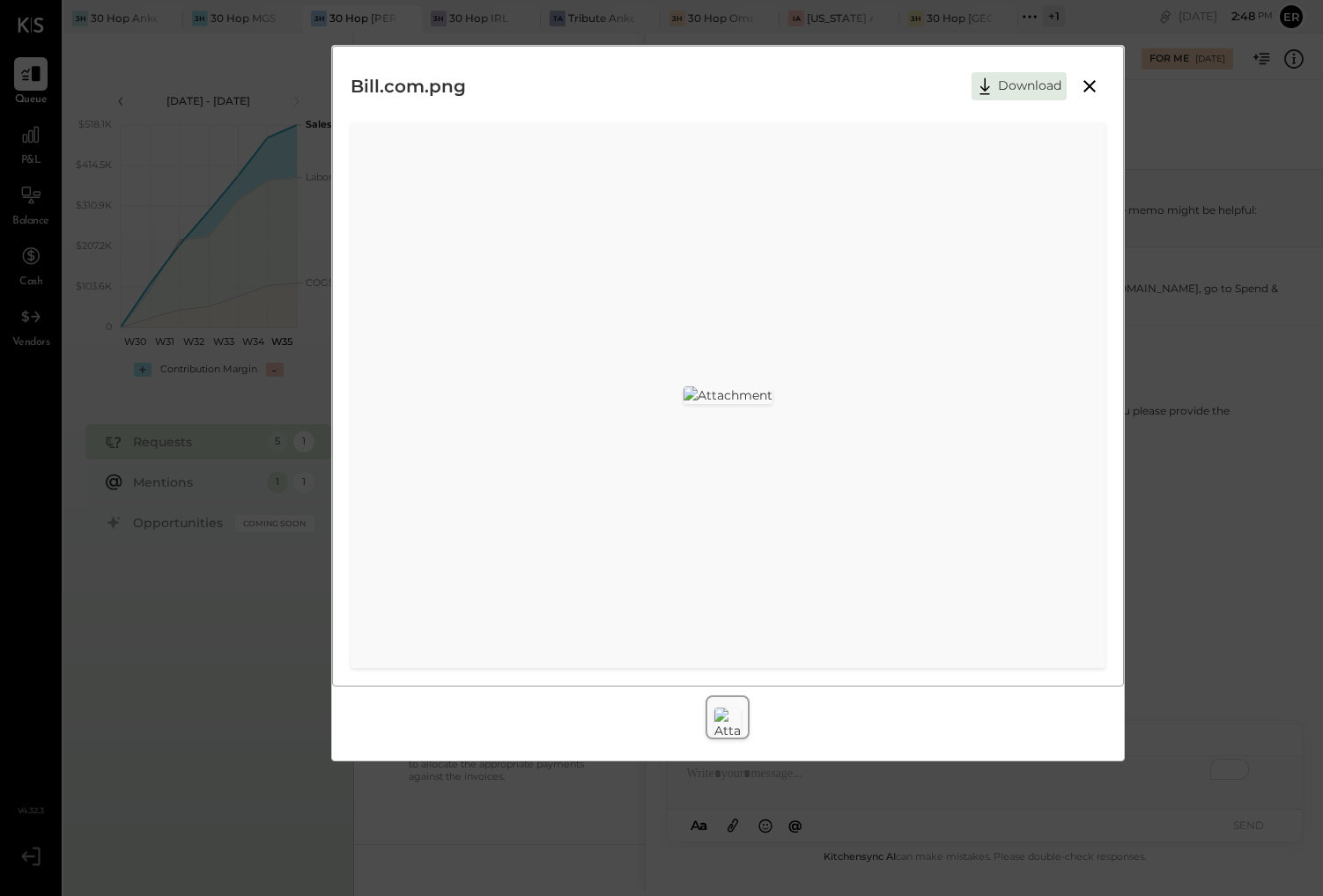
click at [1040, 89] on icon at bounding box center [1090, 86] width 12 height 12
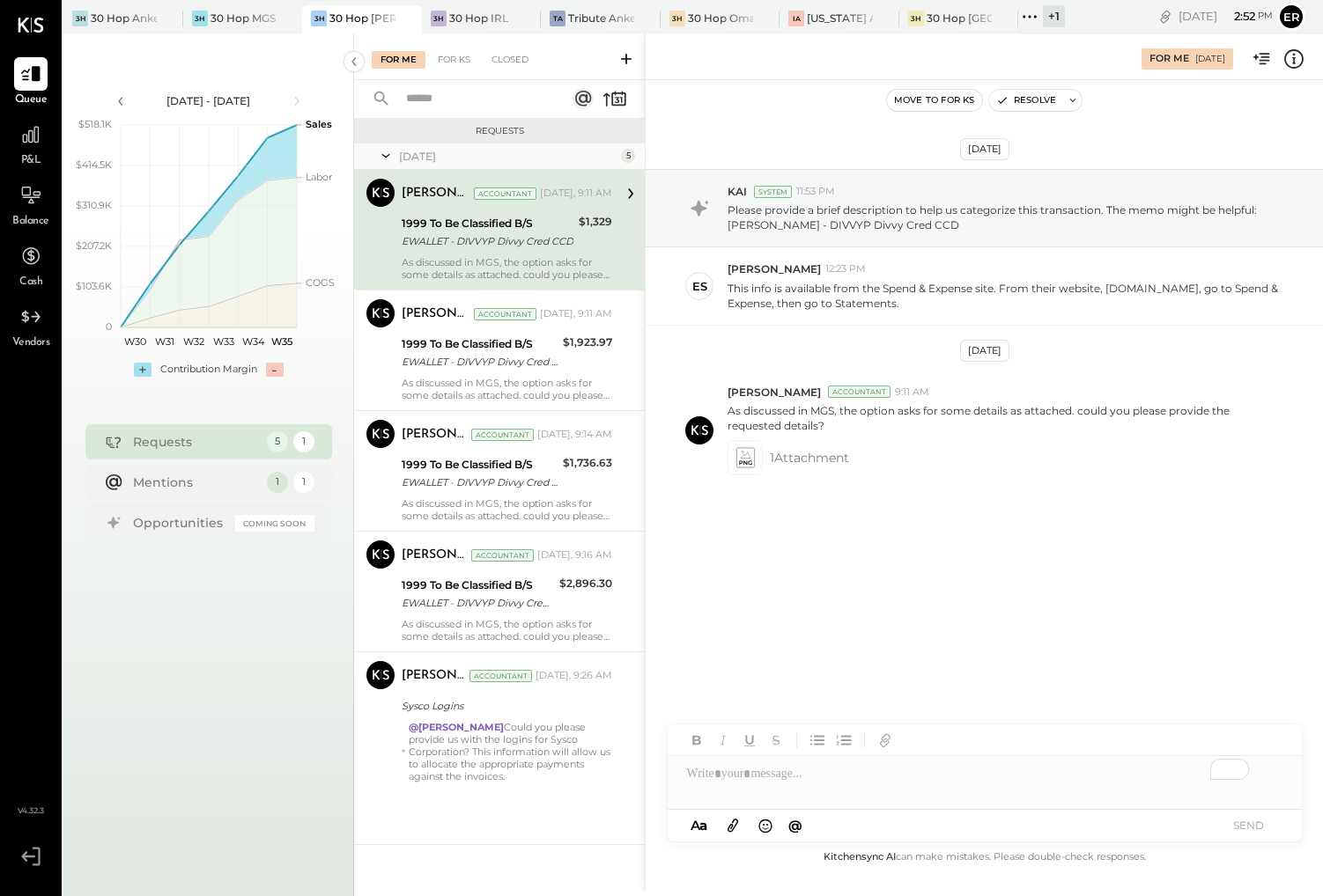
click at [950, 786] on div "To enrich screen reader interactions, please activate Accessibility in Grammarl…" at bounding box center [984, 774] width 634 height 35
click at [687, 781] on div "**********" at bounding box center [984, 774] width 634 height 35
click at [1040, 823] on button "SEND" at bounding box center [1249, 825] width 70 height 24
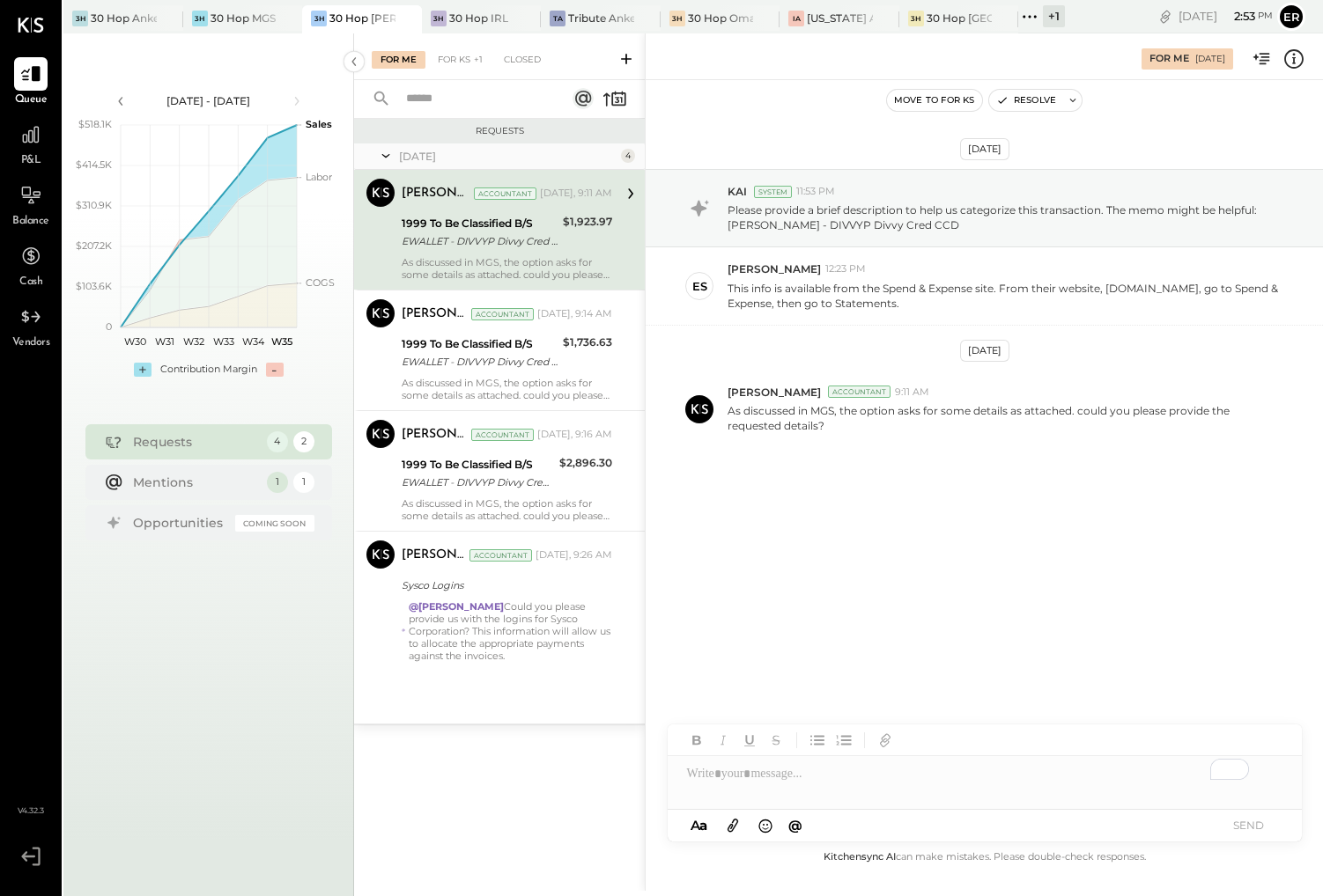
click at [486, 253] on div "Dhwani Solanki Accountant Yesterday, 9:11 AM 1999 To Be Classified B/S EWALLET …" at bounding box center [506, 230] width 210 height 102
click at [1037, 91] on button "Resolve" at bounding box center [1026, 100] width 74 height 21
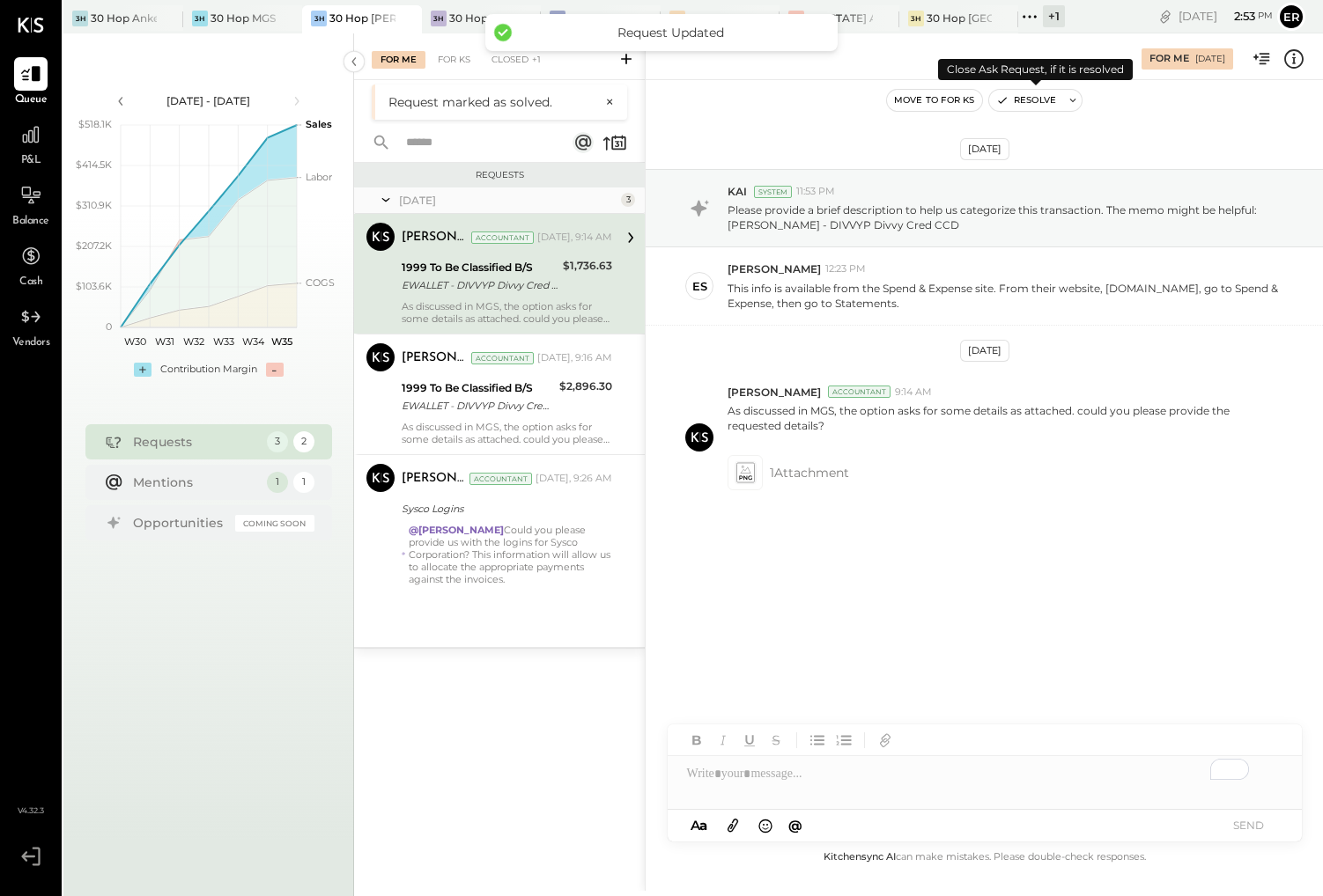
click at [1035, 100] on button "Resolve" at bounding box center [1026, 100] width 74 height 21
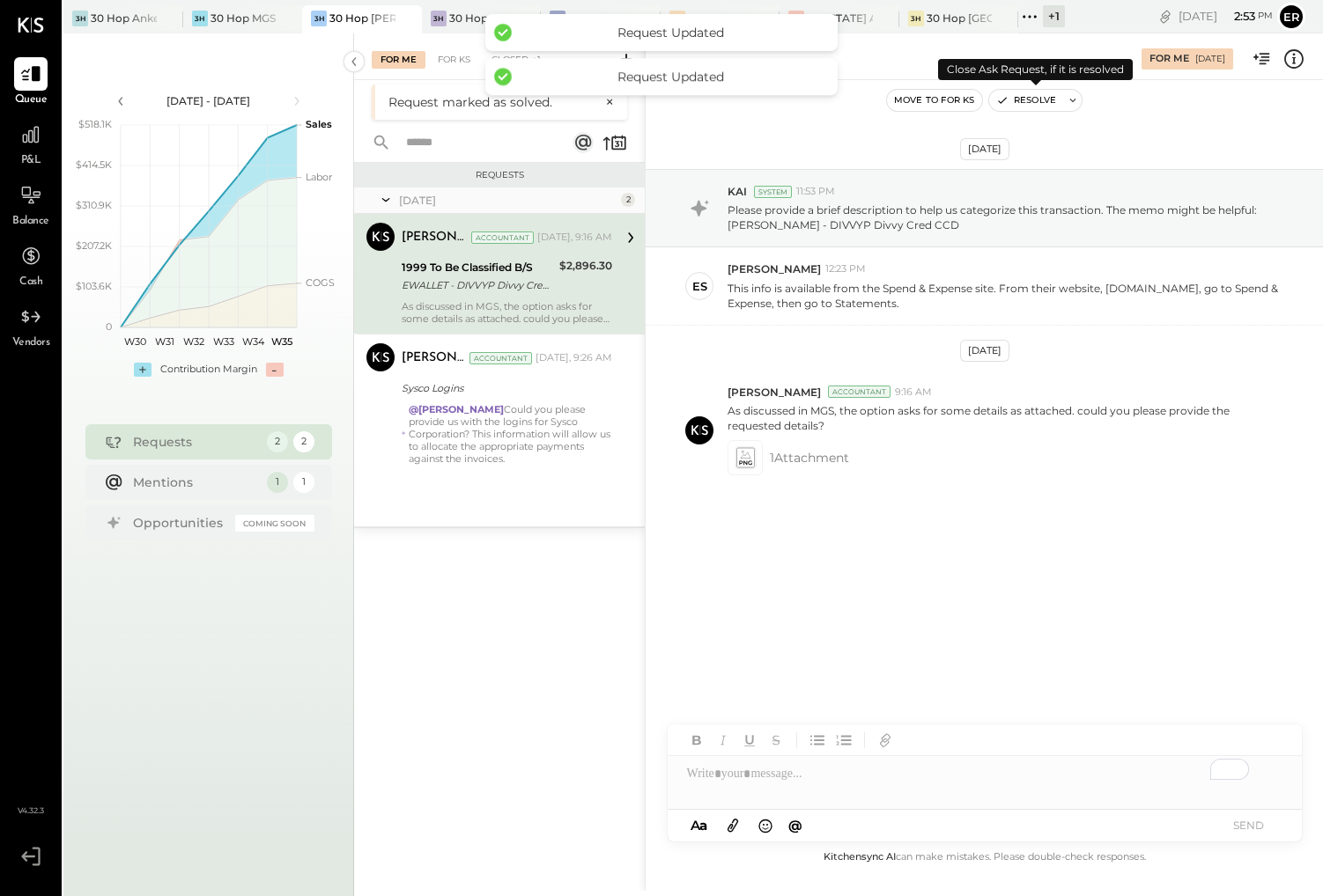
click at [1035, 100] on button "Resolve" at bounding box center [1026, 100] width 74 height 21
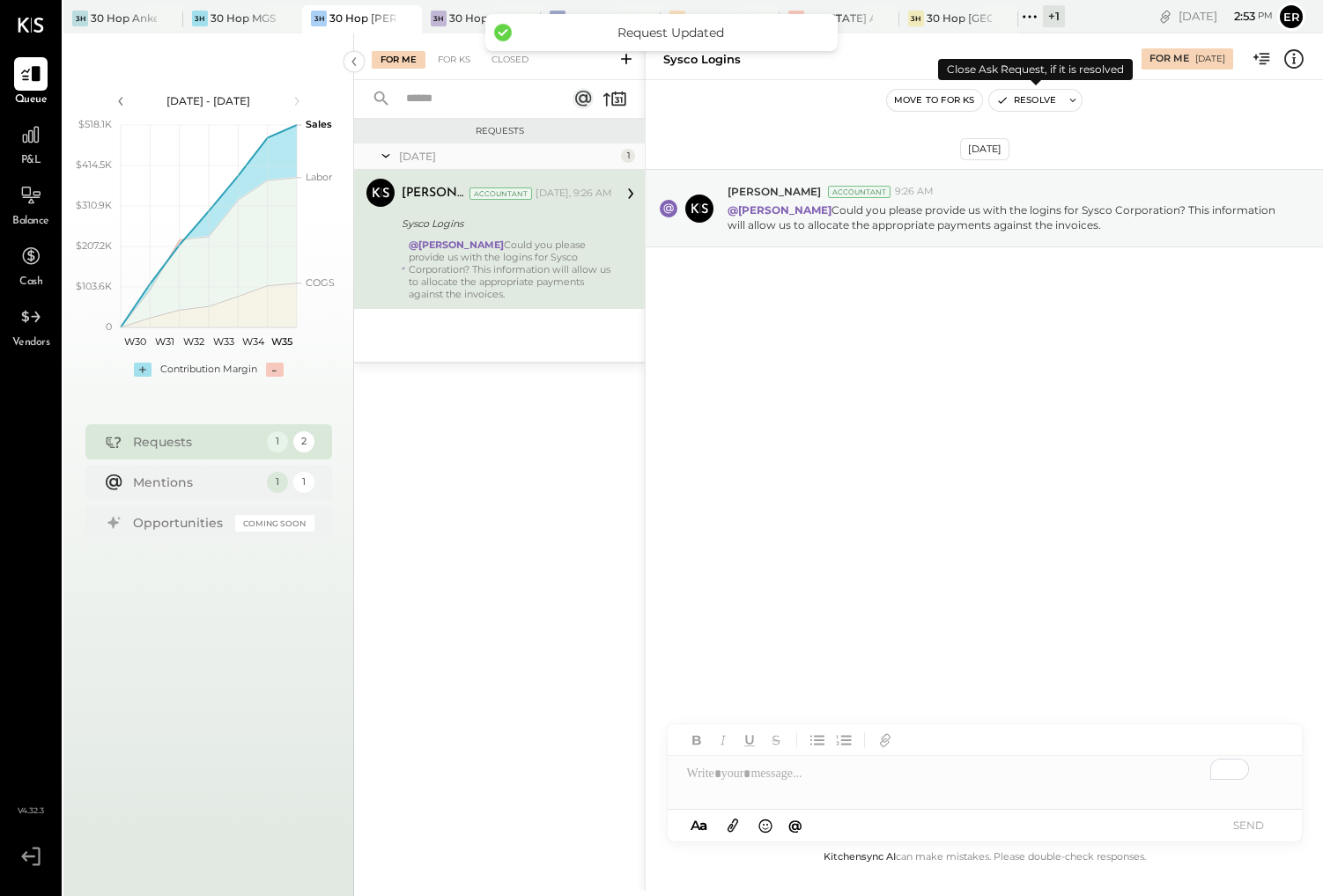
click at [1040, 97] on button "Resolve" at bounding box center [1026, 100] width 74 height 21
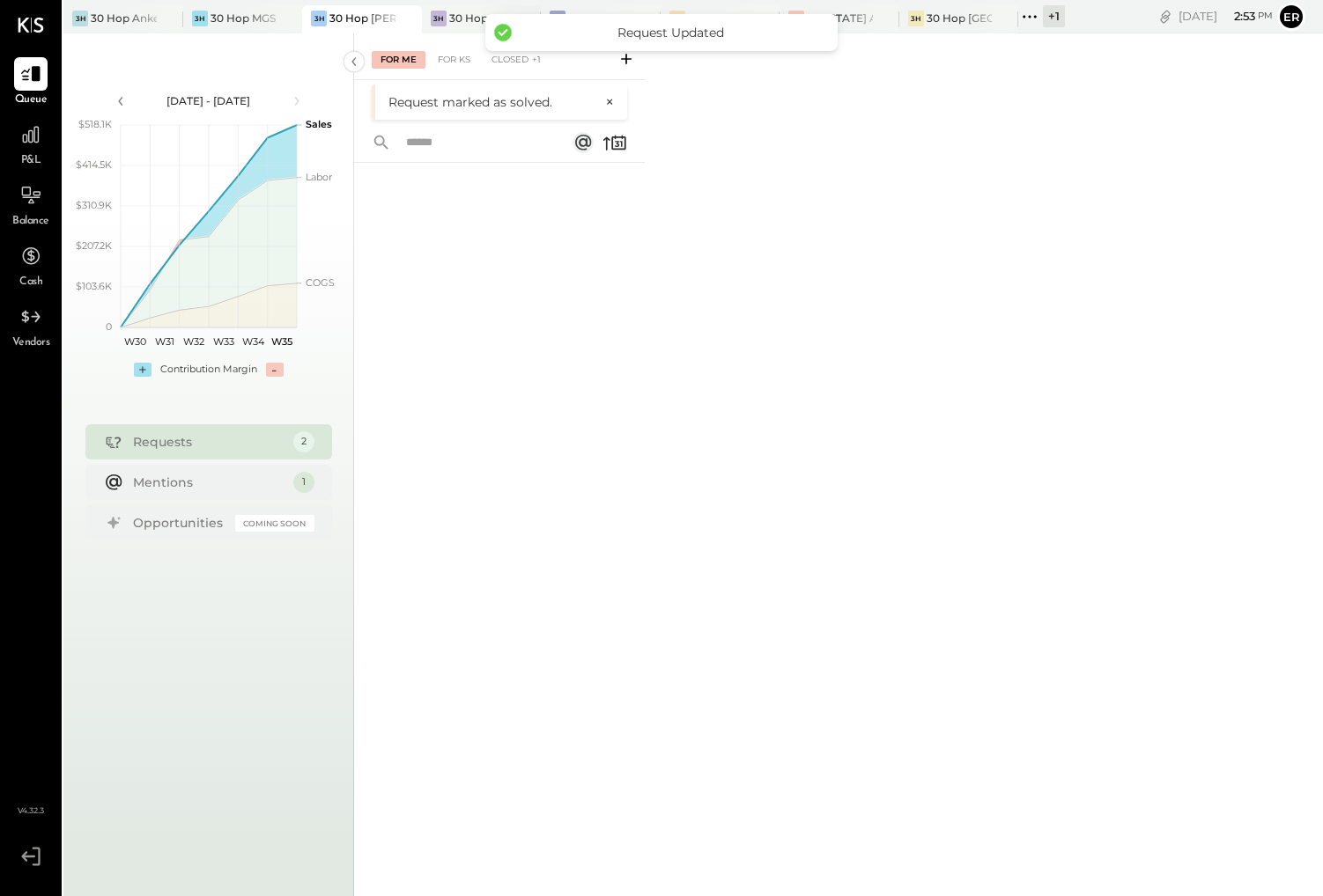
click at [463, 19] on div "30 Hop IRL" at bounding box center [479, 18] width 59 height 15
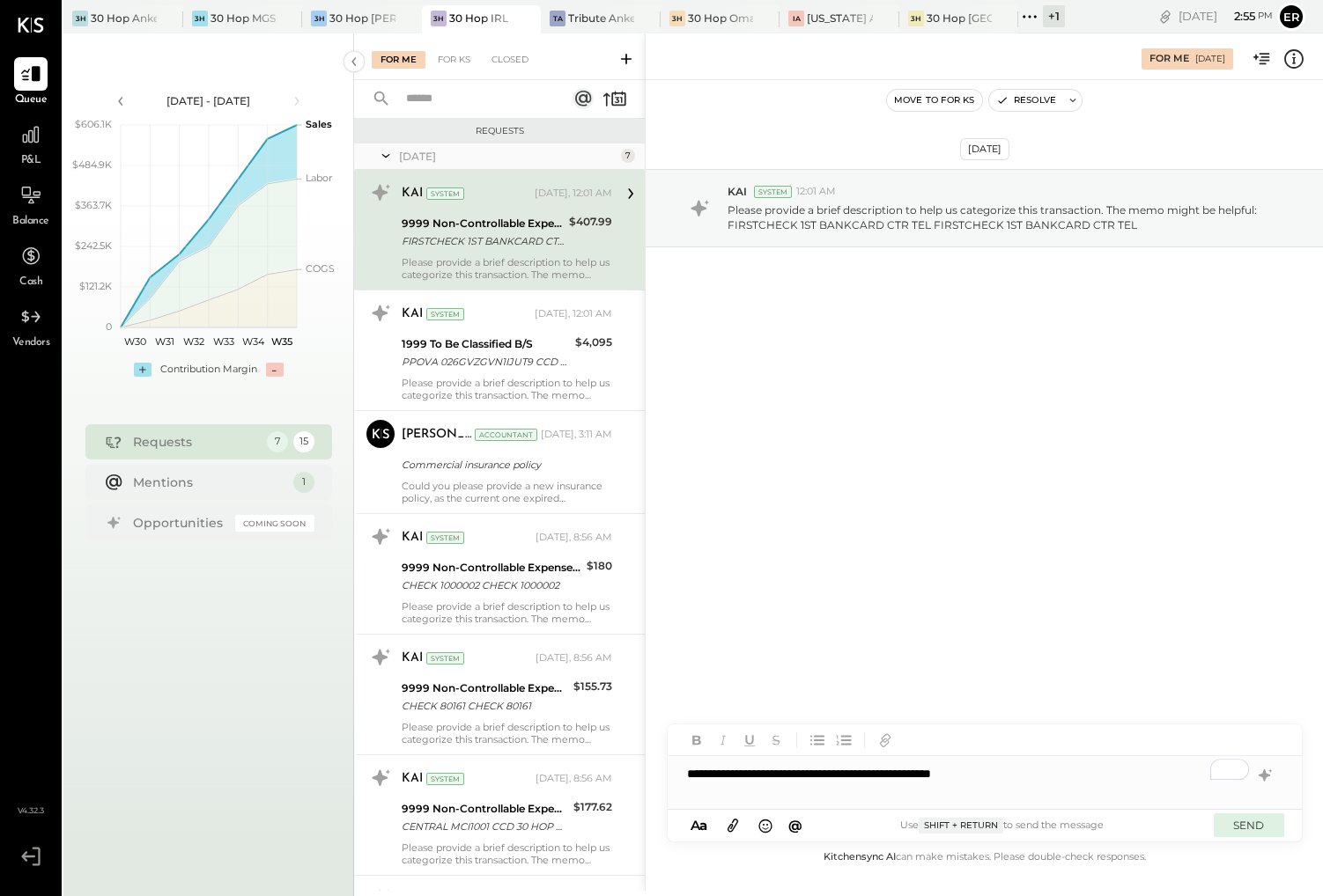
click at [1040, 825] on button "SEND" at bounding box center [1249, 825] width 70 height 24
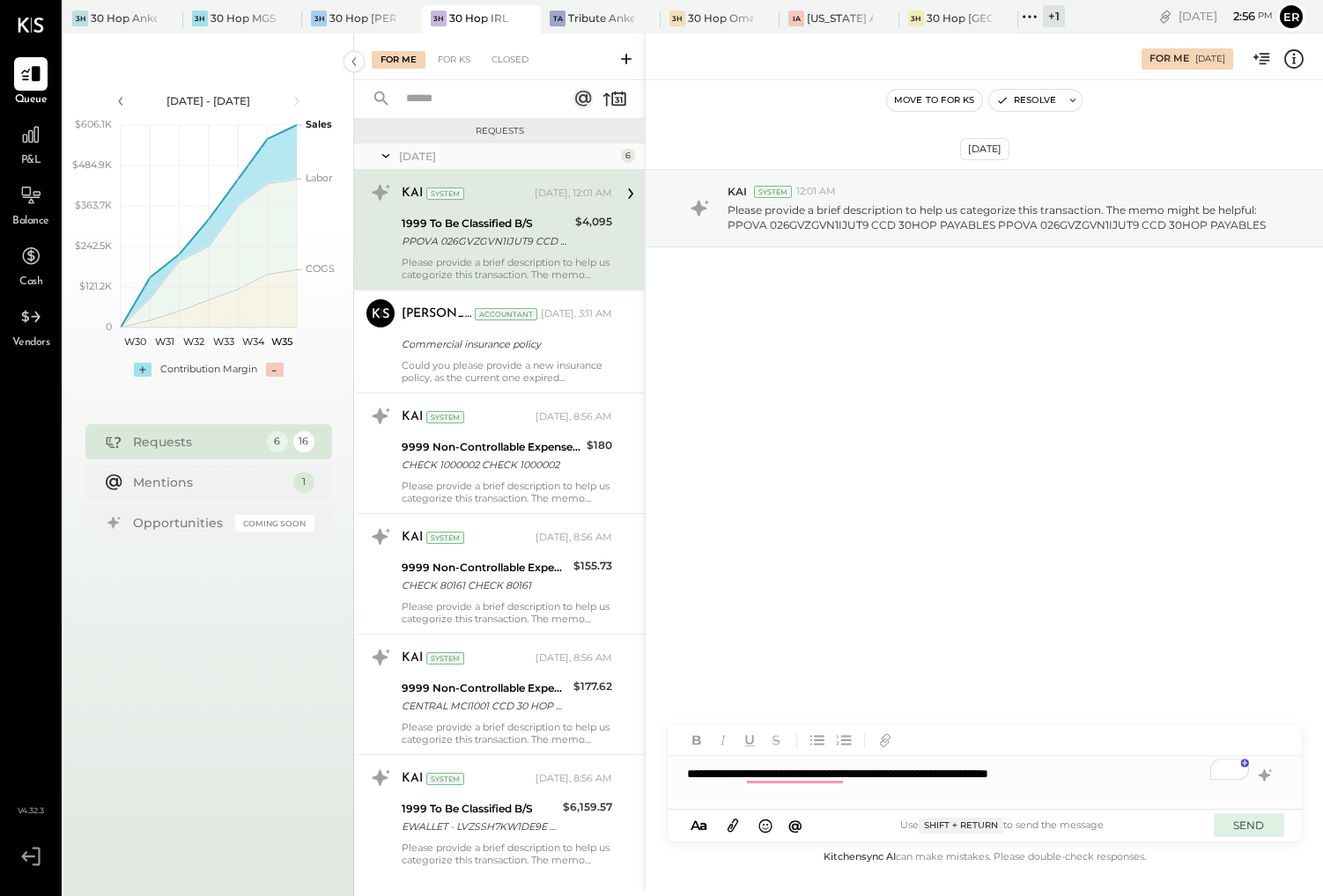
click at [1241, 822] on button "SEND" at bounding box center [1249, 825] width 70 height 24
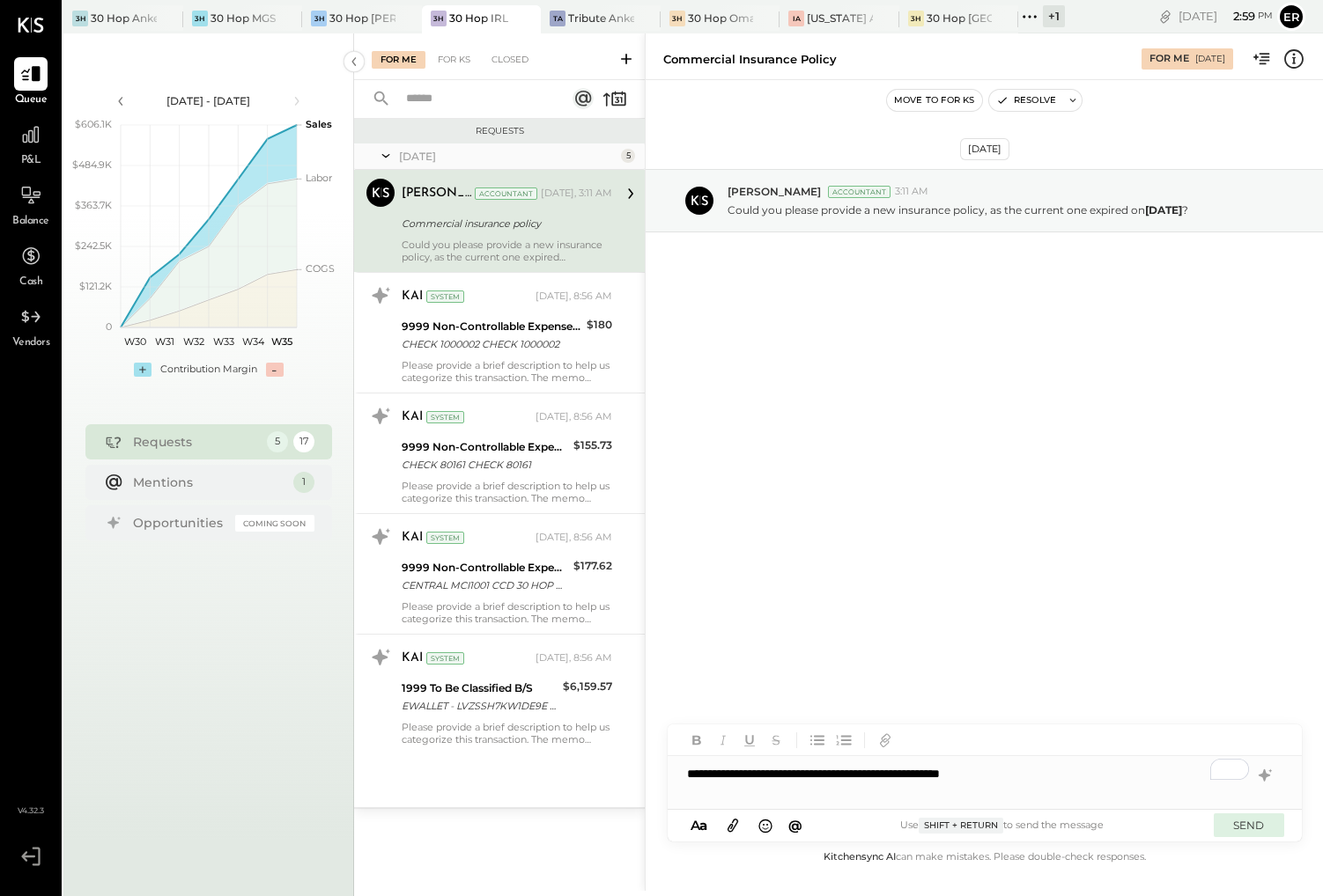
click at [1266, 824] on button "SEND" at bounding box center [1249, 825] width 70 height 24
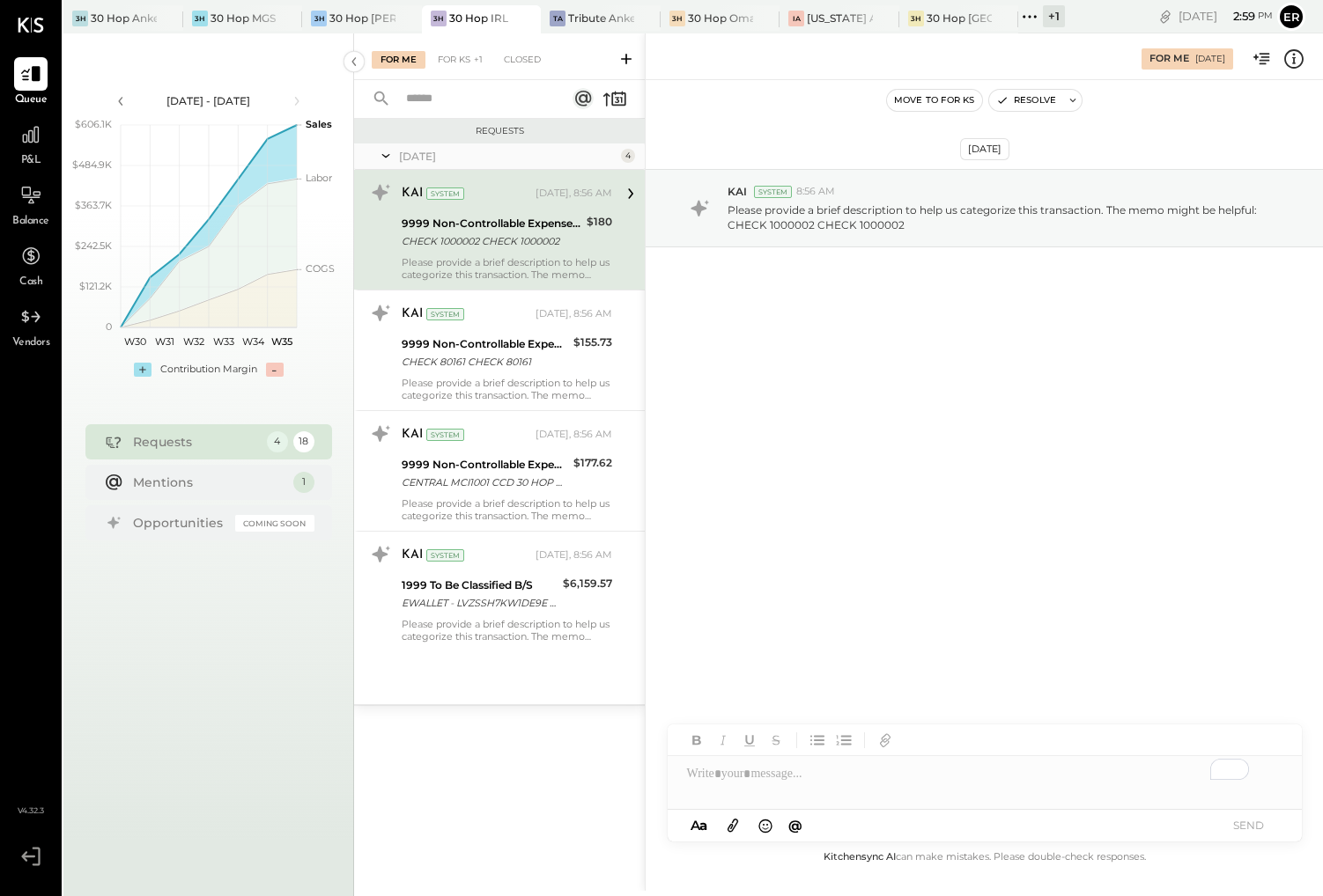
click at [512, 253] on div "KAI System [DATE], 8:56 AM 9999 Non-Controllable Expenses:Other Income and Expe…" at bounding box center [506, 230] width 210 height 102
drag, startPoint x: 900, startPoint y: 226, endPoint x: 855, endPoint y: 225, distance: 45.0
click at [855, 225] on p "Please provide a brief description to help us categorize this transaction. The …" at bounding box center [1004, 217] width 552 height 30
click at [810, 771] on div "To enrich screen reader interactions, please activate Accessibility in Grammarl…" at bounding box center [984, 774] width 634 height 35
click at [1241, 836] on button "SEND" at bounding box center [1249, 825] width 70 height 24
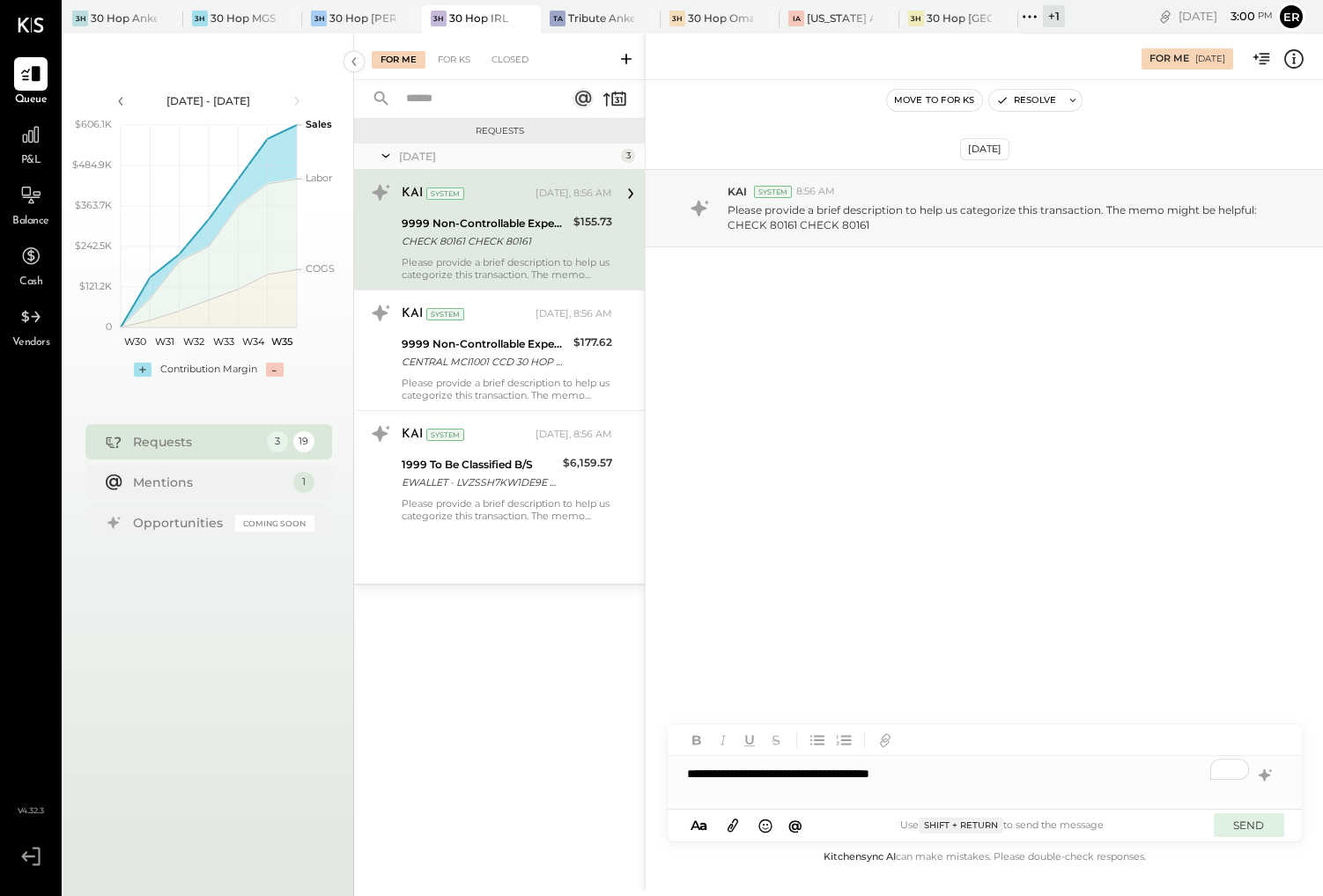
click at [1239, 822] on button "SEND" at bounding box center [1249, 825] width 70 height 24
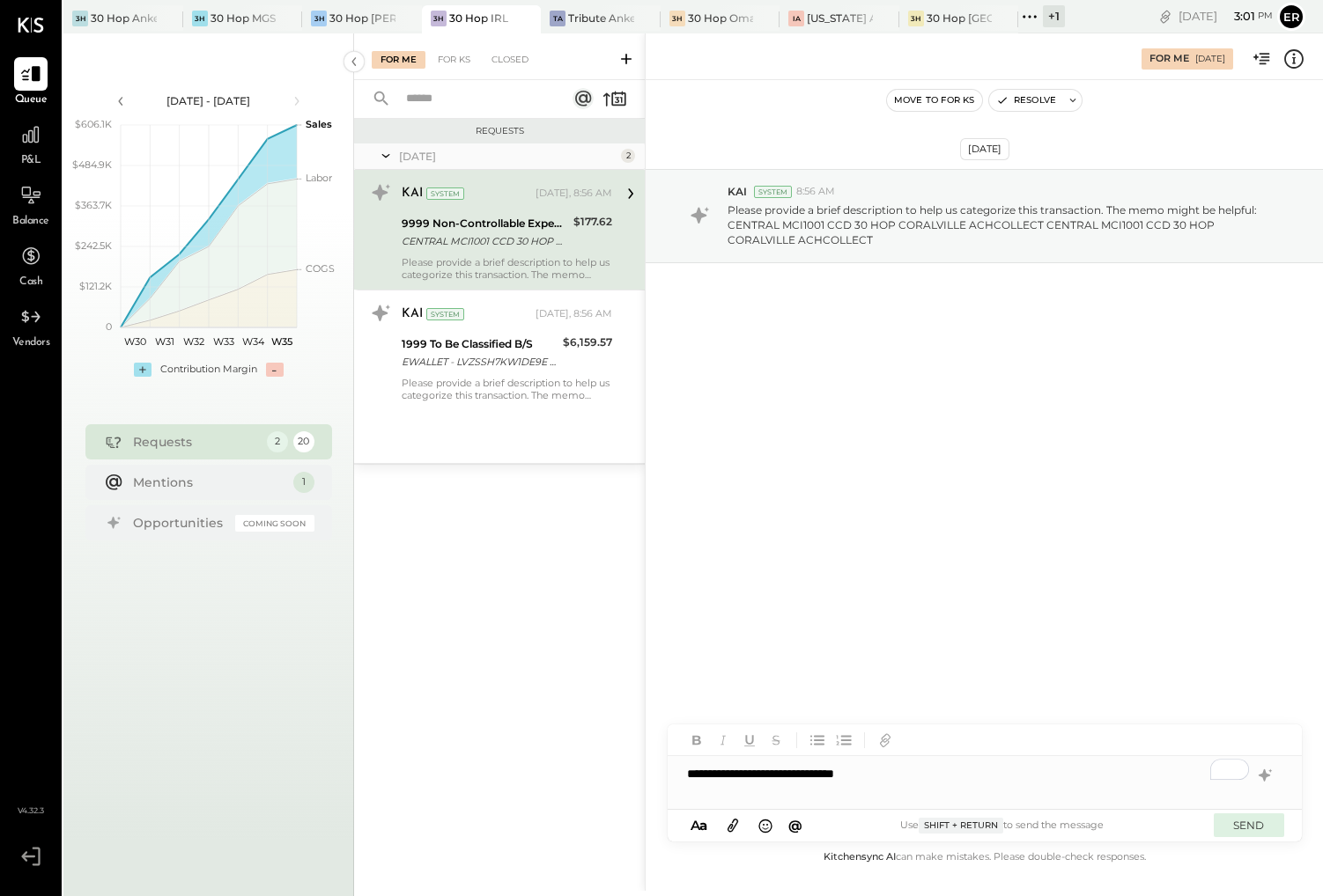
click at [1251, 826] on button "SEND" at bounding box center [1249, 825] width 70 height 24
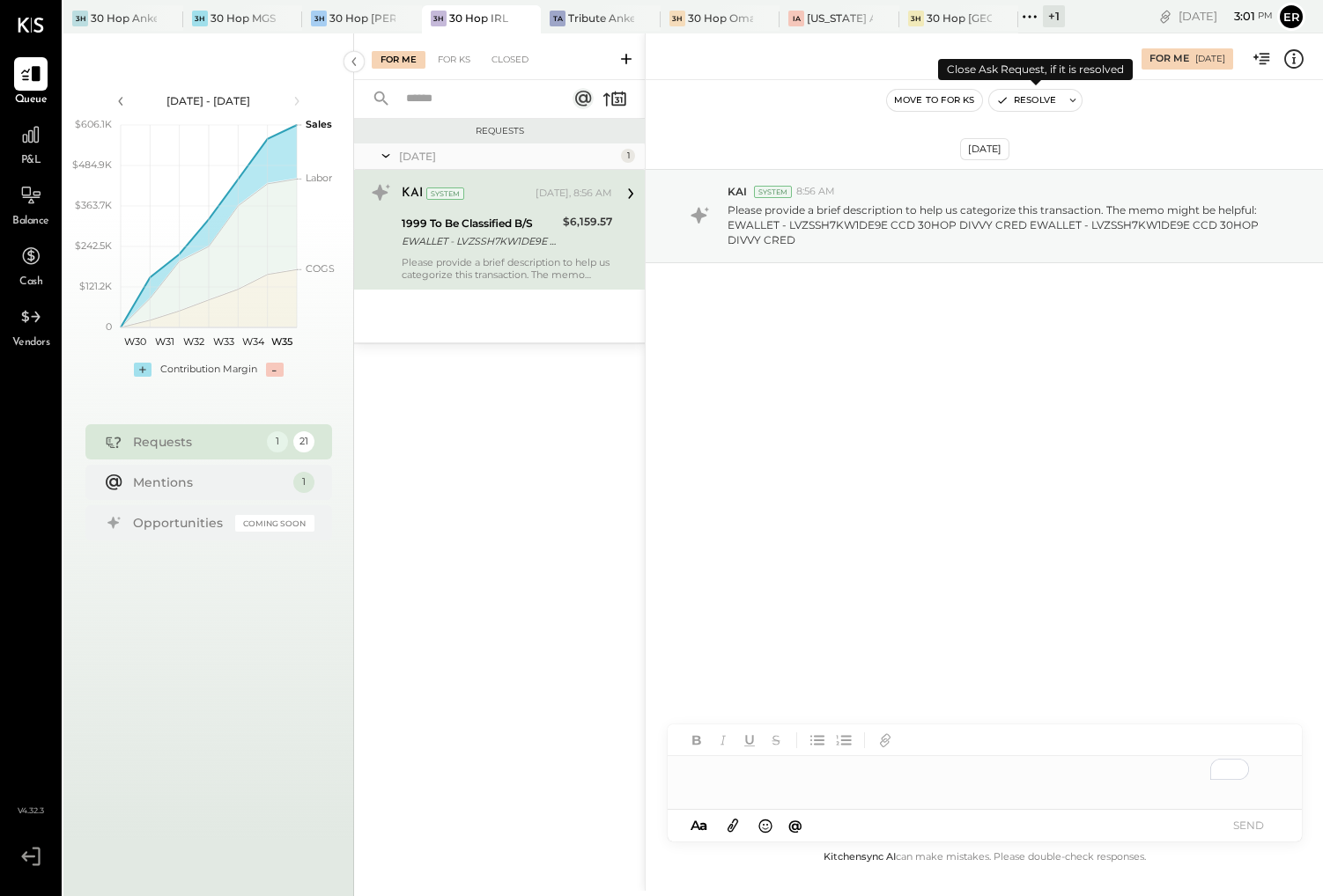
click at [1031, 105] on button "Resolve" at bounding box center [1026, 100] width 74 height 21
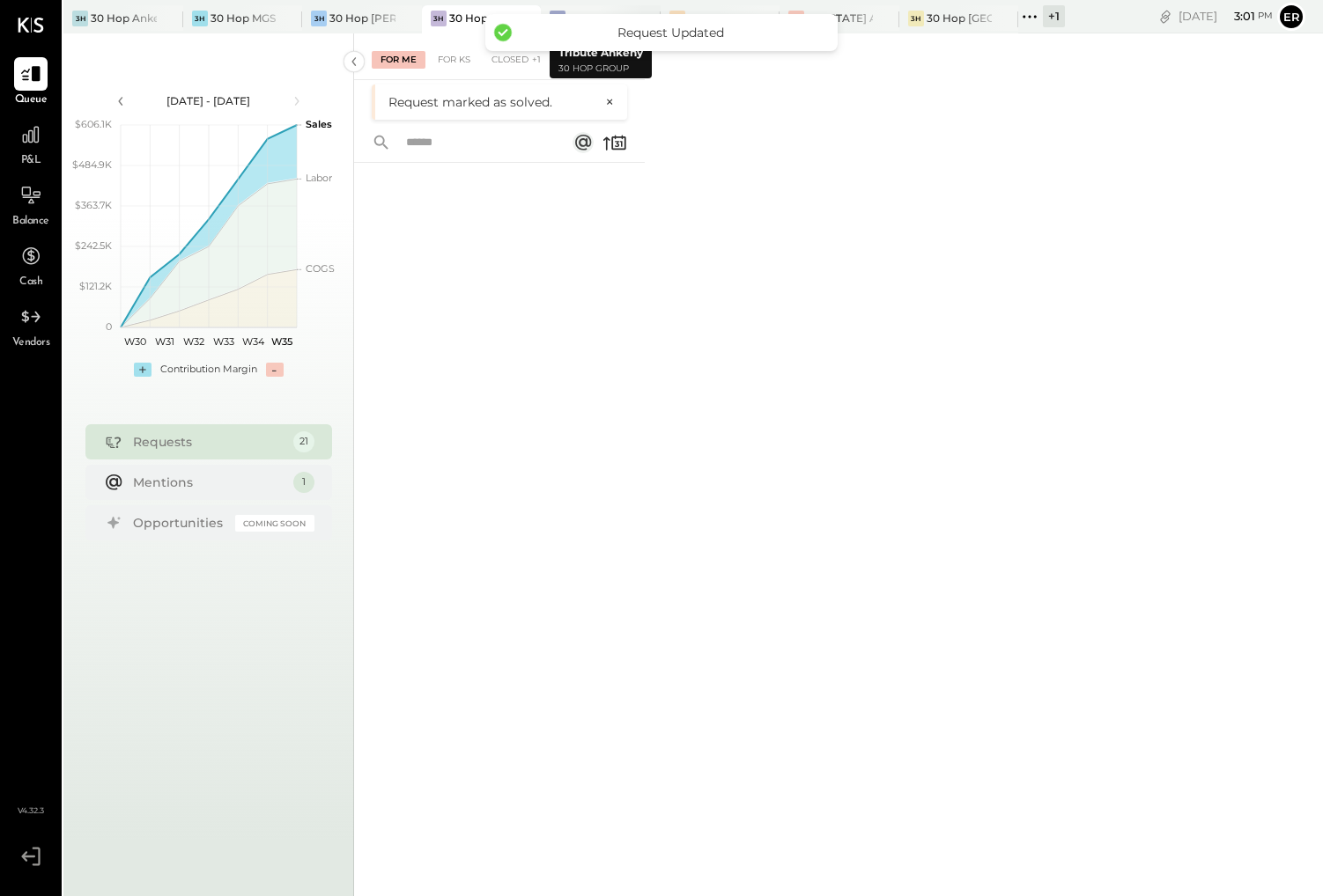
click at [583, 7] on div "TA Tribute Ankeny" at bounding box center [600, 19] width 120 height 28
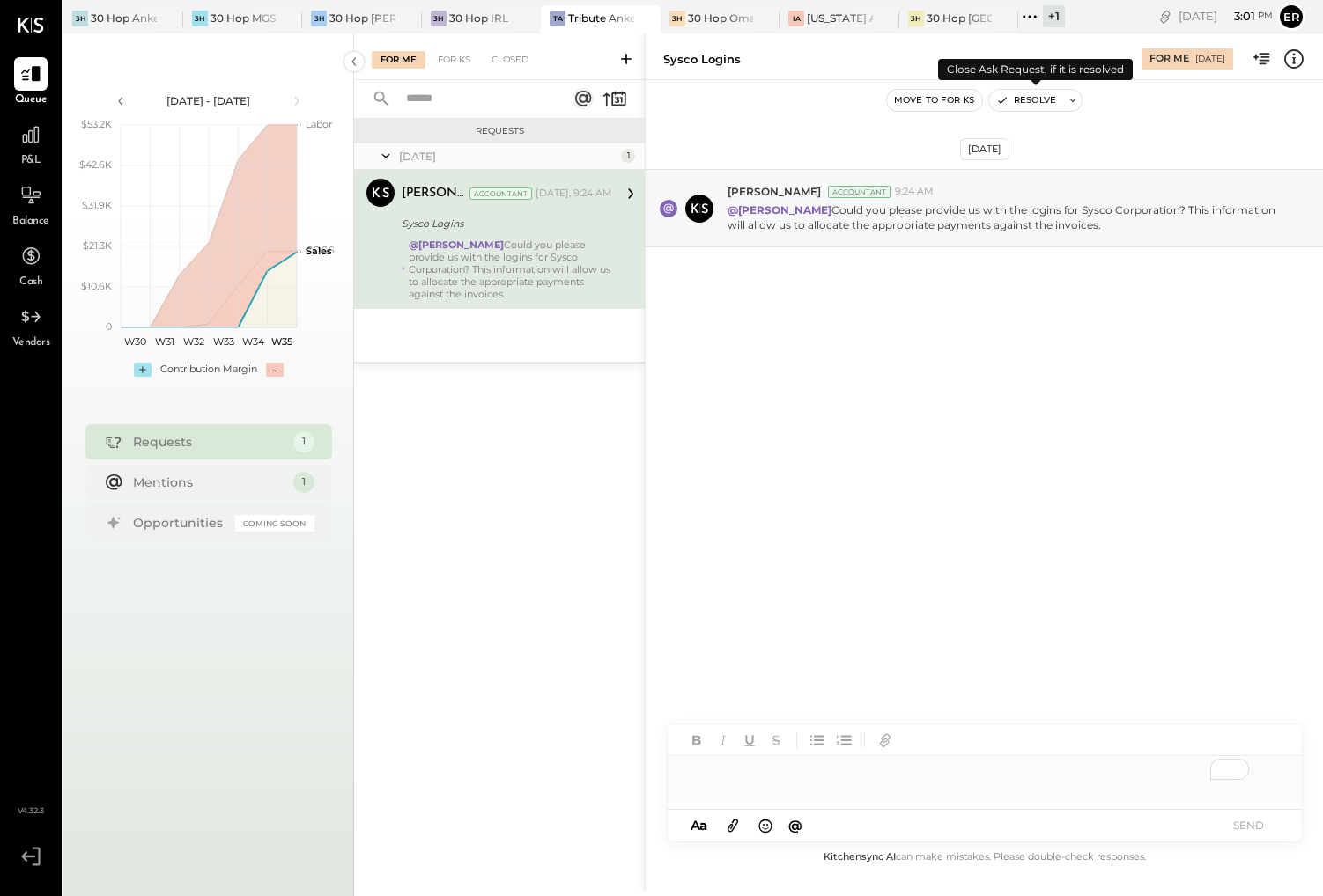
click at [1032, 101] on button "Resolve" at bounding box center [1026, 100] width 74 height 21
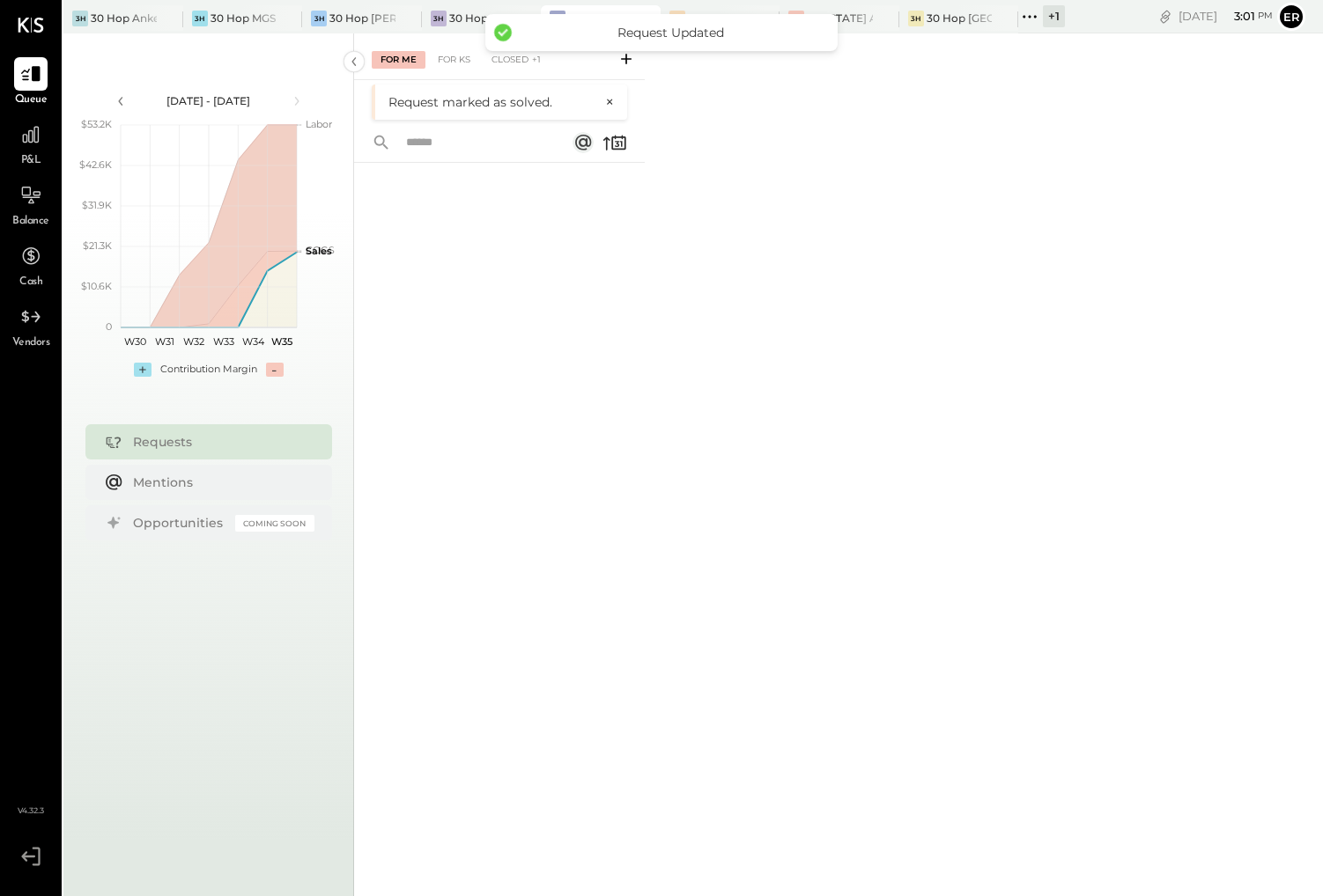
click at [734, 121] on div "For Me For KS Closed +1 Request marked as solved. ×" at bounding box center [838, 463] width 969 height 858
click at [708, 11] on div "30 Hop Omaha" at bounding box center [721, 18] width 67 height 15
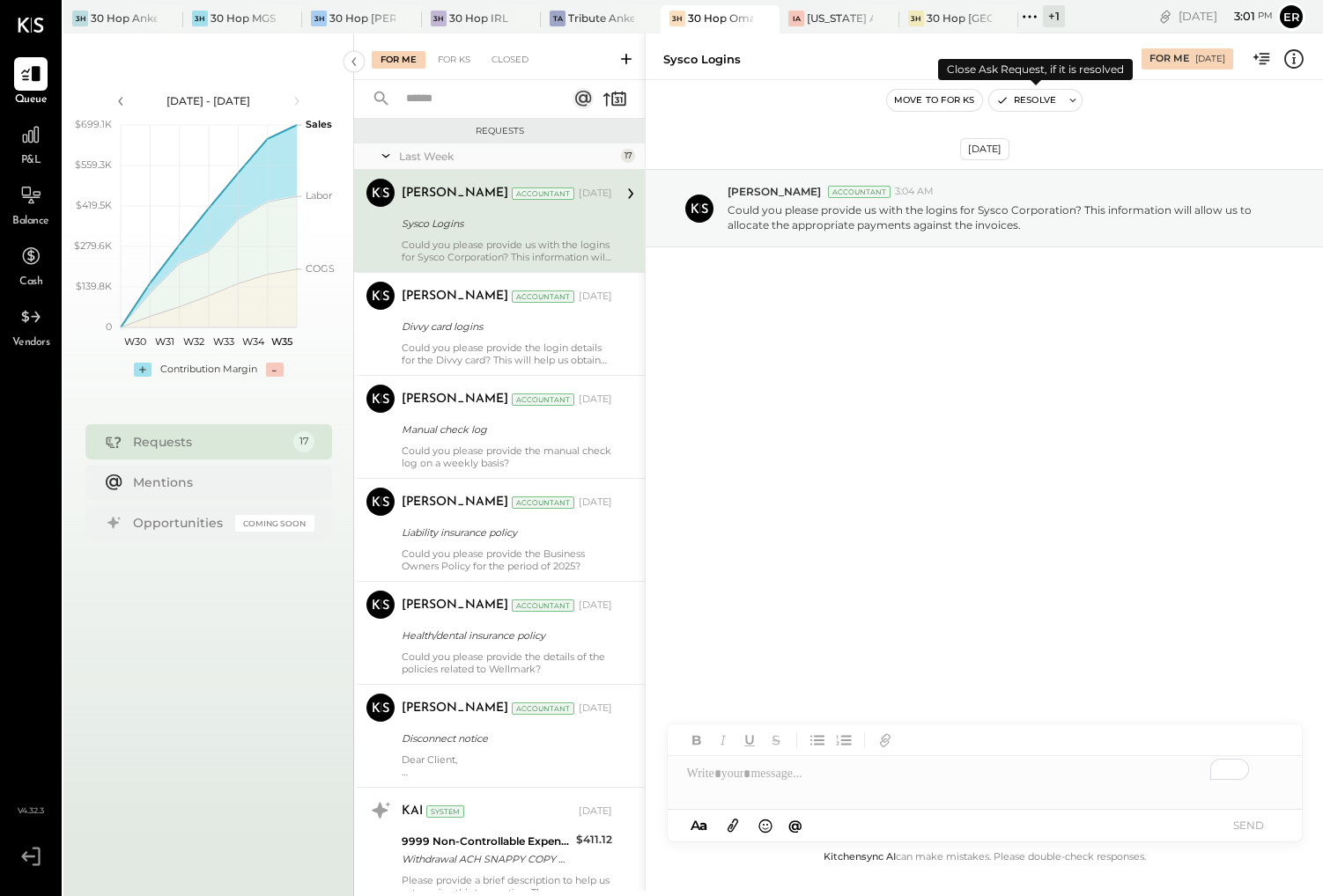
click at [1045, 94] on button "Resolve" at bounding box center [1026, 100] width 74 height 21
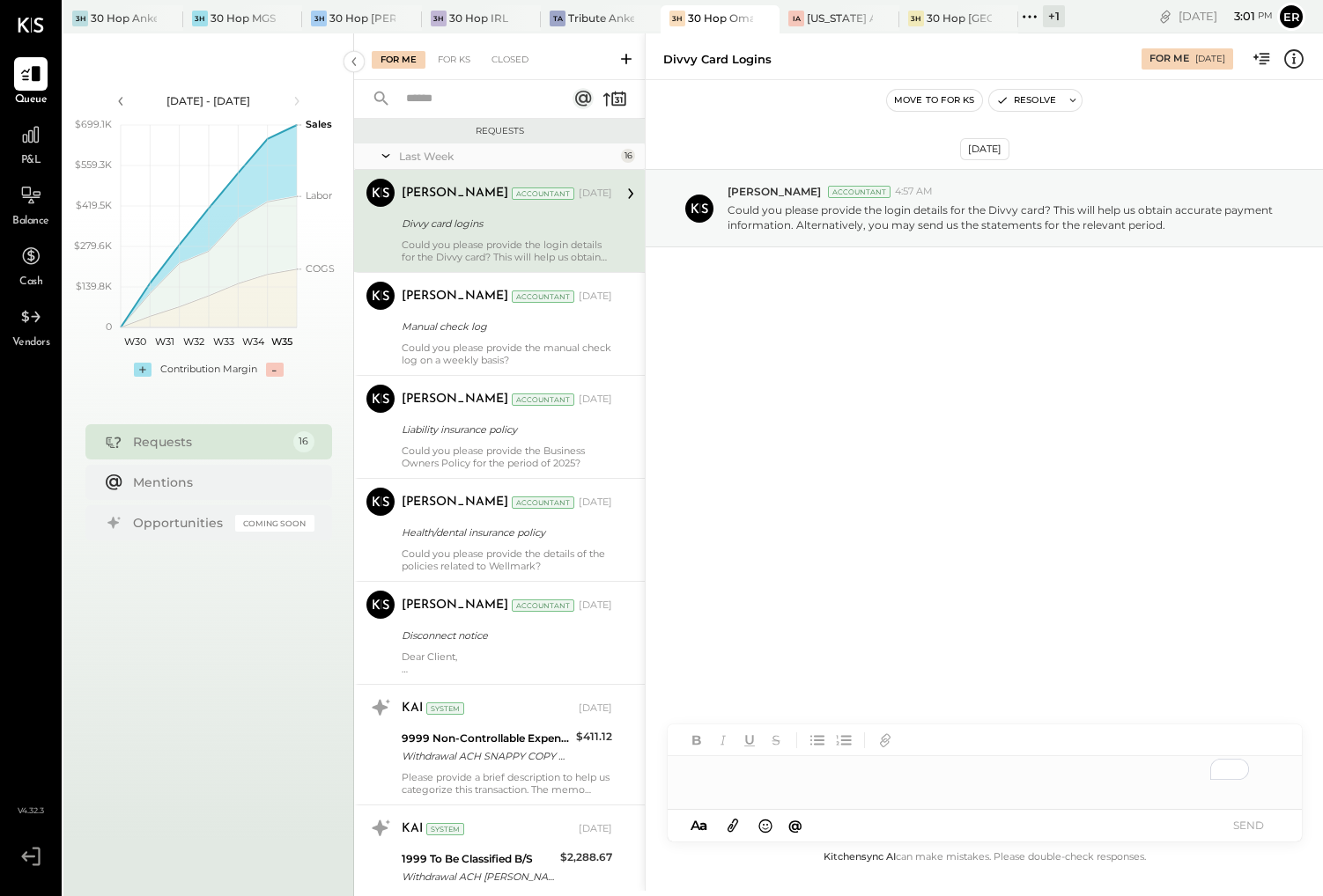
click at [982, 773] on div "To enrich screen reader interactions, please activate Accessibility in Grammarl…" at bounding box center [984, 774] width 634 height 35
click at [1237, 819] on button "SEND" at bounding box center [1249, 825] width 70 height 24
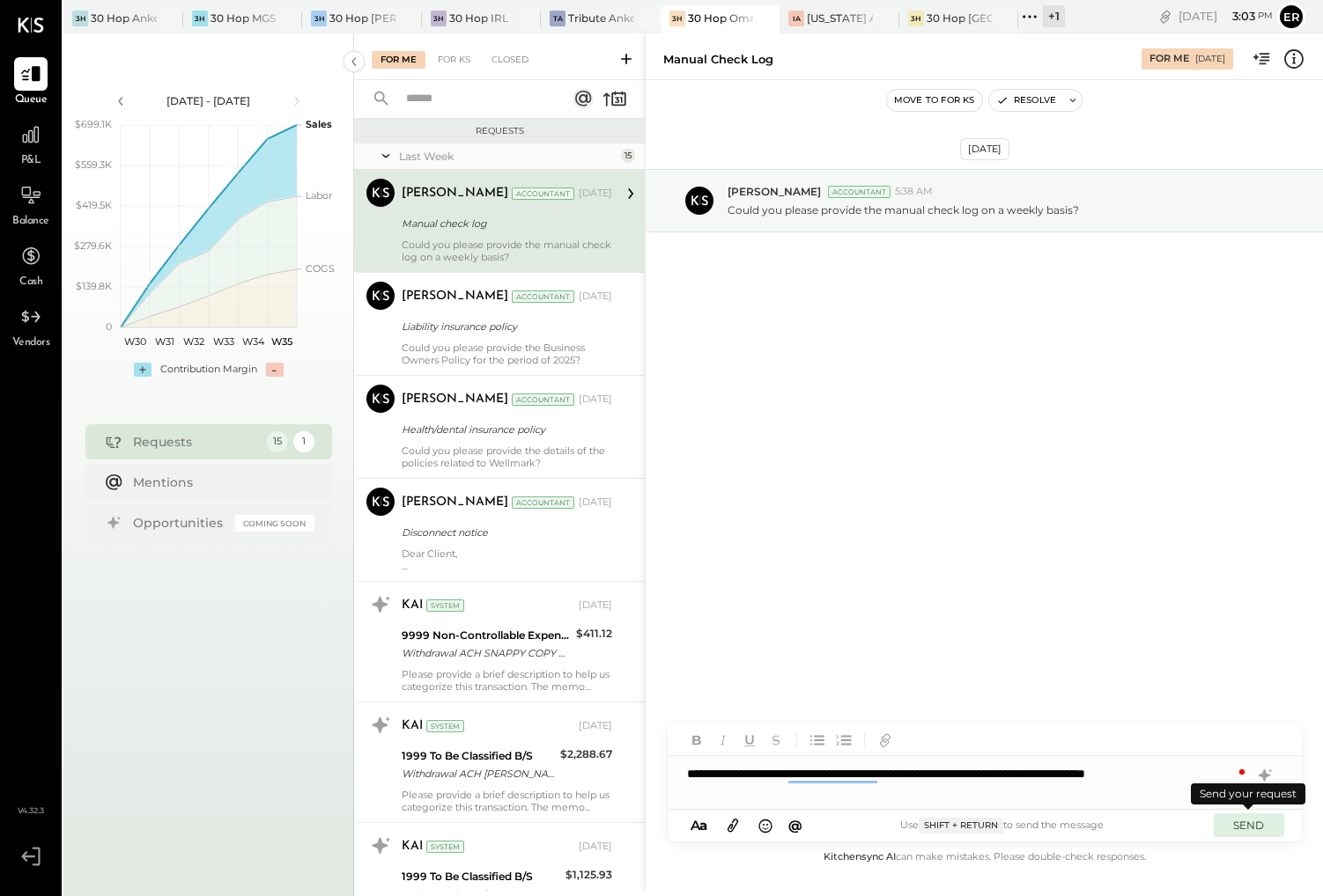
click at [1244, 836] on button "SEND" at bounding box center [1249, 825] width 70 height 24
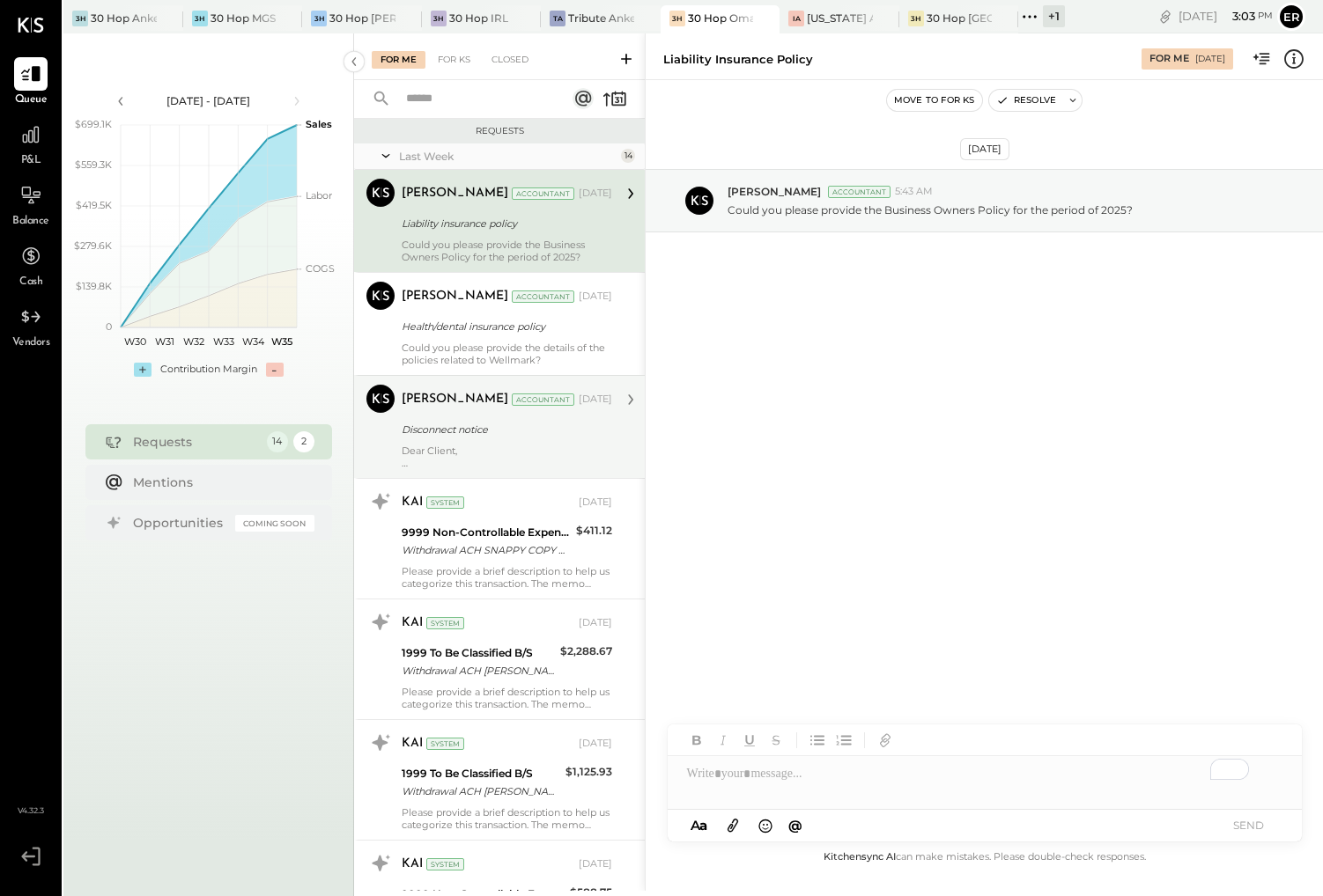
click at [486, 421] on div "Disconnect notice" at bounding box center [504, 430] width 205 height 18
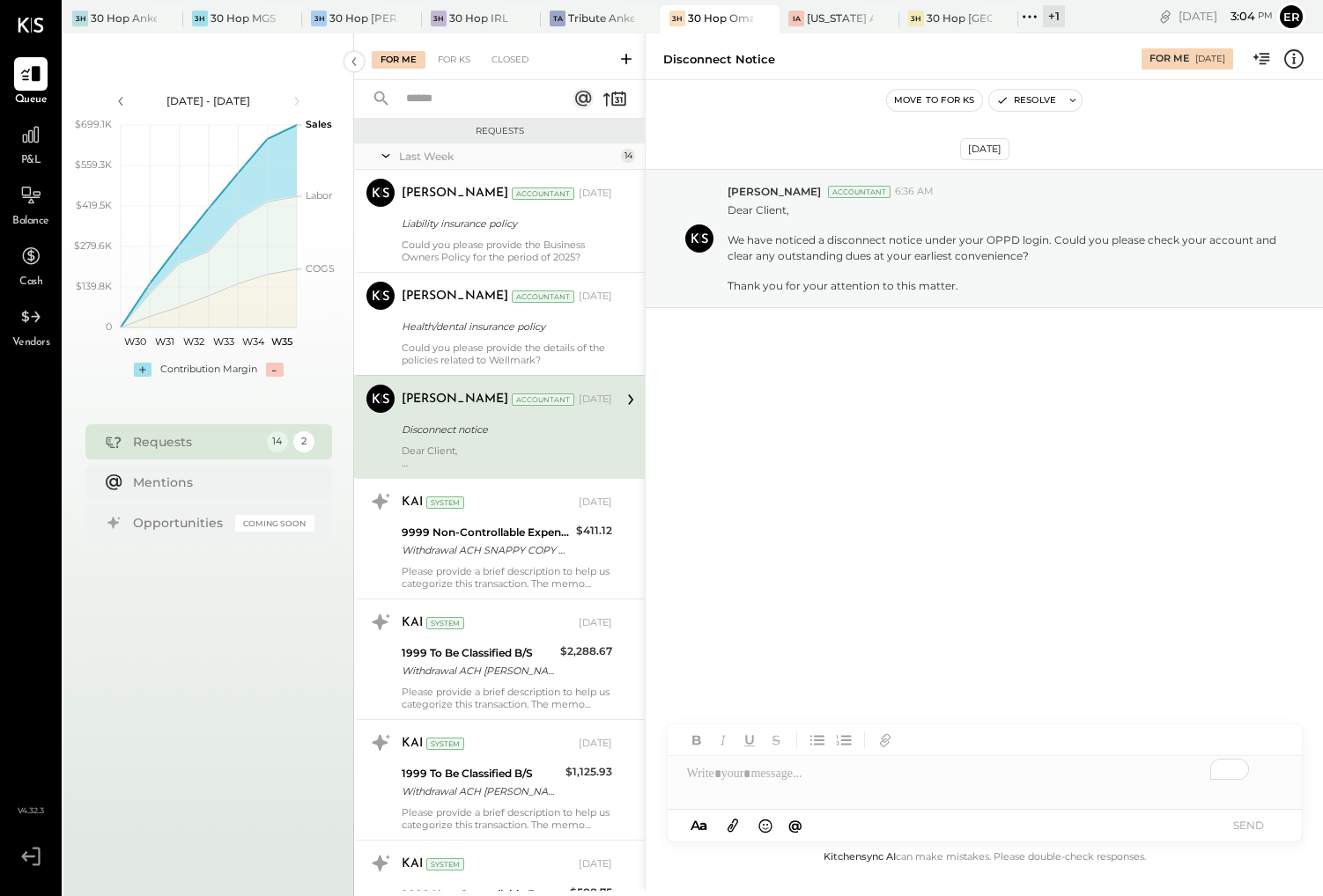
click at [919, 781] on div "To enrich screen reader interactions, please activate Accessibility in Grammarl…" at bounding box center [984, 774] width 634 height 35
click at [1242, 822] on button "SEND" at bounding box center [1249, 825] width 70 height 24
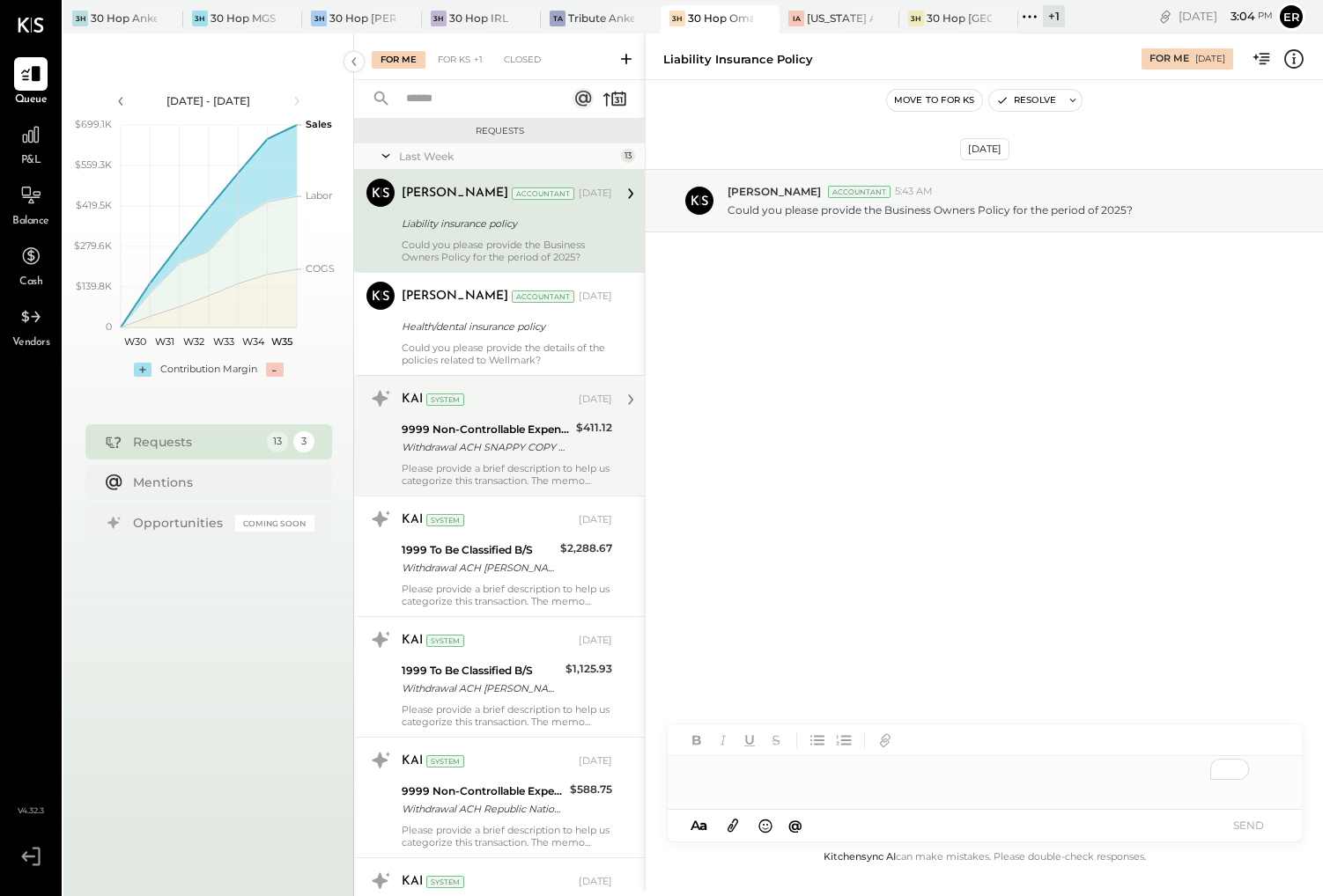
click at [505, 451] on div "Withdrawal ACH SNAPPY COPY CENT/ Withdrawal ACH SNAPPY COPY CENT/TYPE: SALE CO:…" at bounding box center [486, 448] width 169 height 18
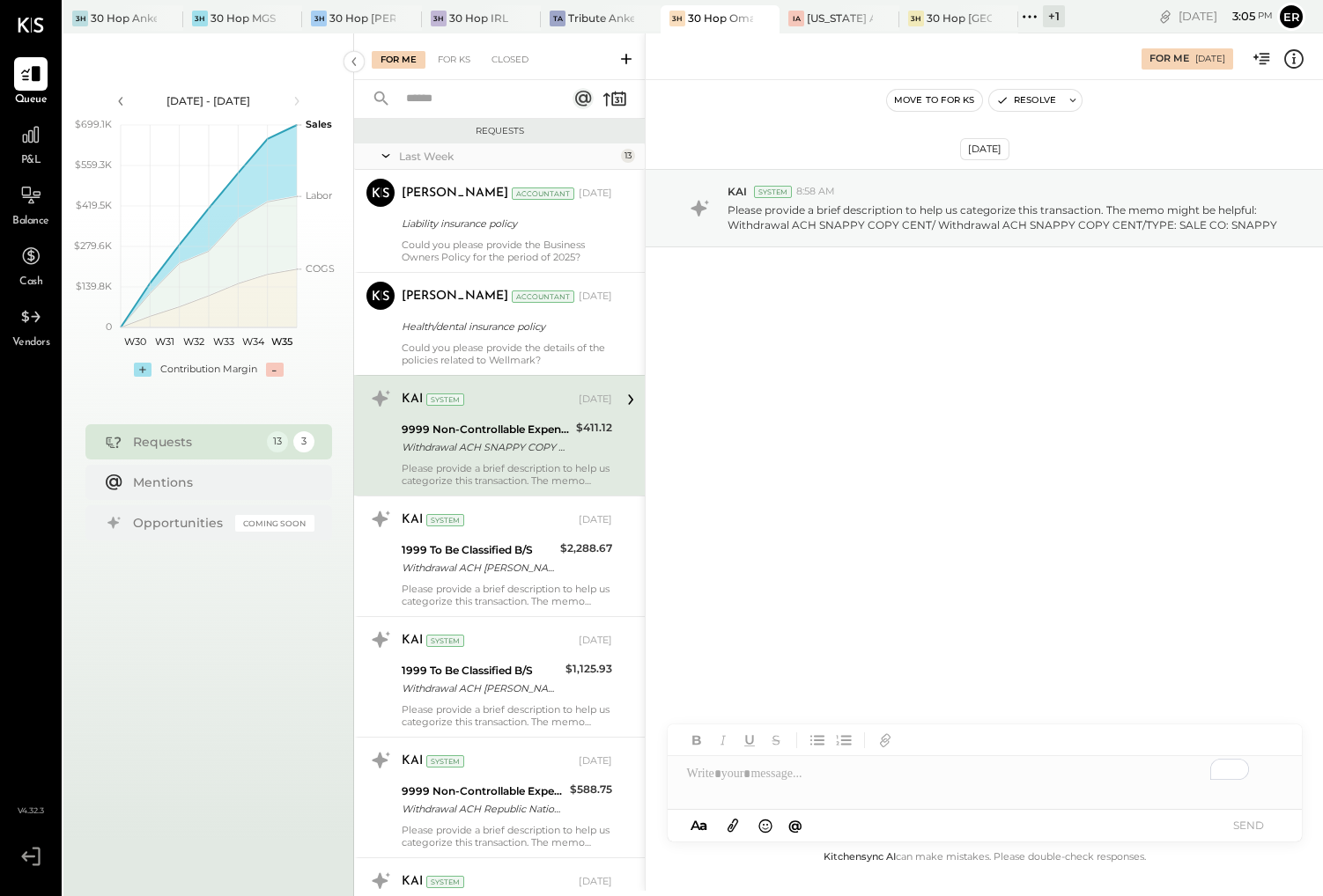
click at [917, 781] on div "To enrich screen reader interactions, please activate Accessibility in Grammarl…" at bounding box center [984, 774] width 634 height 35
click at [1253, 830] on button "SEND" at bounding box center [1249, 825] width 70 height 24
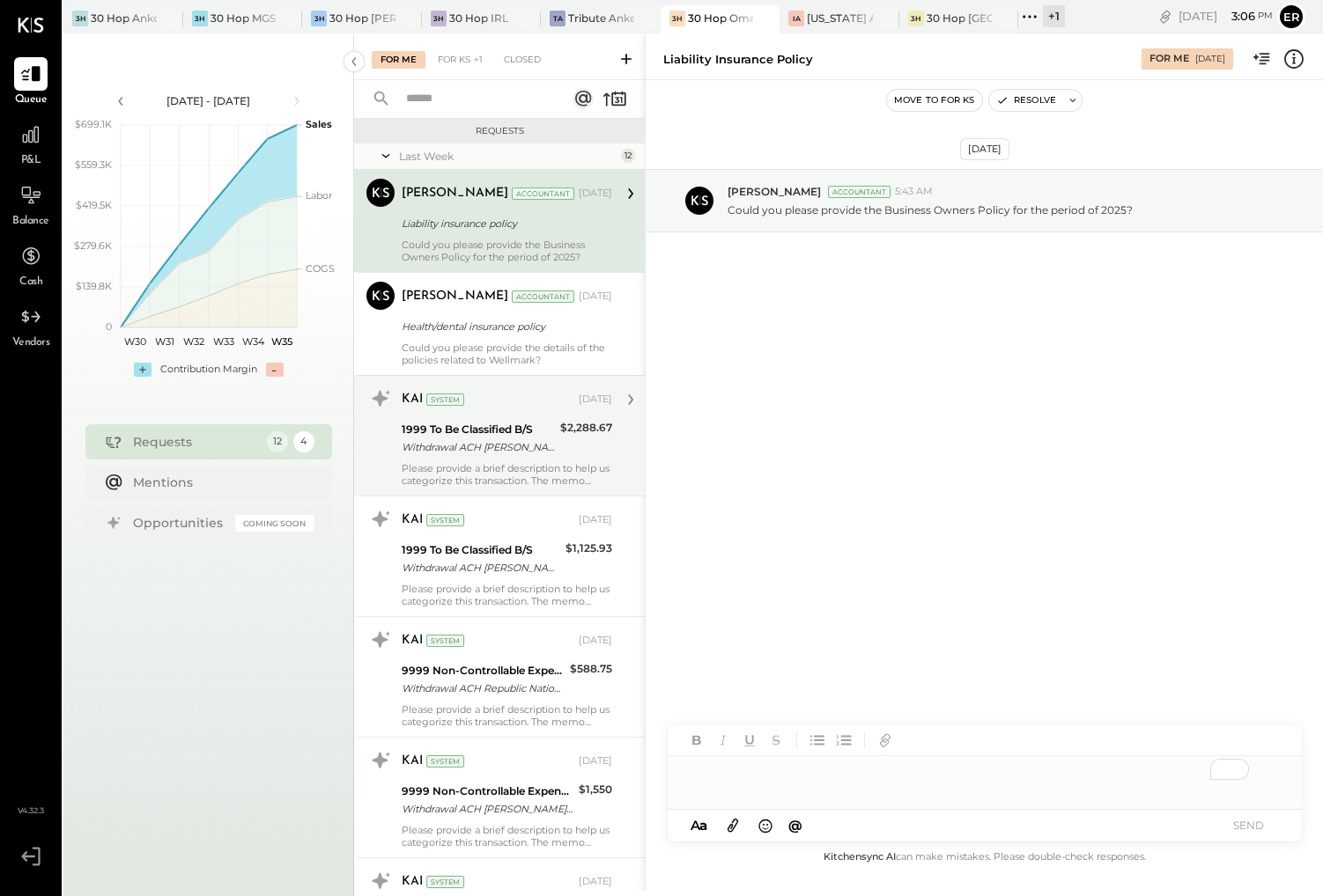
click at [536, 464] on div "Please provide a brief description to help us categorize this transaction. The …" at bounding box center [506, 475] width 210 height 25
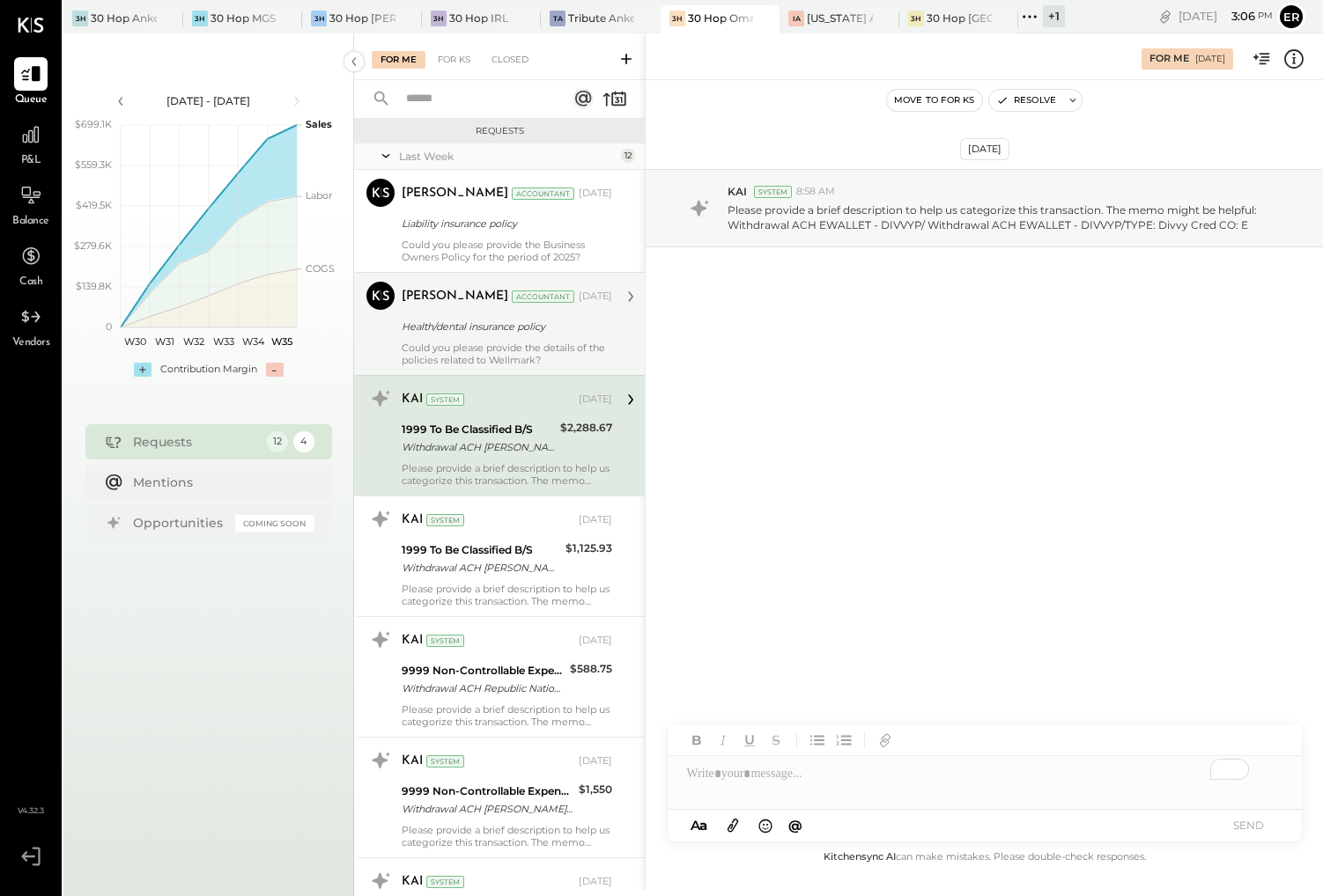
click at [506, 353] on div "Could you please provide the details of the policies related to Wellmark?" at bounding box center [506, 354] width 210 height 25
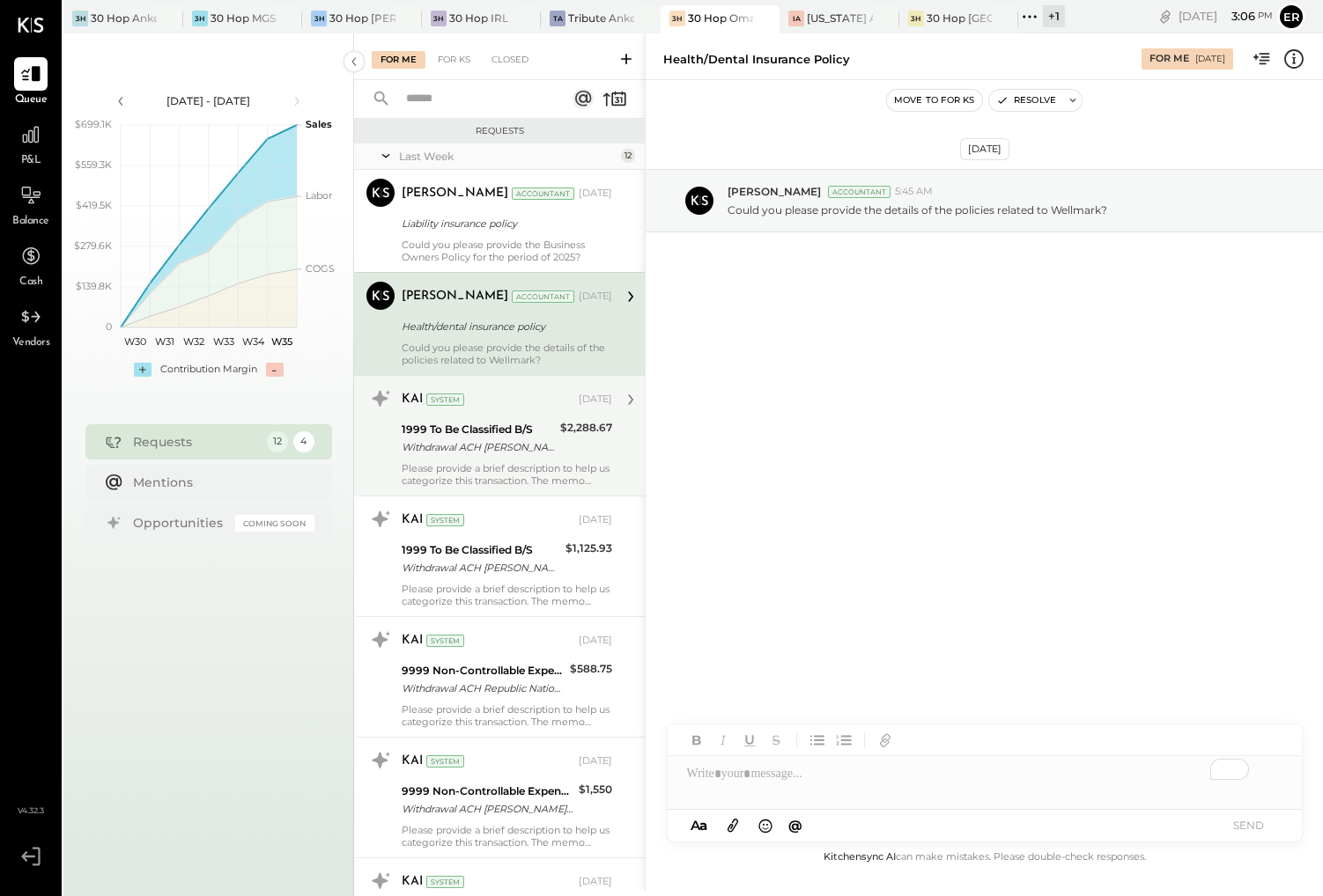
click at [865, 764] on div "To enrich screen reader interactions, please activate Accessibility in Grammarl…" at bounding box center [984, 774] width 634 height 35
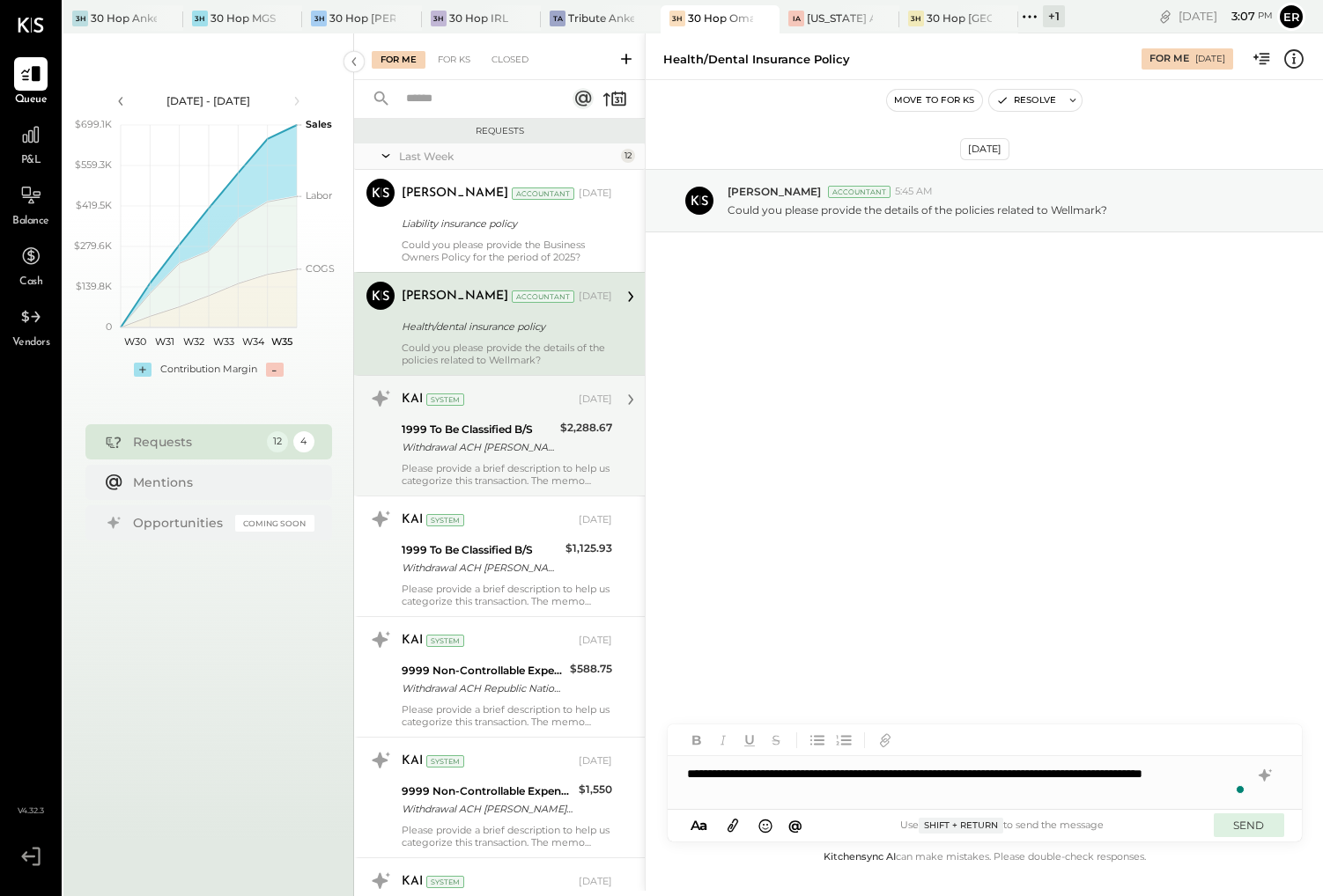
click at [1264, 824] on button "SEND" at bounding box center [1249, 825] width 70 height 24
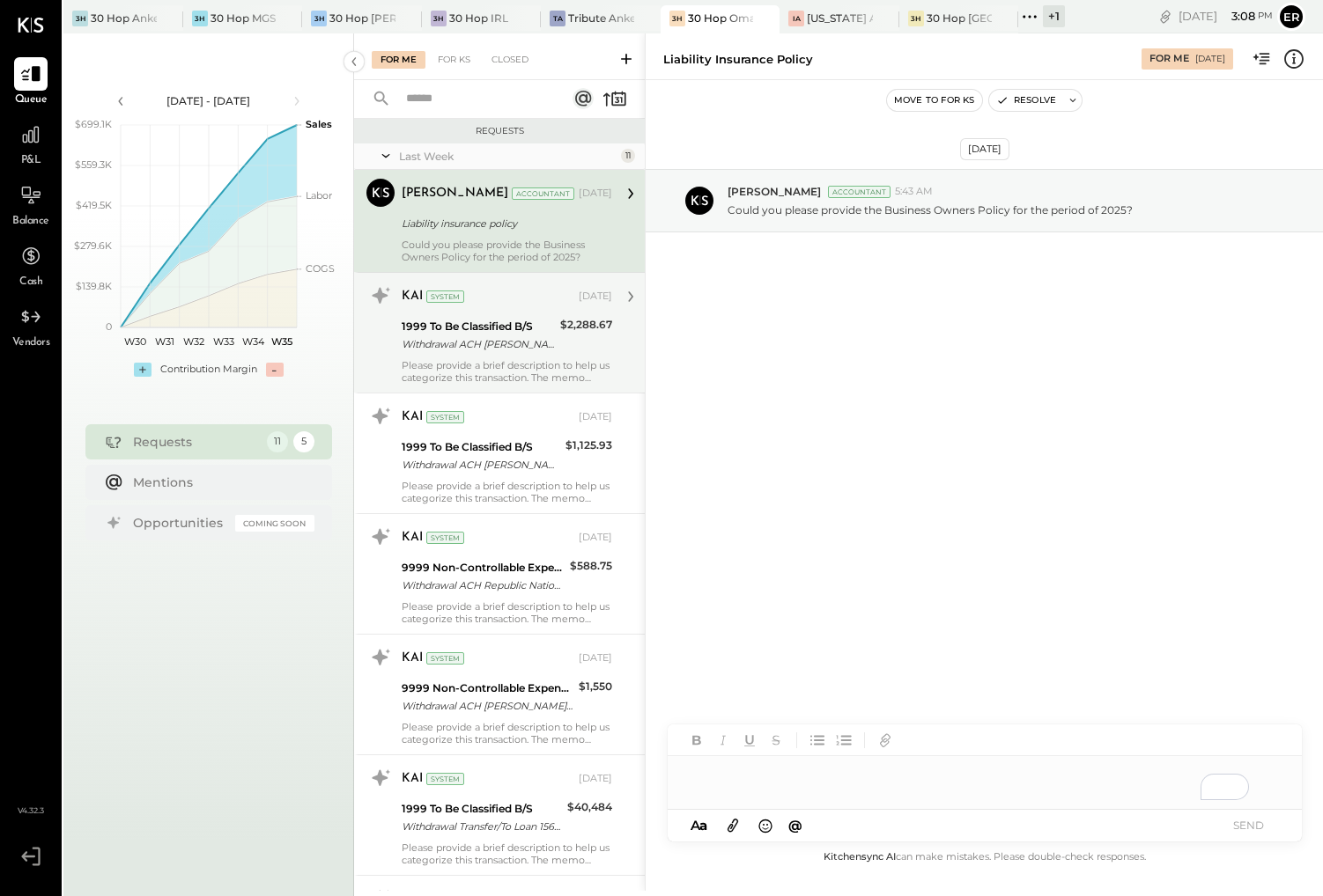
click at [883, 791] on div "To enrich screen reader interactions, please activate Accessibility in Grammarl…" at bounding box center [984, 783] width 634 height 53
click at [736, 832] on icon at bounding box center [733, 825] width 20 height 20
click at [733, 829] on icon at bounding box center [733, 825] width 20 height 20
click at [865, 725] on div "To enrich screen reader interactions, please activate Accessibility in Grammarl…" at bounding box center [984, 708] width 634 height 35
click at [1252, 822] on button "SEND" at bounding box center [1249, 825] width 70 height 24
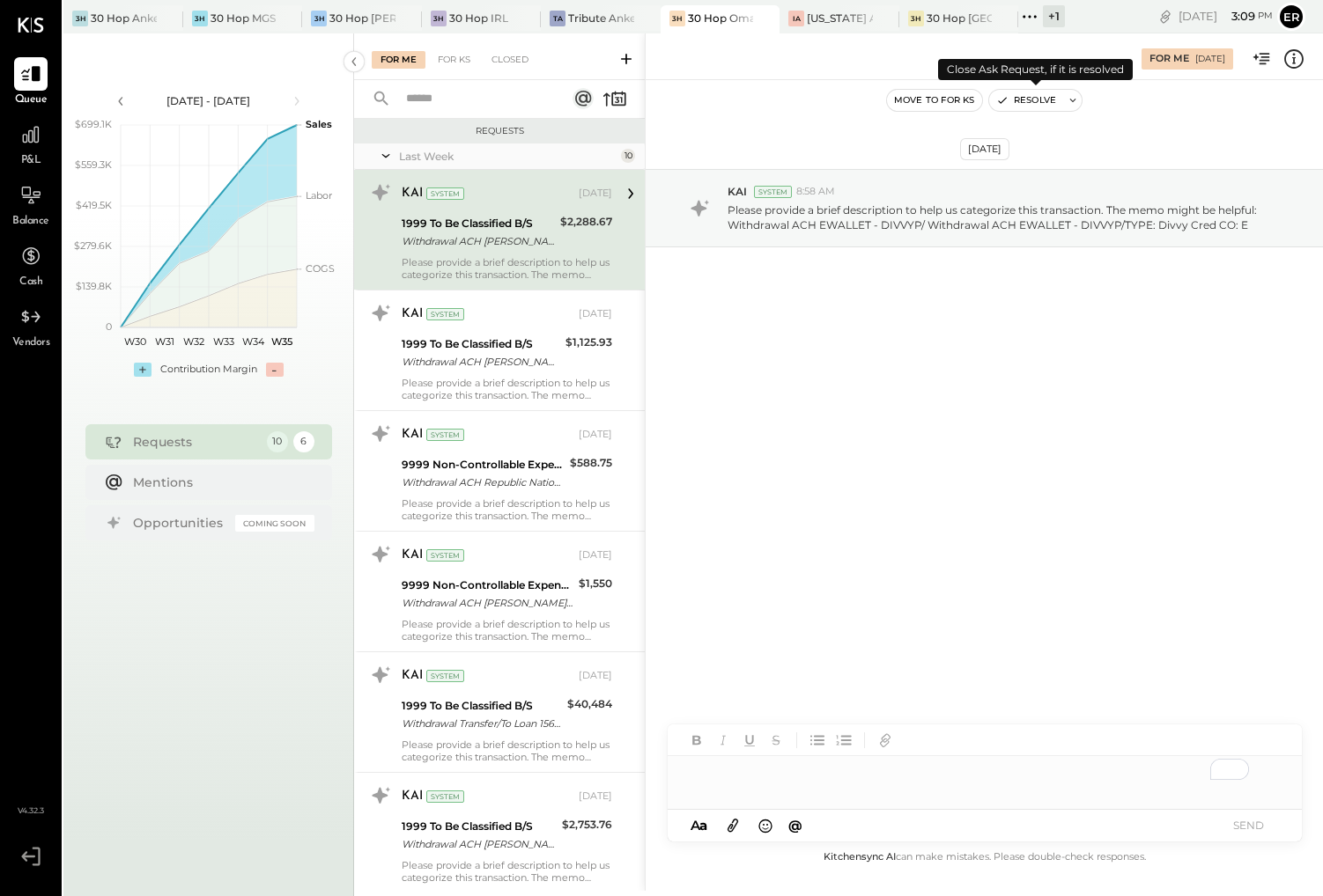
click at [1024, 97] on button "Resolve" at bounding box center [1026, 100] width 74 height 21
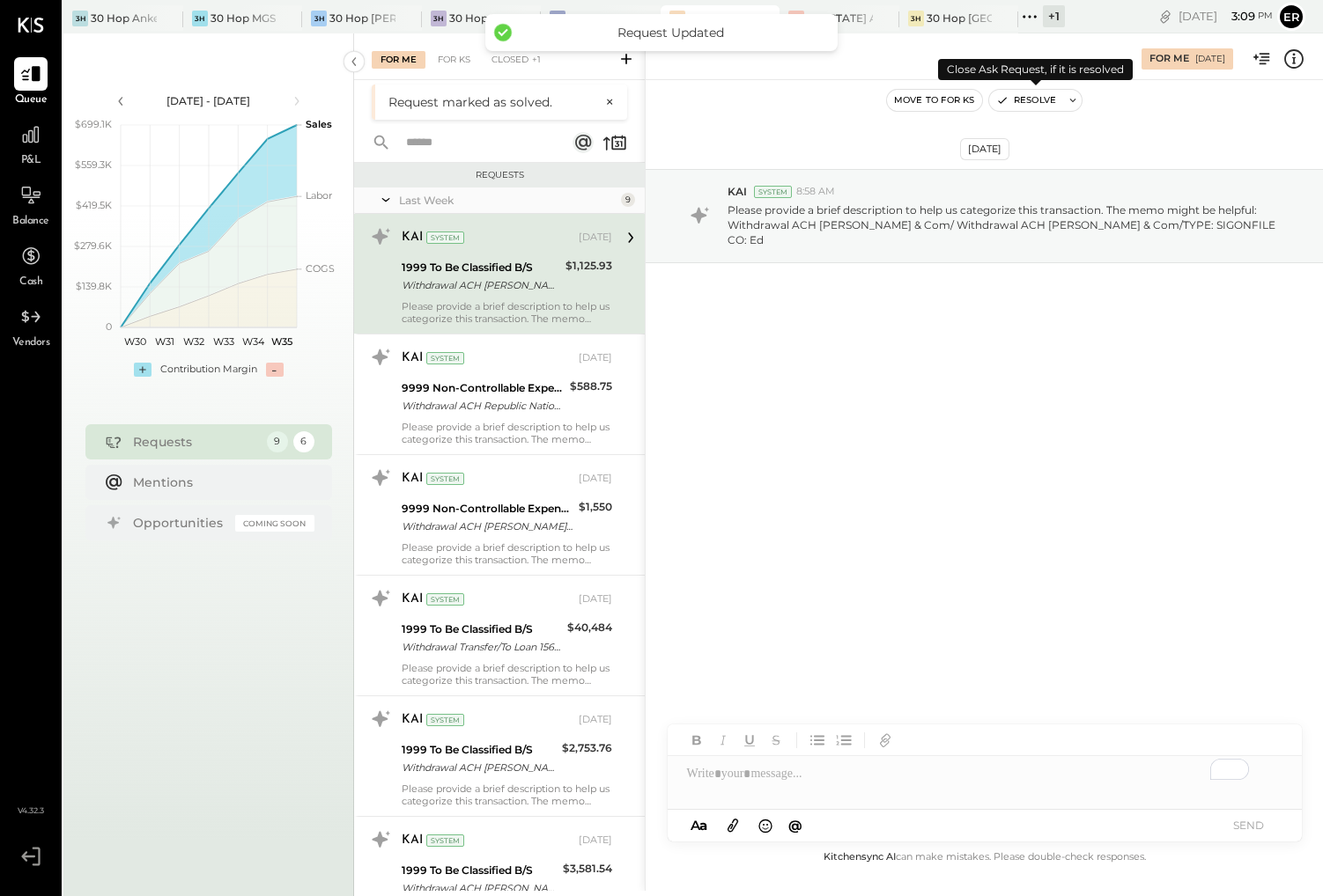
click at [1024, 97] on button "Resolve" at bounding box center [1026, 100] width 74 height 21
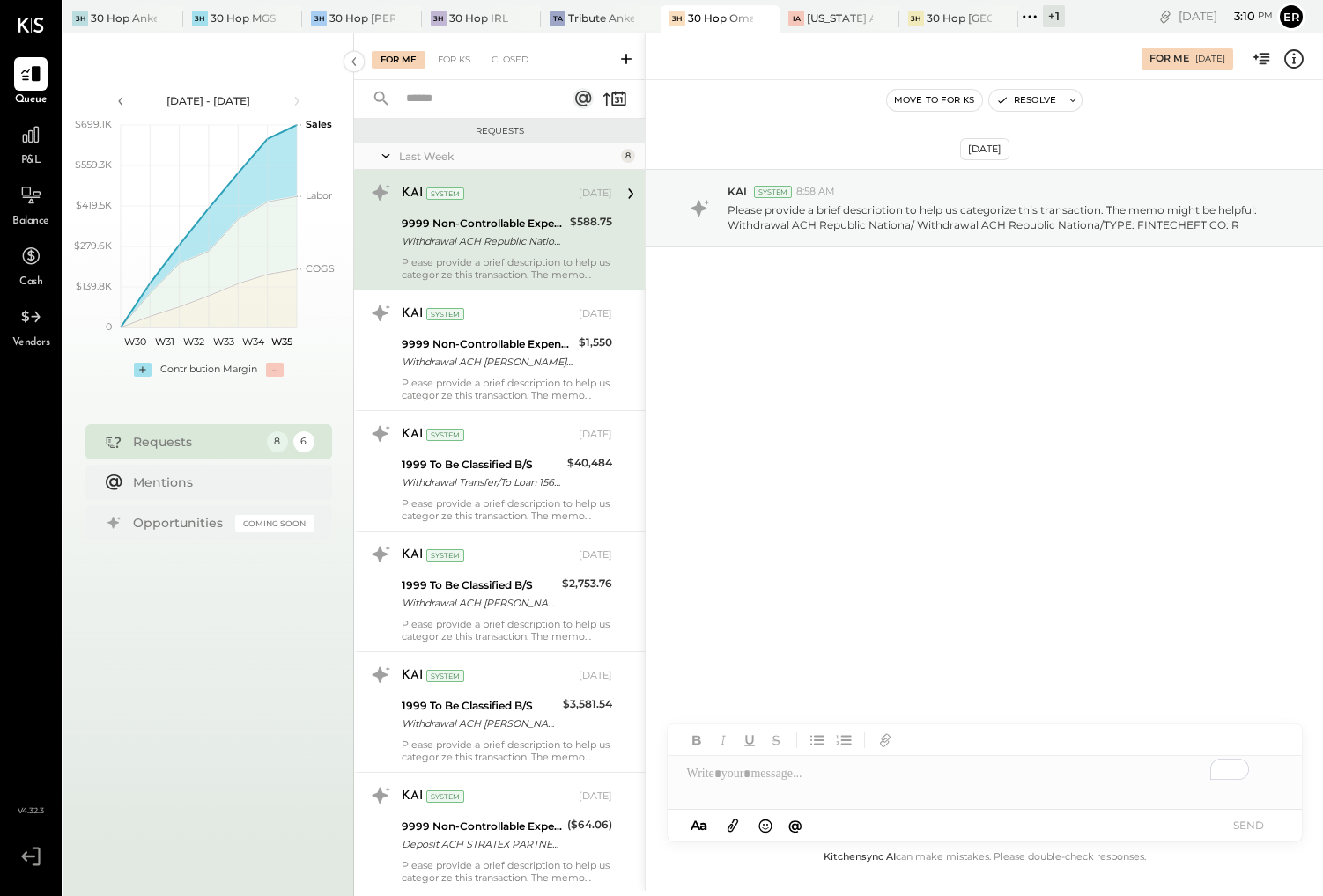
click at [879, 775] on div "To enrich screen reader interactions, please activate Accessibility in Grammarl…" at bounding box center [984, 774] width 634 height 35
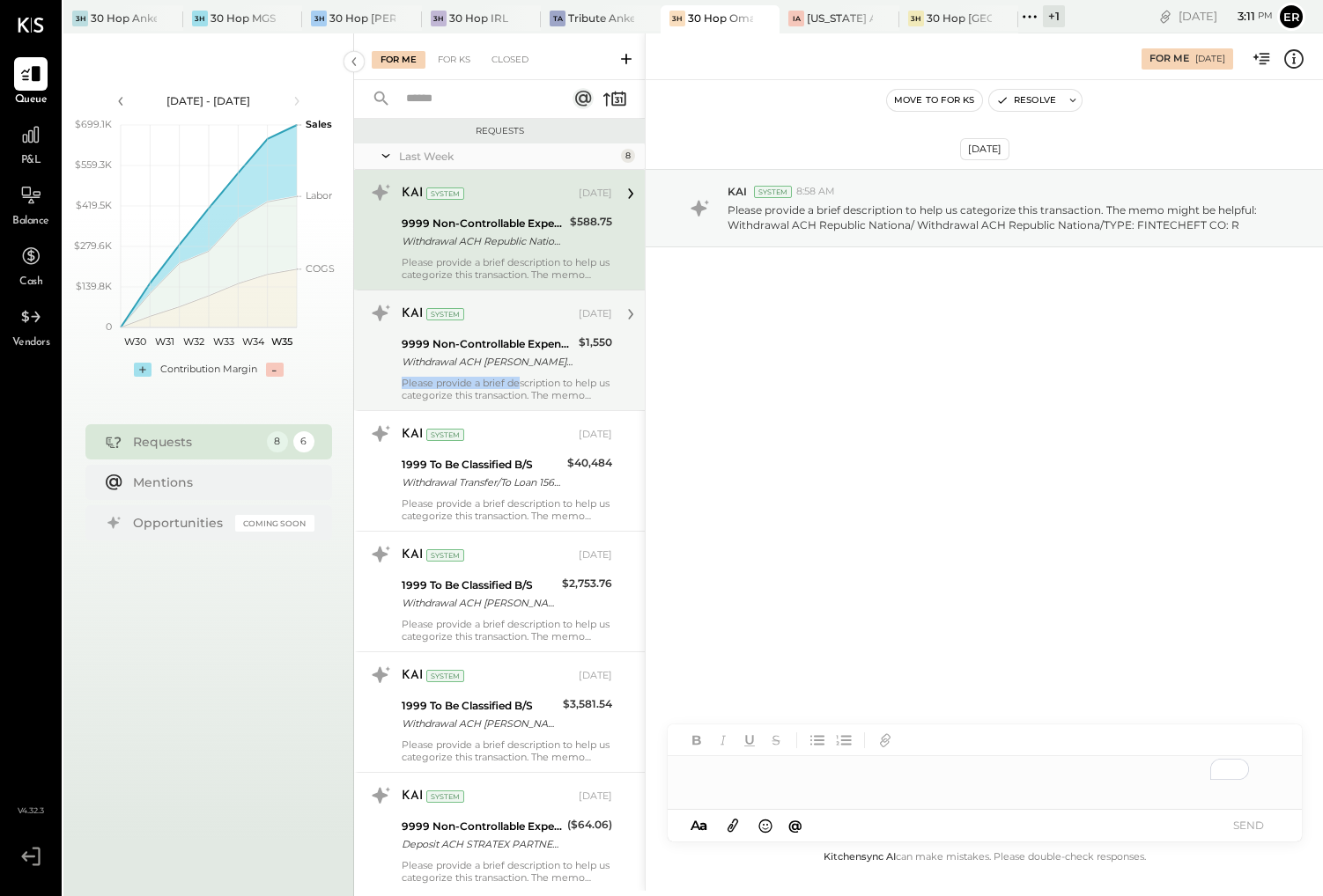
click at [520, 377] on div "Please provide a brief description to help us categorize this transaction. The …" at bounding box center [506, 389] width 210 height 25
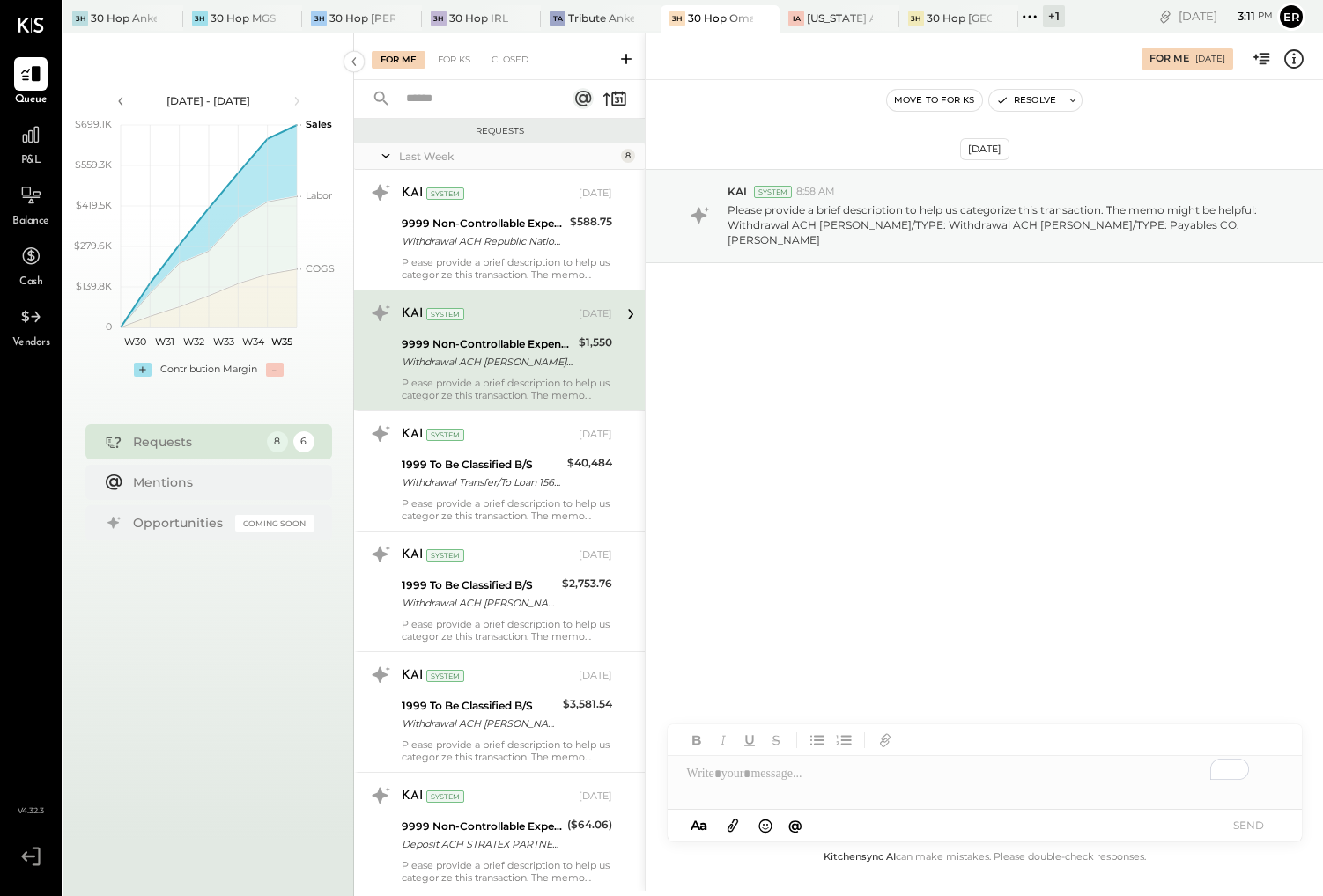
click at [836, 768] on div "To enrich screen reader interactions, please activate Accessibility in Grammarl…" at bounding box center [984, 774] width 634 height 35
click at [1241, 821] on button "SEND" at bounding box center [1249, 825] width 70 height 24
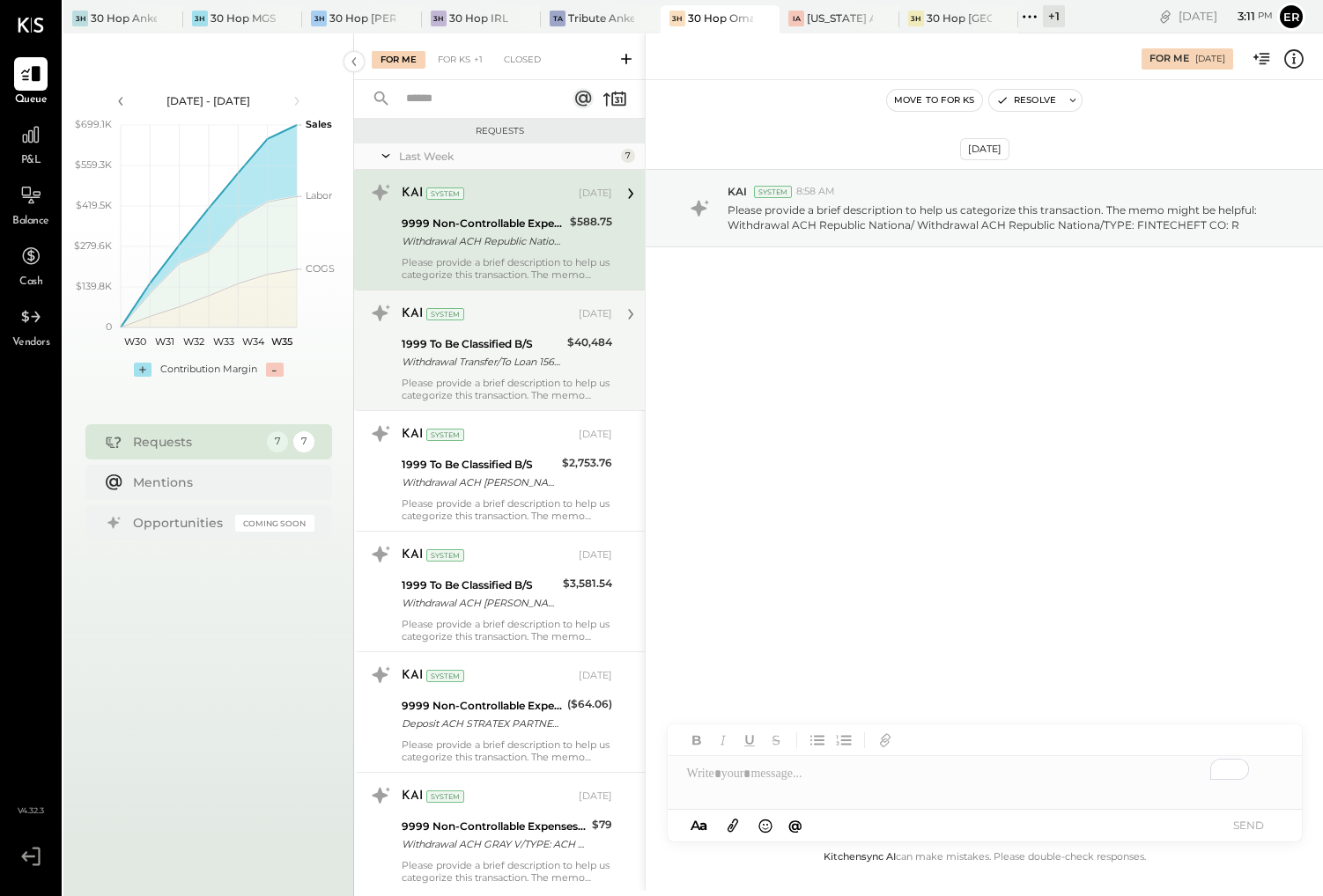
click at [535, 392] on div "Please provide a brief description to help us categorize this transaction. The …" at bounding box center [506, 389] width 210 height 25
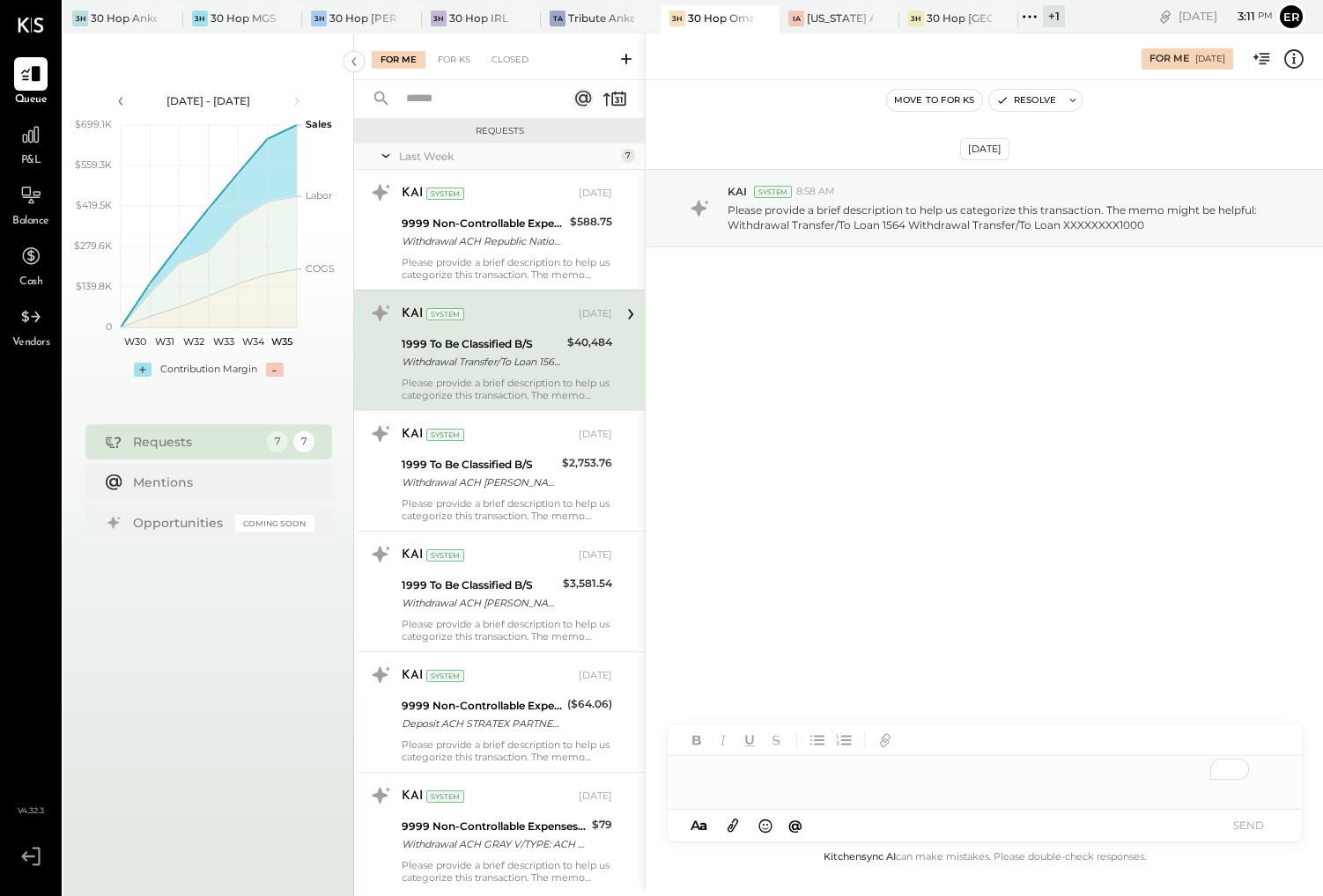
click at [917, 769] on div "To enrich screen reader interactions, please activate Accessibility in Grammarl…" at bounding box center [984, 774] width 634 height 35
click at [685, 776] on div "**********" at bounding box center [984, 774] width 634 height 35
click at [684, 774] on div "**********" at bounding box center [984, 774] width 634 height 35
click at [1247, 828] on button "SEND" at bounding box center [1249, 825] width 70 height 24
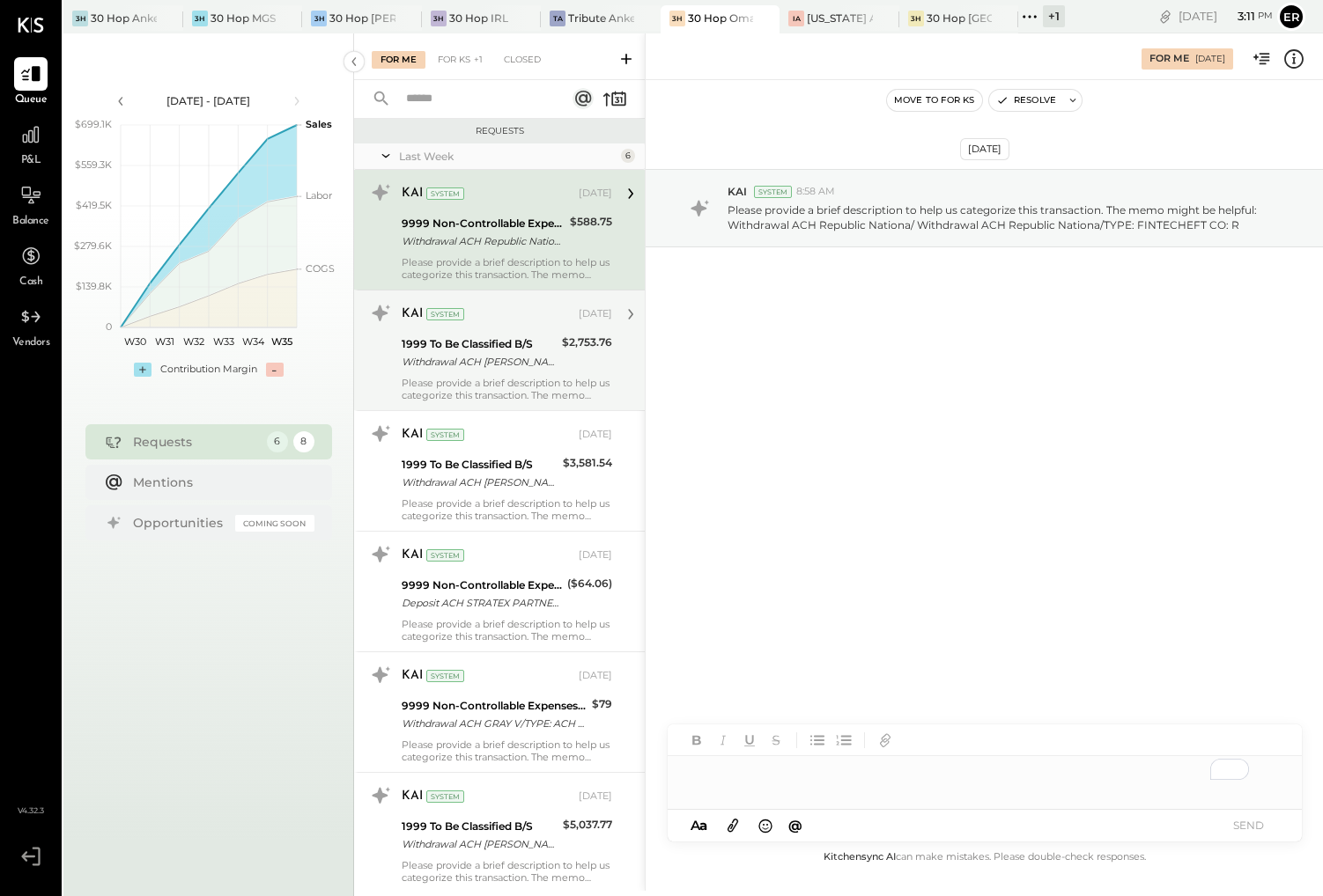
click at [534, 370] on div "Withdrawal ACH [PERSON_NAME] - DIVVYP/ Withdrawal ACH EWALLET - DIVVYP/TYPE: Di…" at bounding box center [479, 362] width 155 height 18
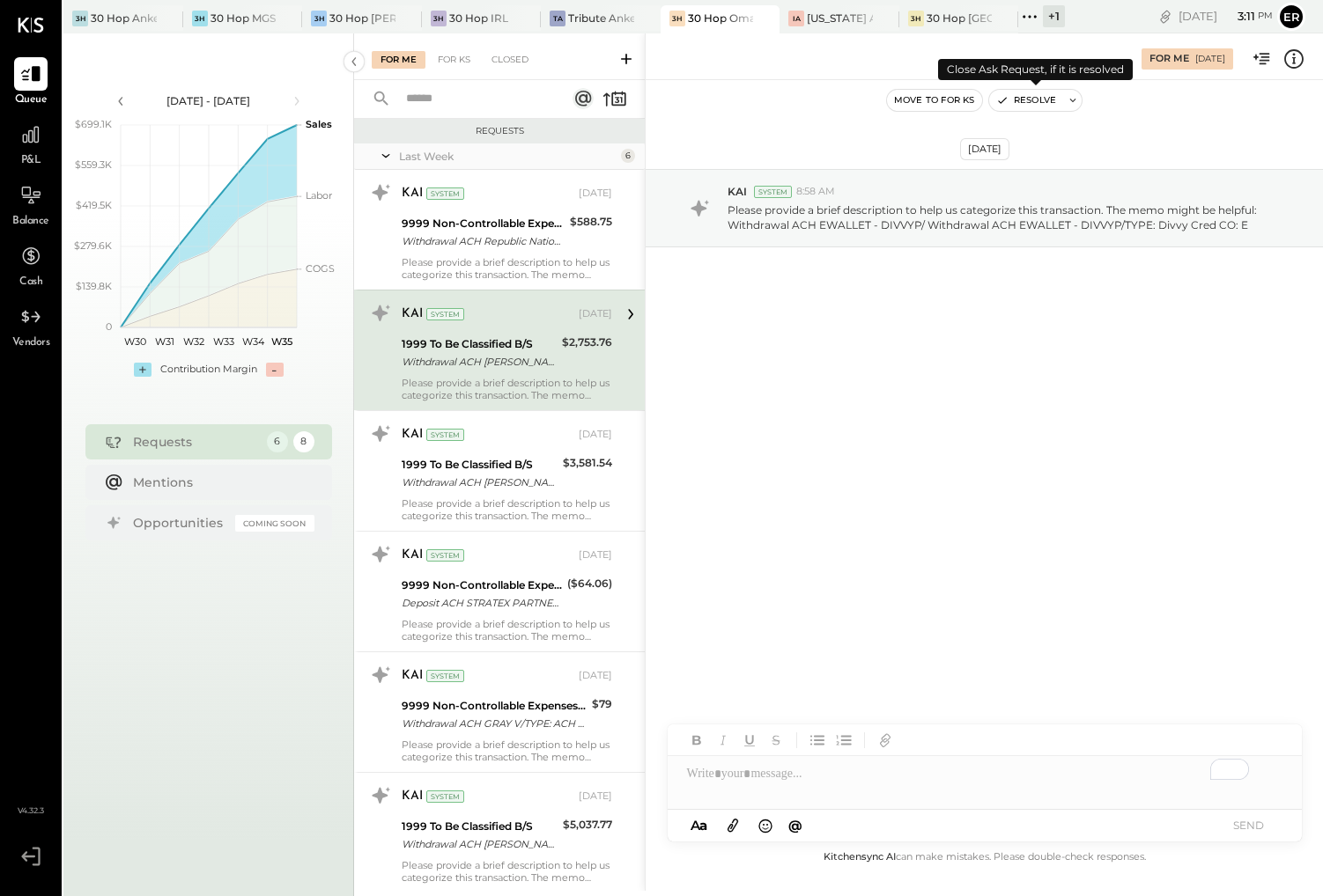
click at [1029, 98] on button "Resolve" at bounding box center [1026, 100] width 74 height 21
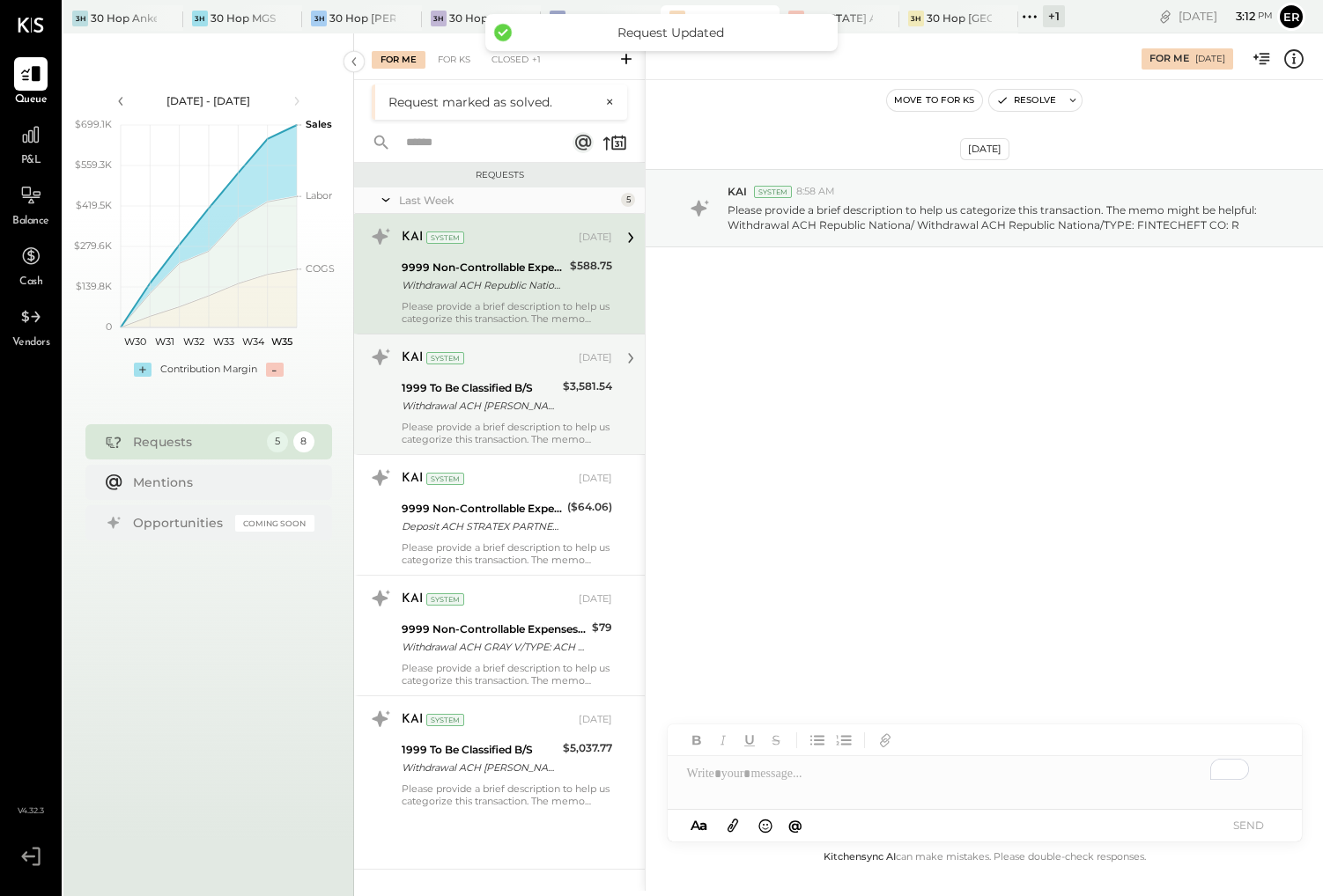
click at [489, 417] on div "KAI System [DATE] 1999 To Be Classified B/S Withdrawal ACH EWALLET - DIVVYP/ Wi…" at bounding box center [506, 393] width 210 height 102
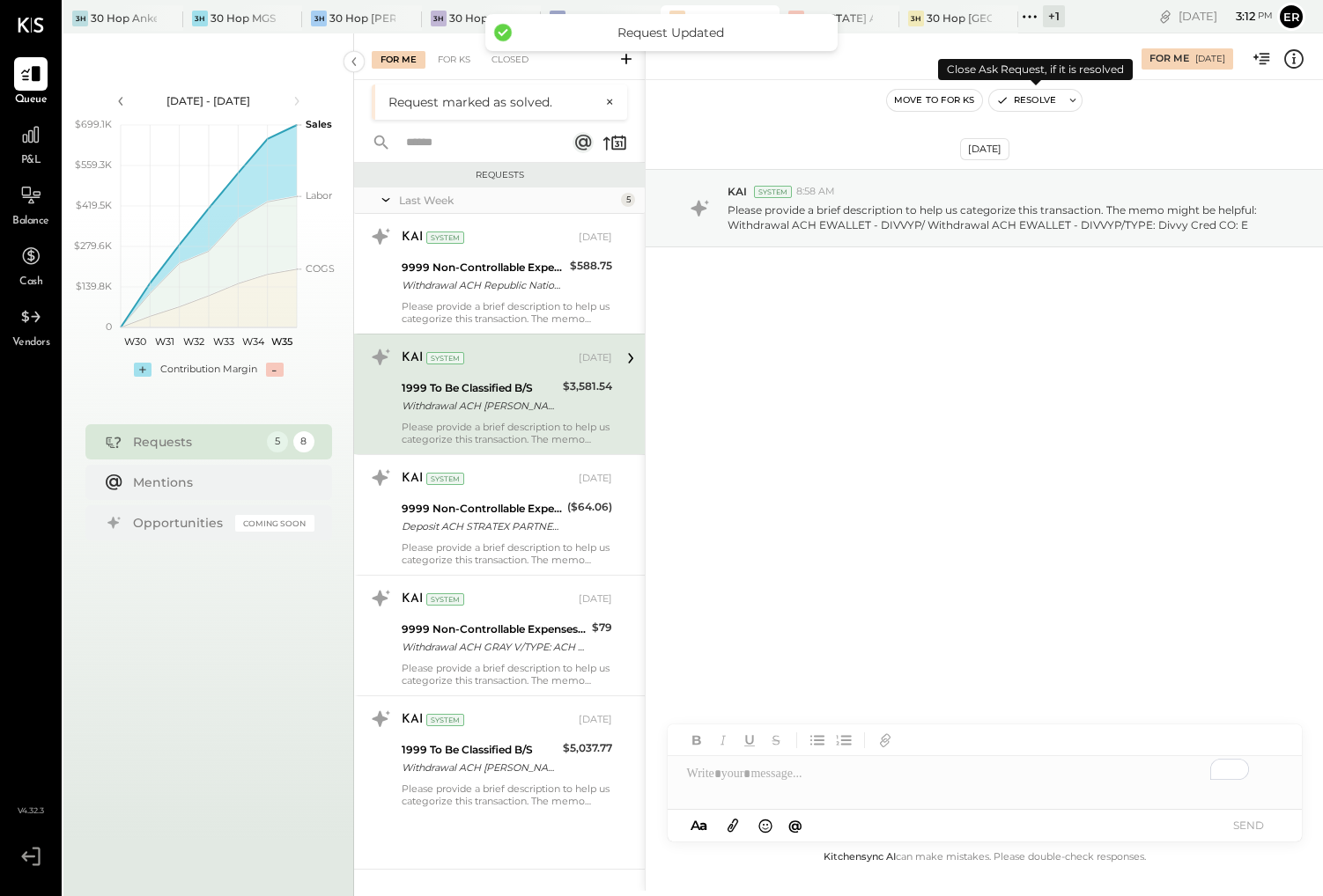
click at [1018, 103] on button "Resolve" at bounding box center [1026, 100] width 74 height 21
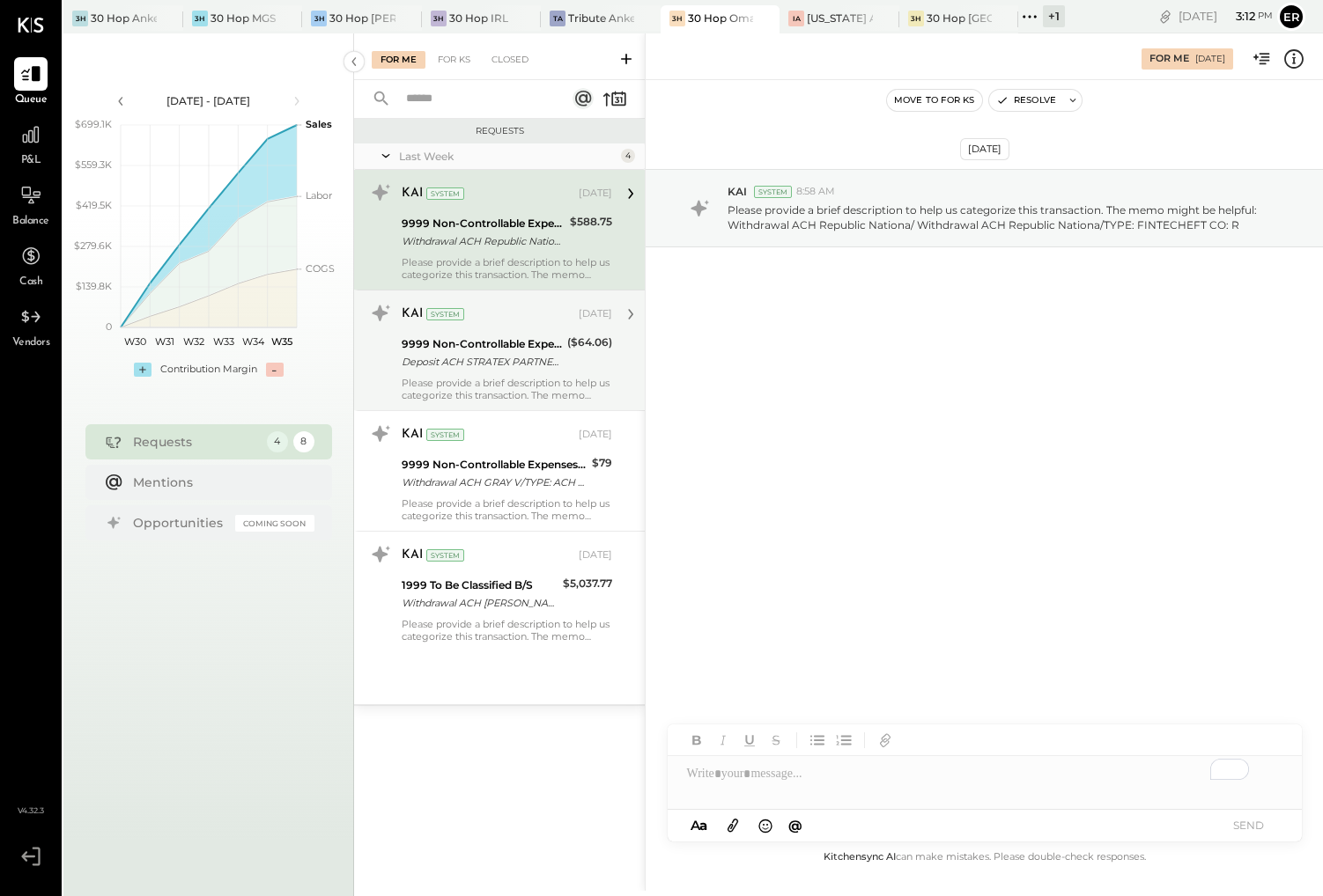
click at [458, 370] on div "Deposit ACH STRATEX PARTNERS/TYP Deposit ACH STRATEX PARTNERS/TYPE: ROF CO: STR…" at bounding box center [481, 362] width 160 height 18
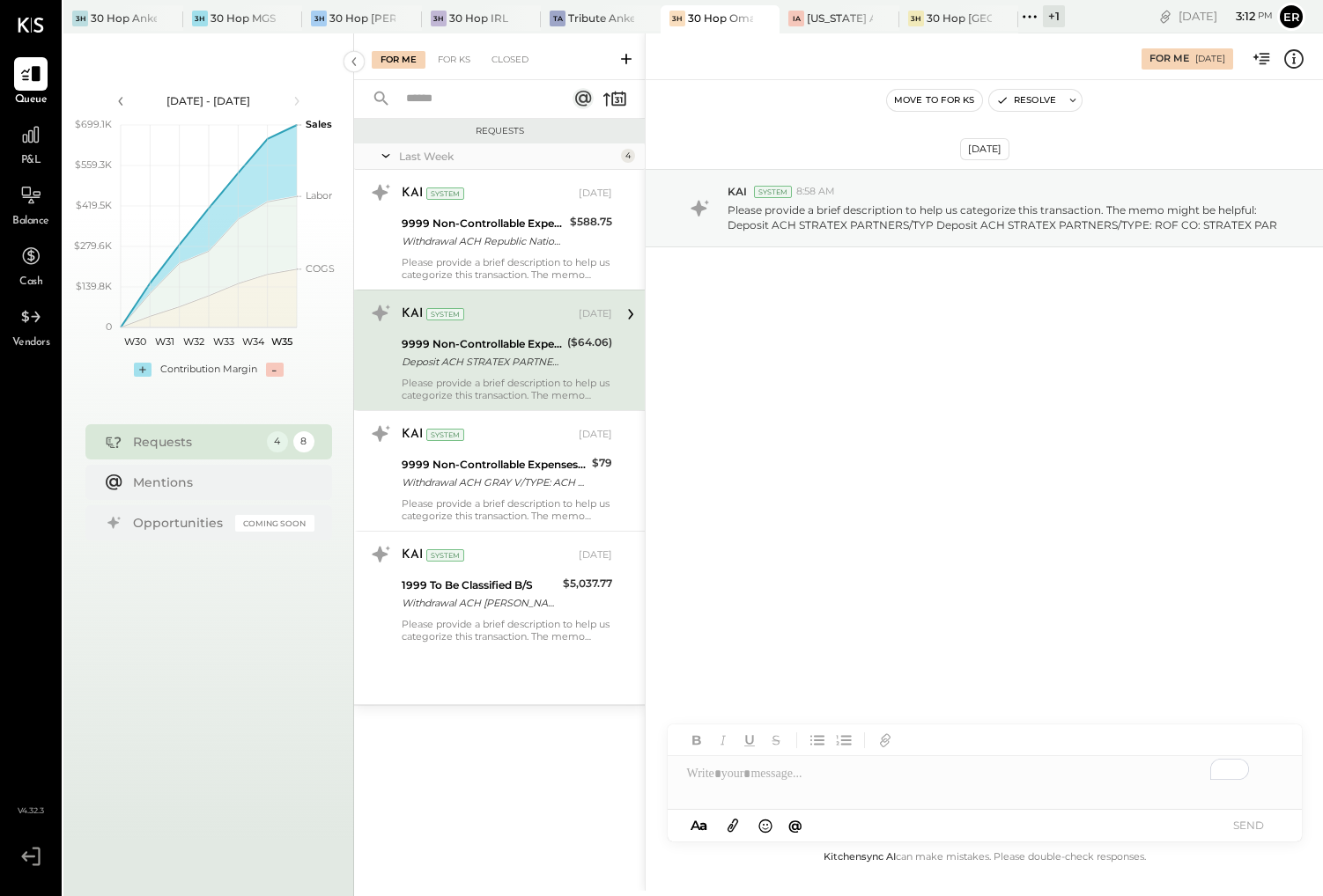
click at [873, 774] on div "To enrich screen reader interactions, please activate Accessibility in Grammarl…" at bounding box center [984, 774] width 634 height 35
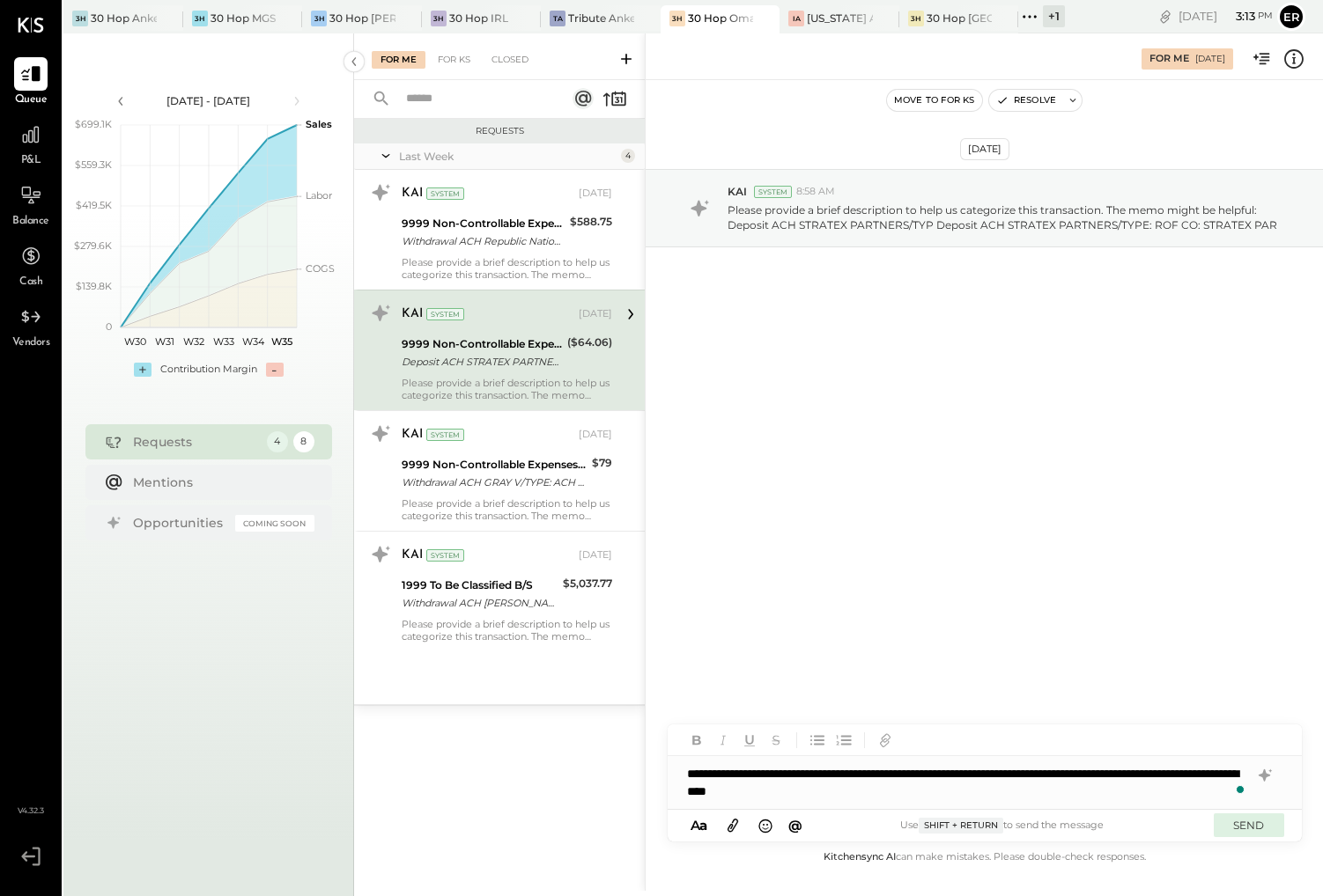
click at [1249, 832] on button "SEND" at bounding box center [1249, 825] width 70 height 24
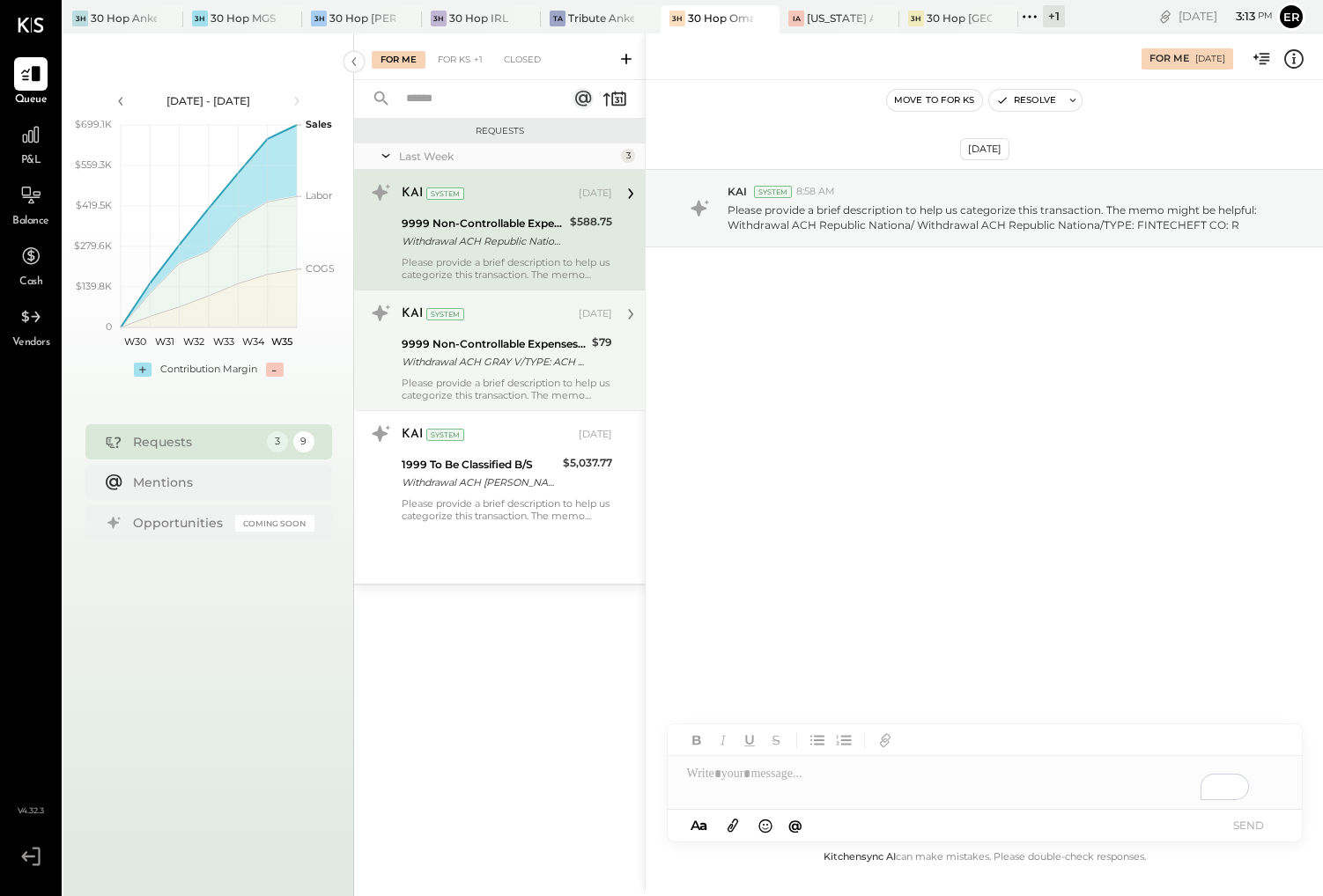
click at [529, 368] on div "Withdrawal ACH GRAY V/TYPE: ACH Withdrawal ACH GRAY V/TYPE: ACH CO: GRAY V NAME…" at bounding box center [494, 362] width 185 height 18
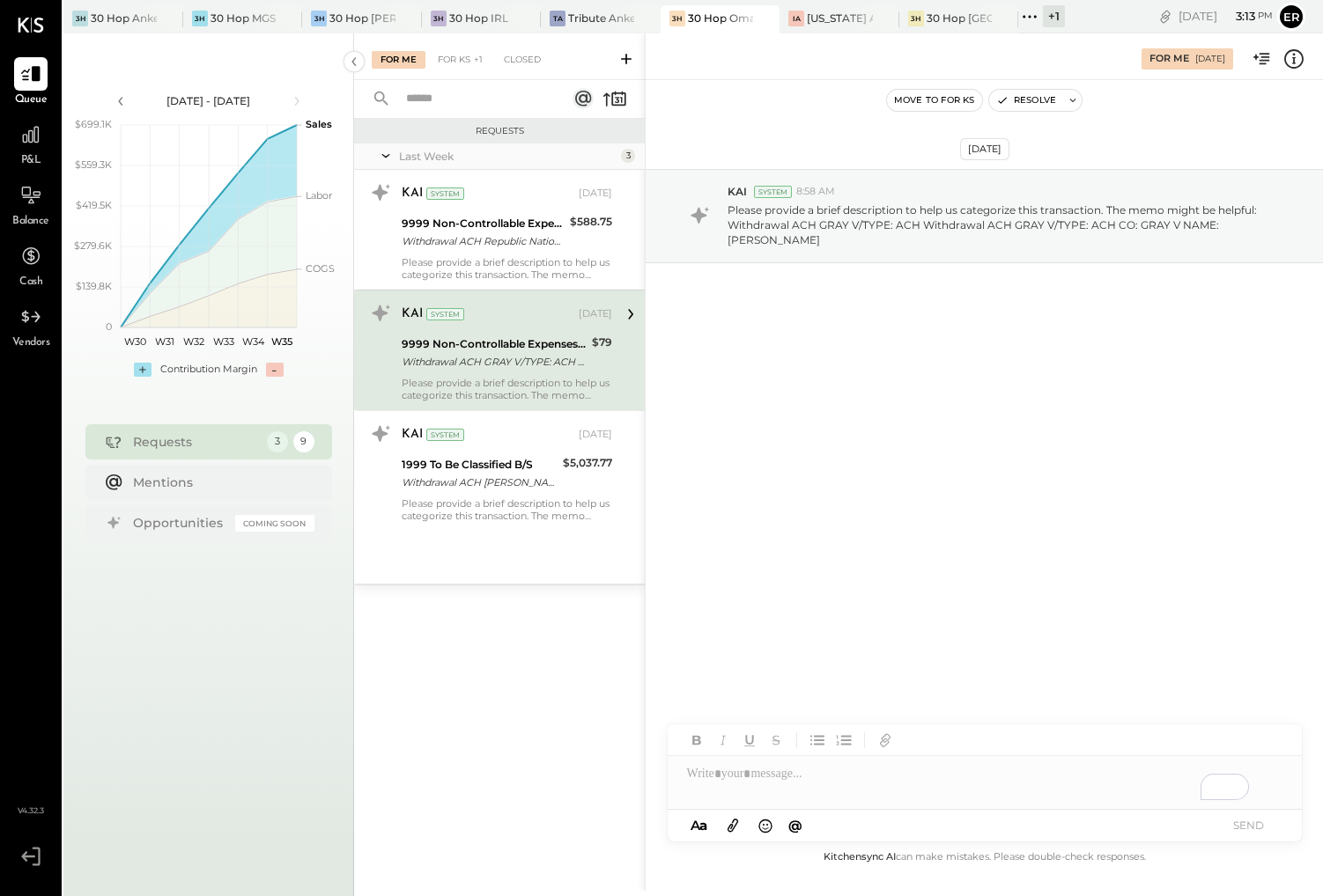
click at [848, 769] on div "To enrich screen reader interactions, please activate Accessibility in Grammarl…" at bounding box center [984, 783] width 634 height 53
click at [1225, 821] on button "SEND" at bounding box center [1249, 825] width 70 height 24
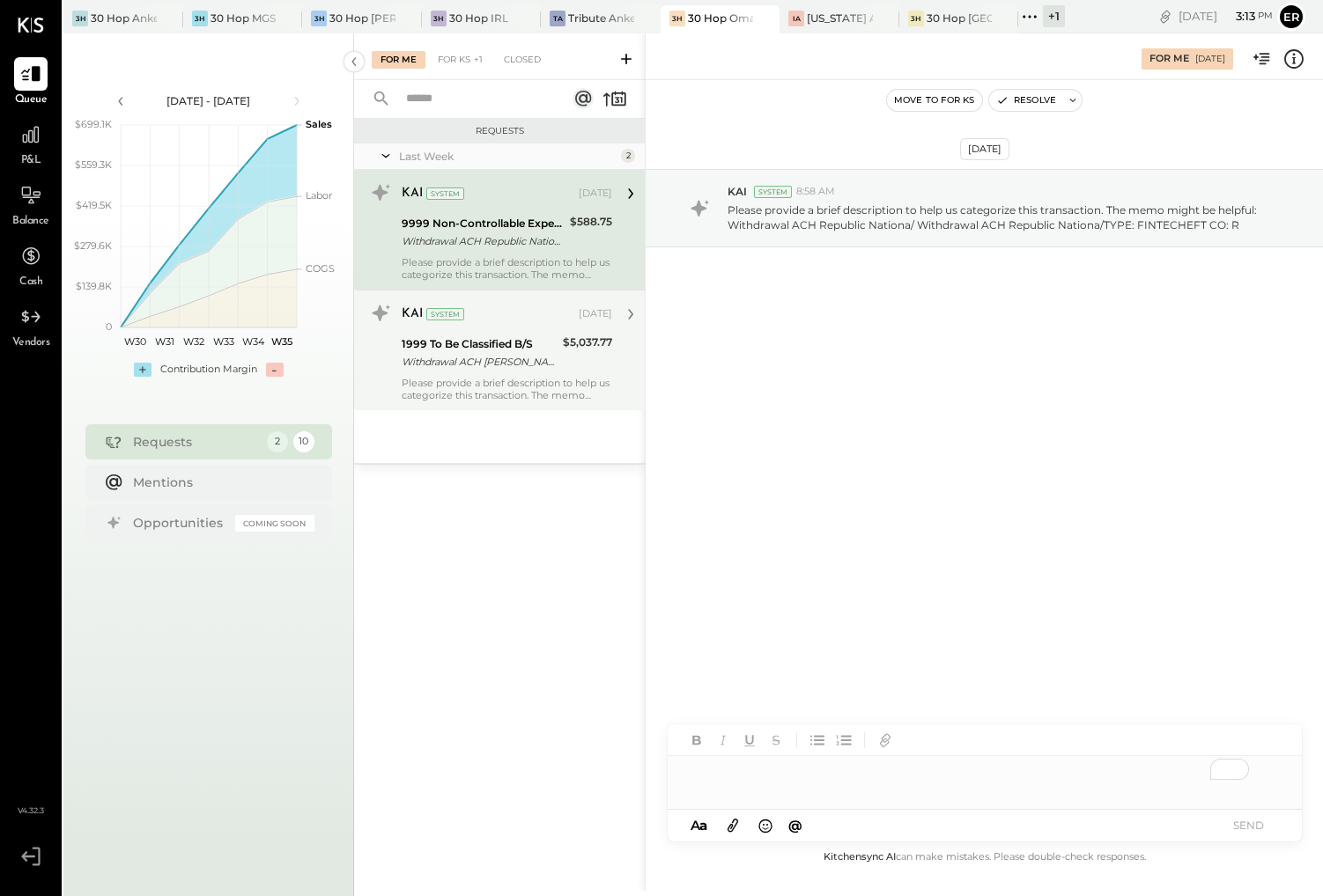
click at [524, 387] on div "Please provide a brief description to help us categorize this transaction. The …" at bounding box center [506, 389] width 210 height 25
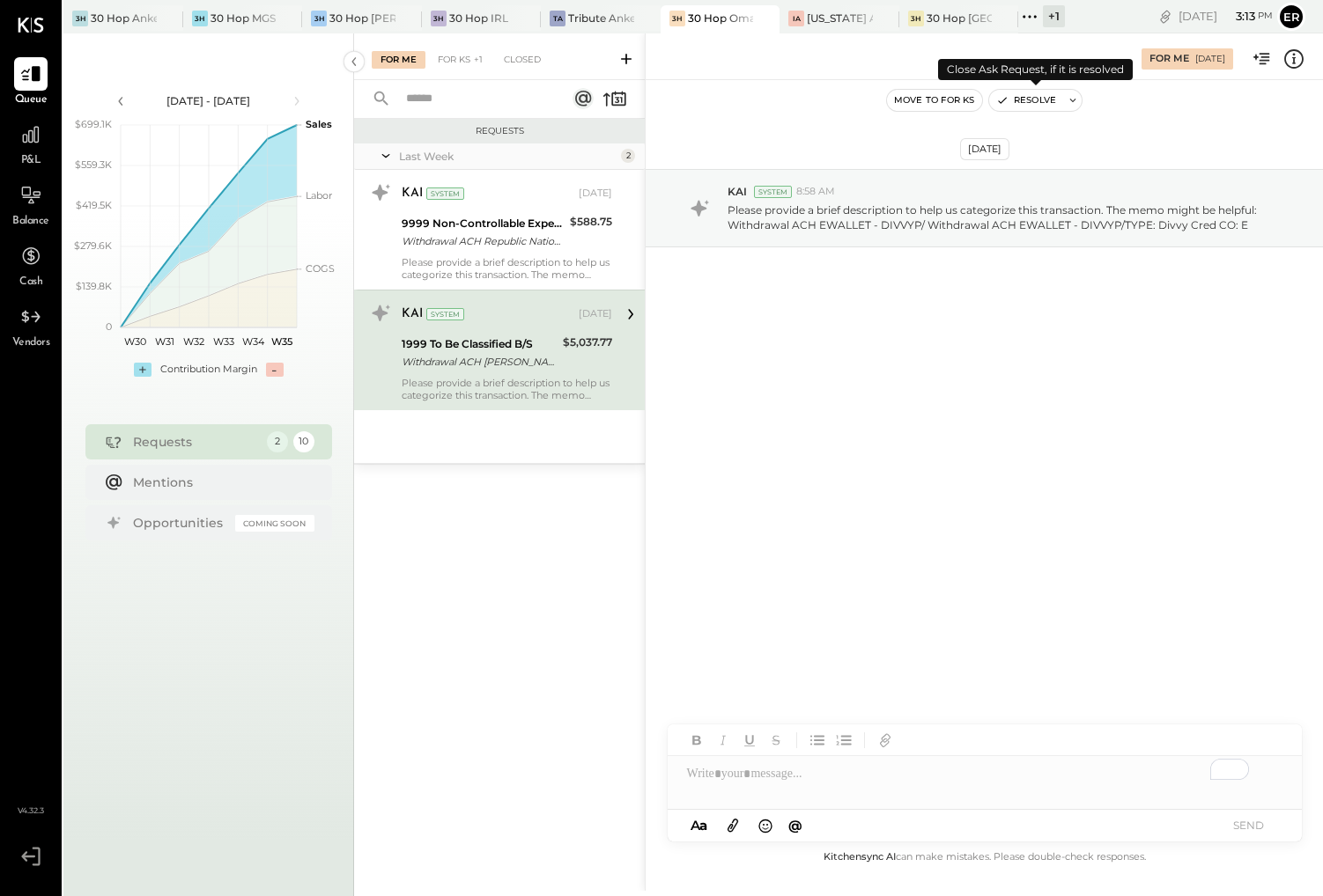
click at [1034, 101] on button "Resolve" at bounding box center [1026, 100] width 74 height 21
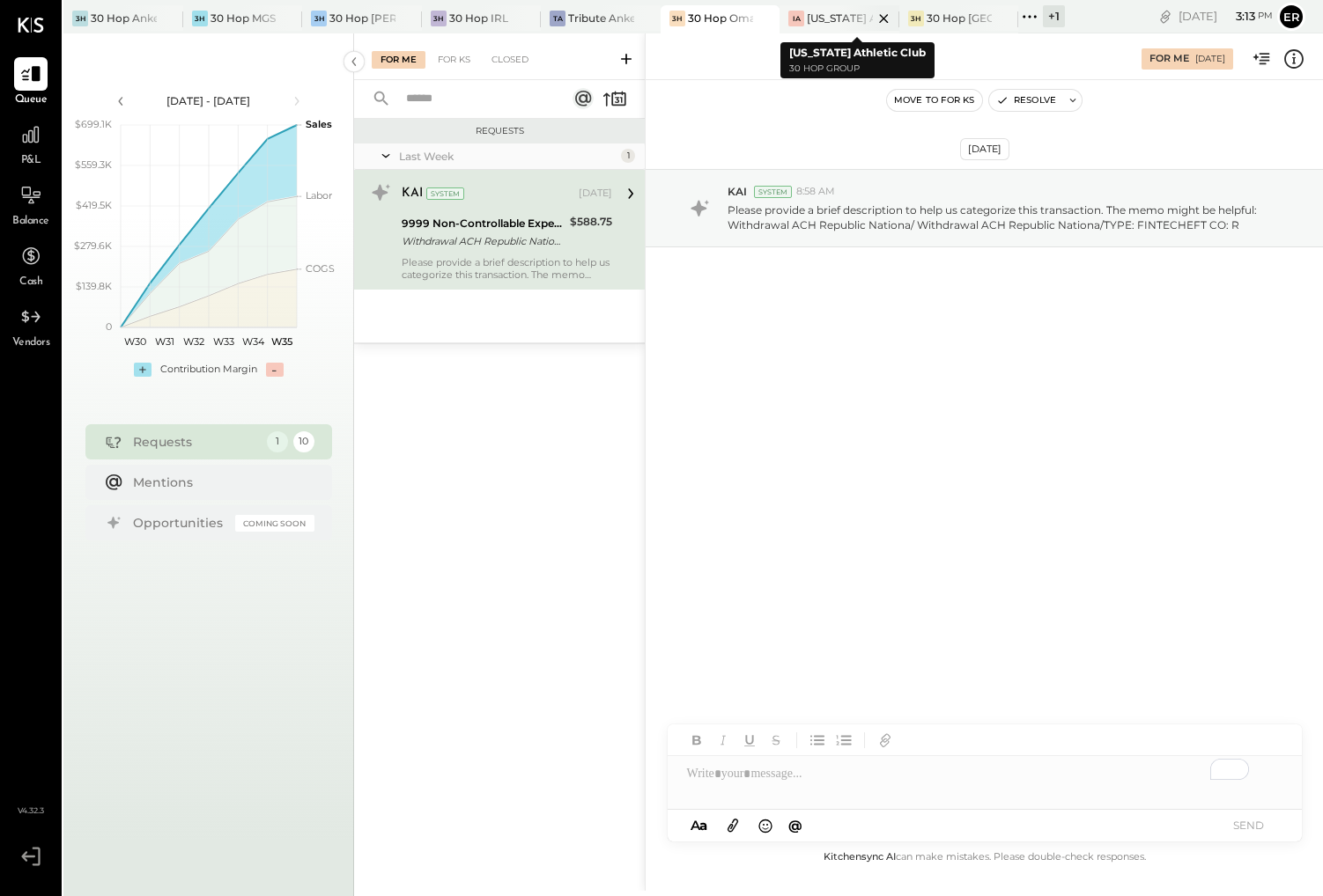
click at [835, 19] on div "[US_STATE] Athletic Club" at bounding box center [840, 18] width 67 height 15
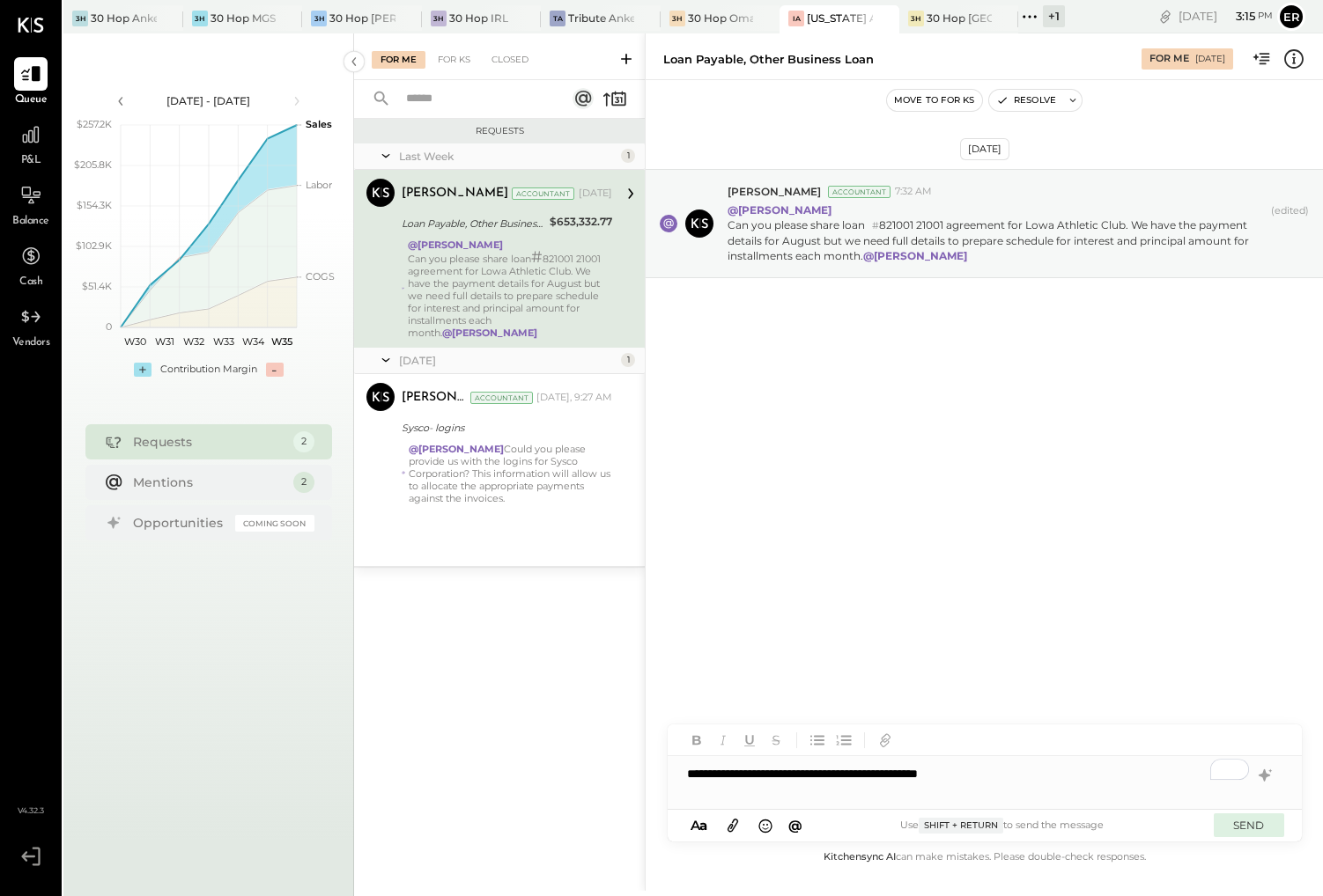
click at [1245, 829] on button "SEND" at bounding box center [1249, 825] width 70 height 24
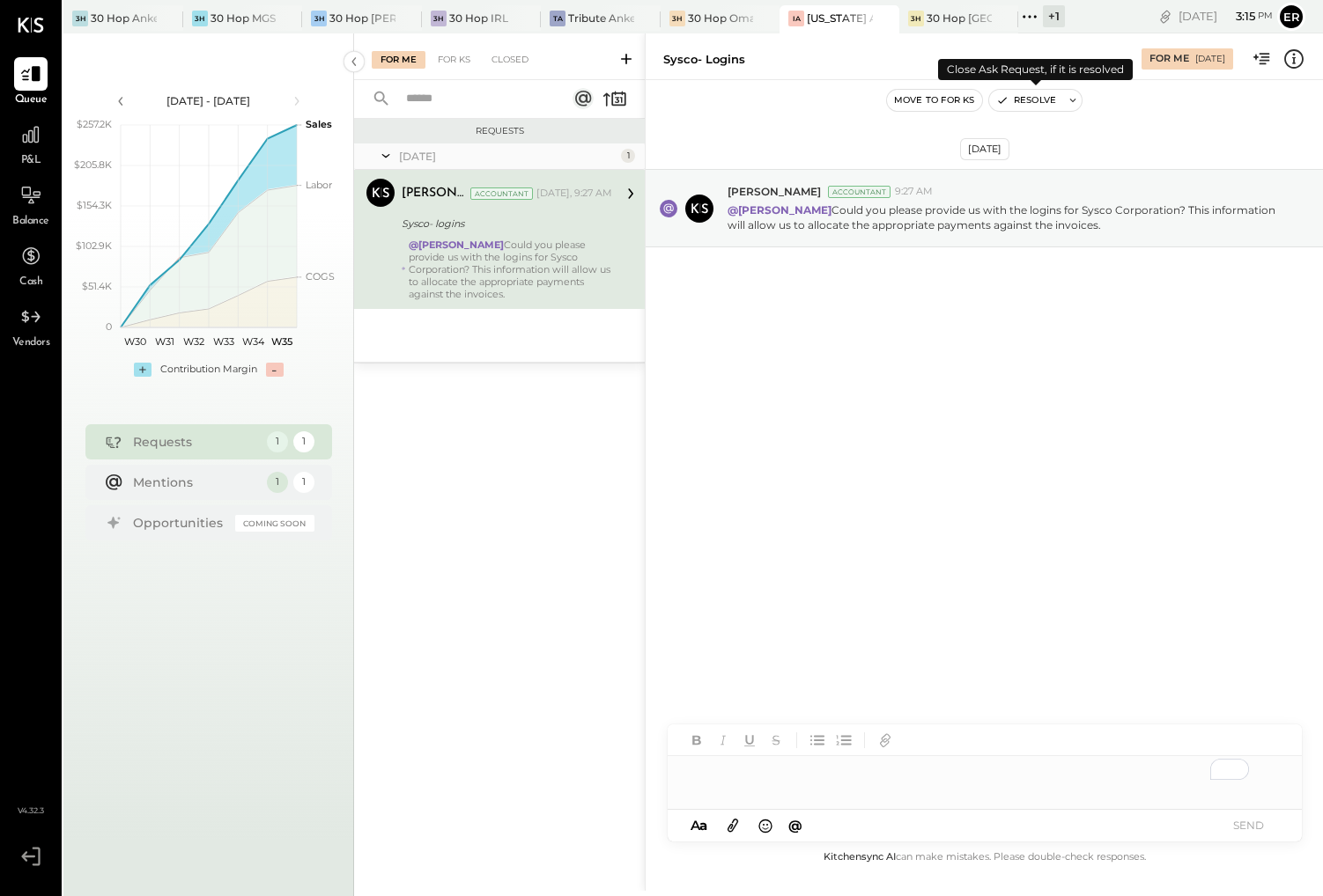
click at [1022, 101] on button "Resolve" at bounding box center [1026, 100] width 74 height 21
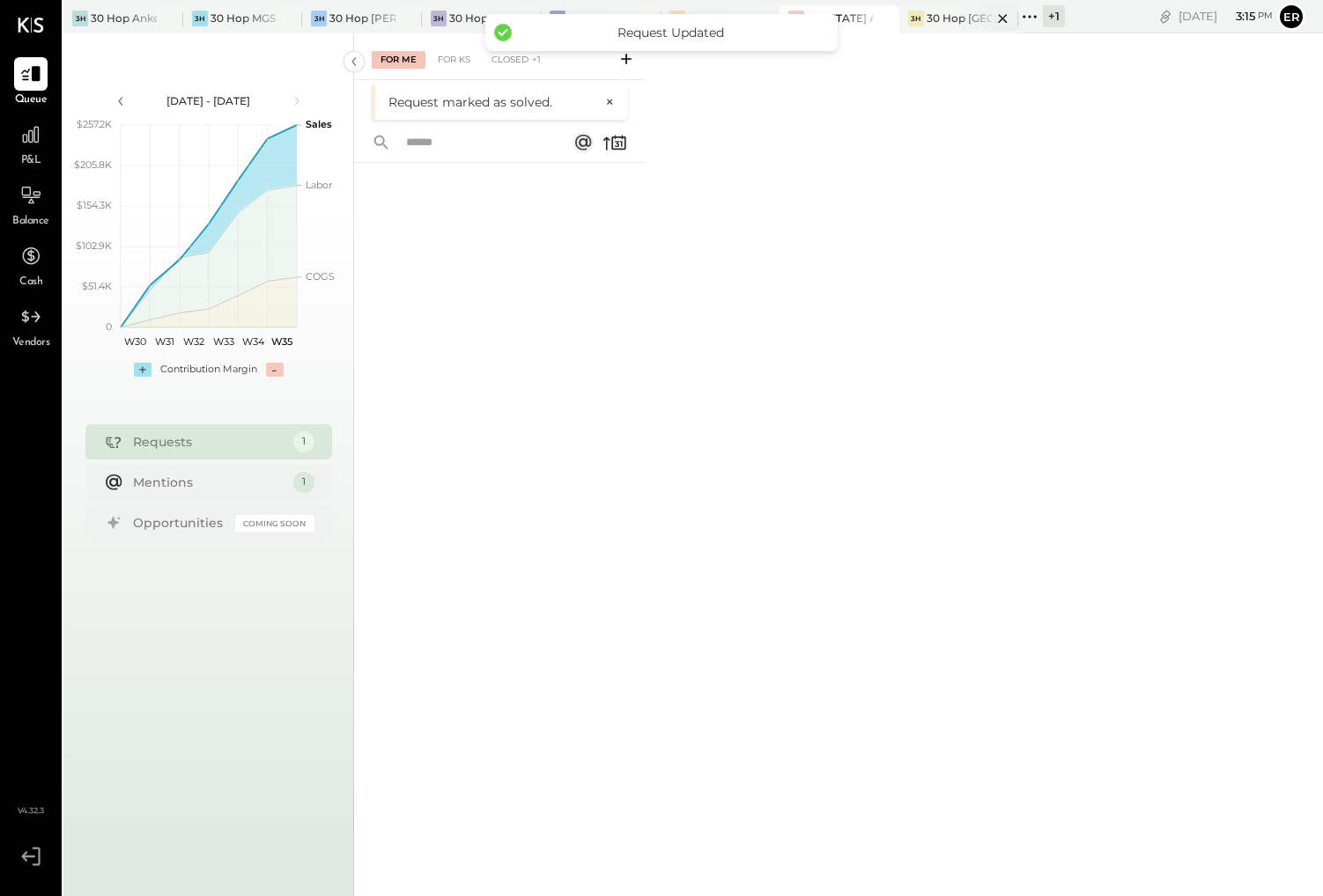
click at [948, 19] on div "30 Hop [GEOGRAPHIC_DATA]" at bounding box center [959, 18] width 67 height 15
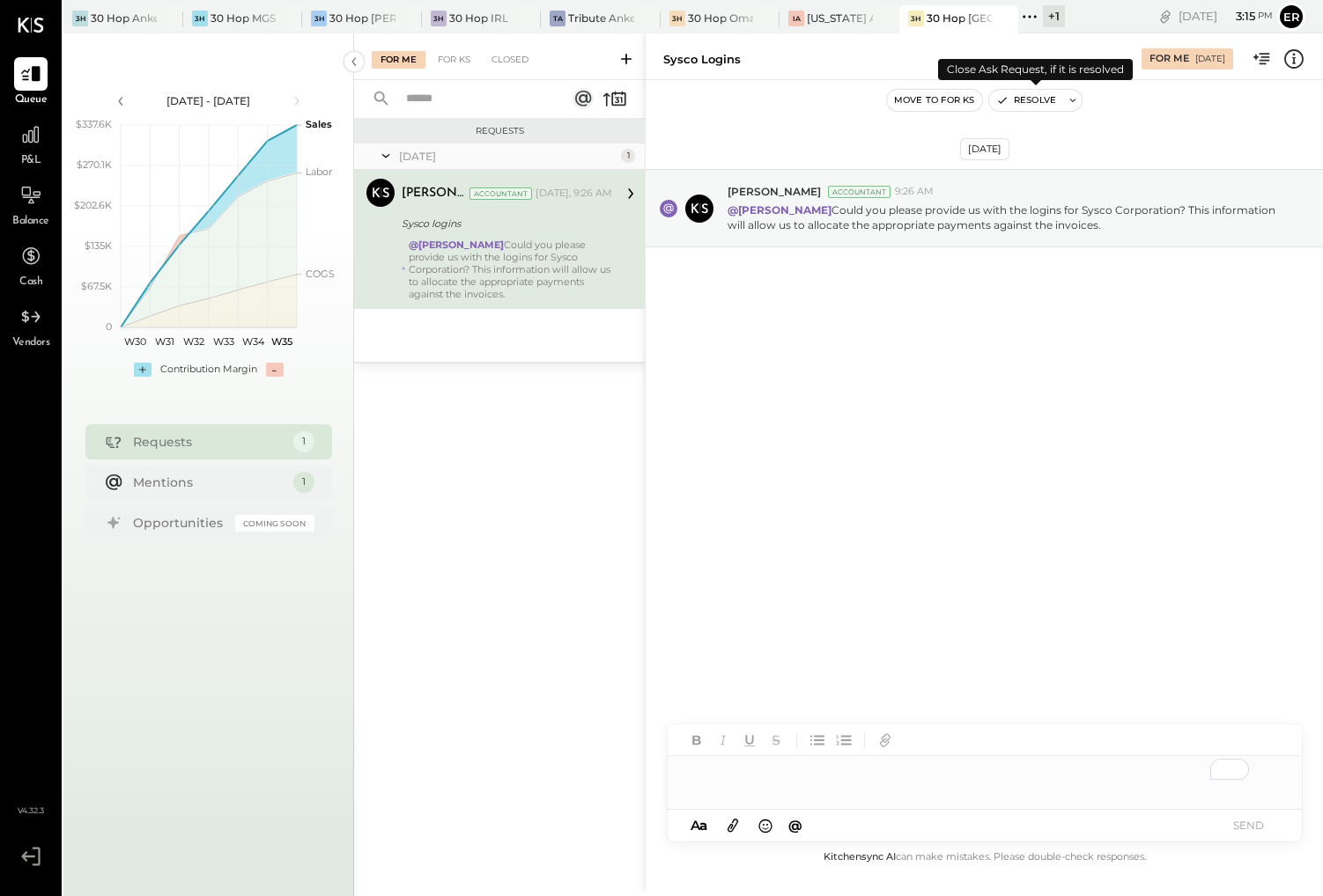
click at [1032, 102] on button "Resolve" at bounding box center [1026, 100] width 74 height 21
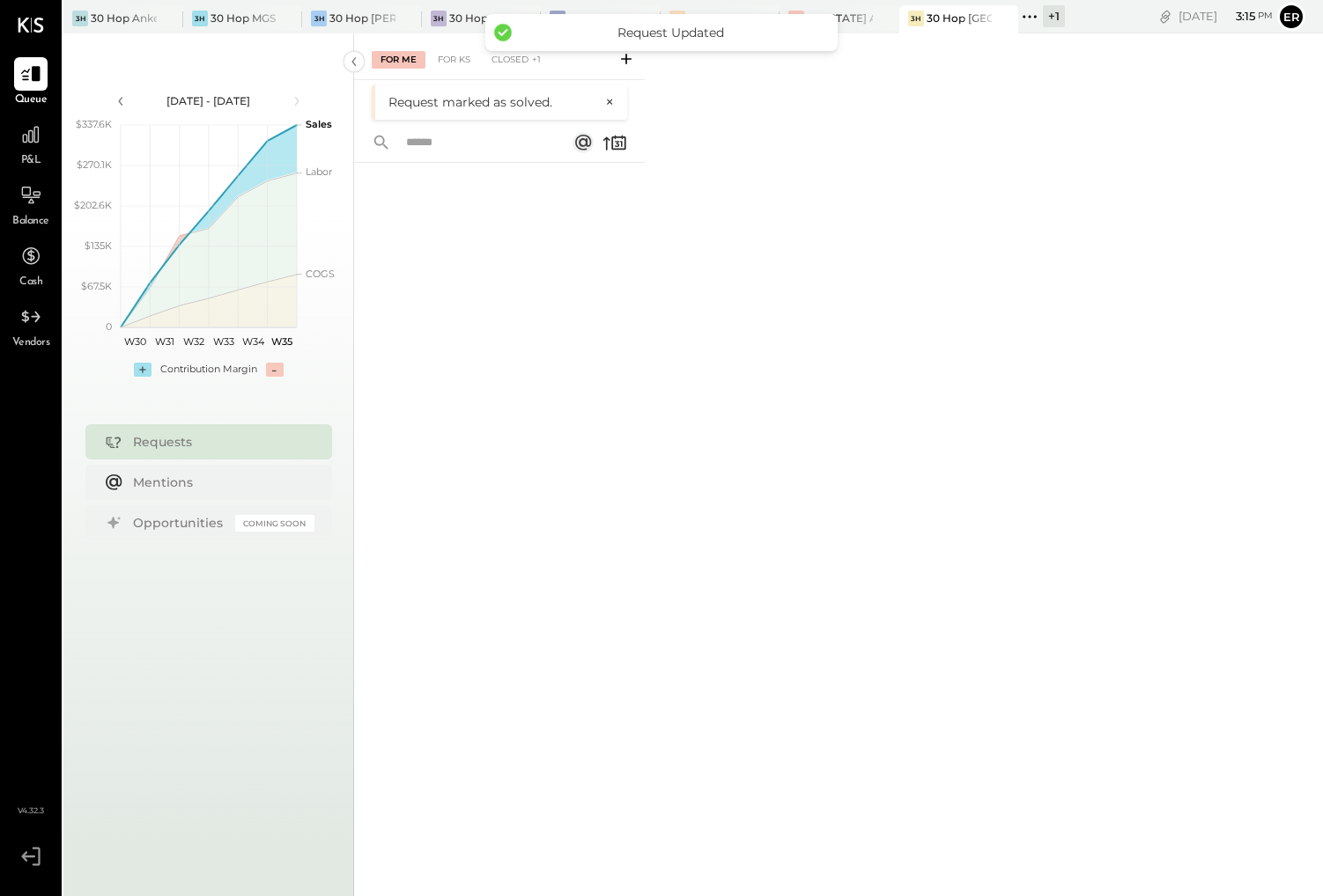
click at [1054, 14] on div "+ 1" at bounding box center [1053, 16] width 22 height 22
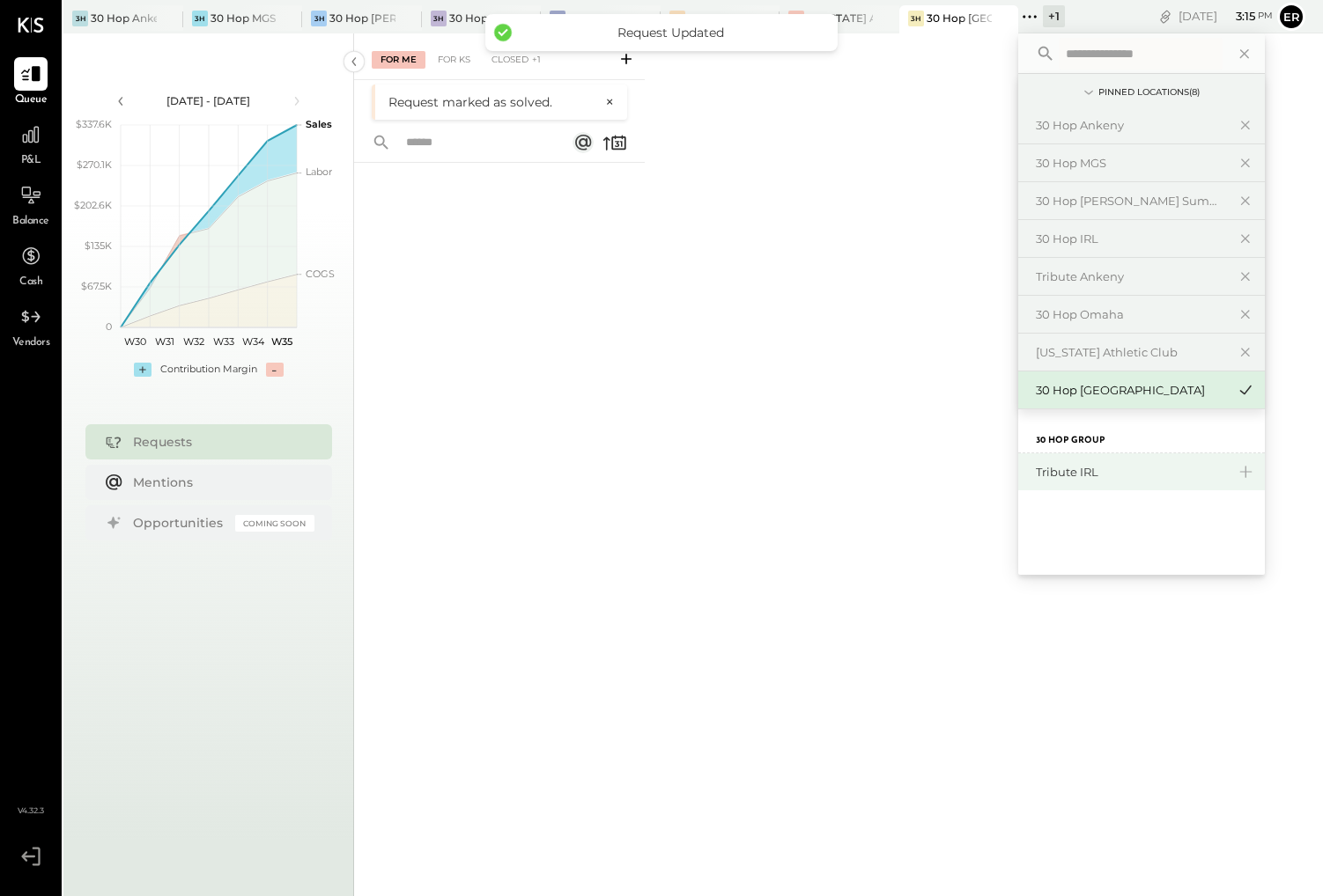
click at [1129, 466] on div "Tribute IRL" at bounding box center [1131, 472] width 191 height 17
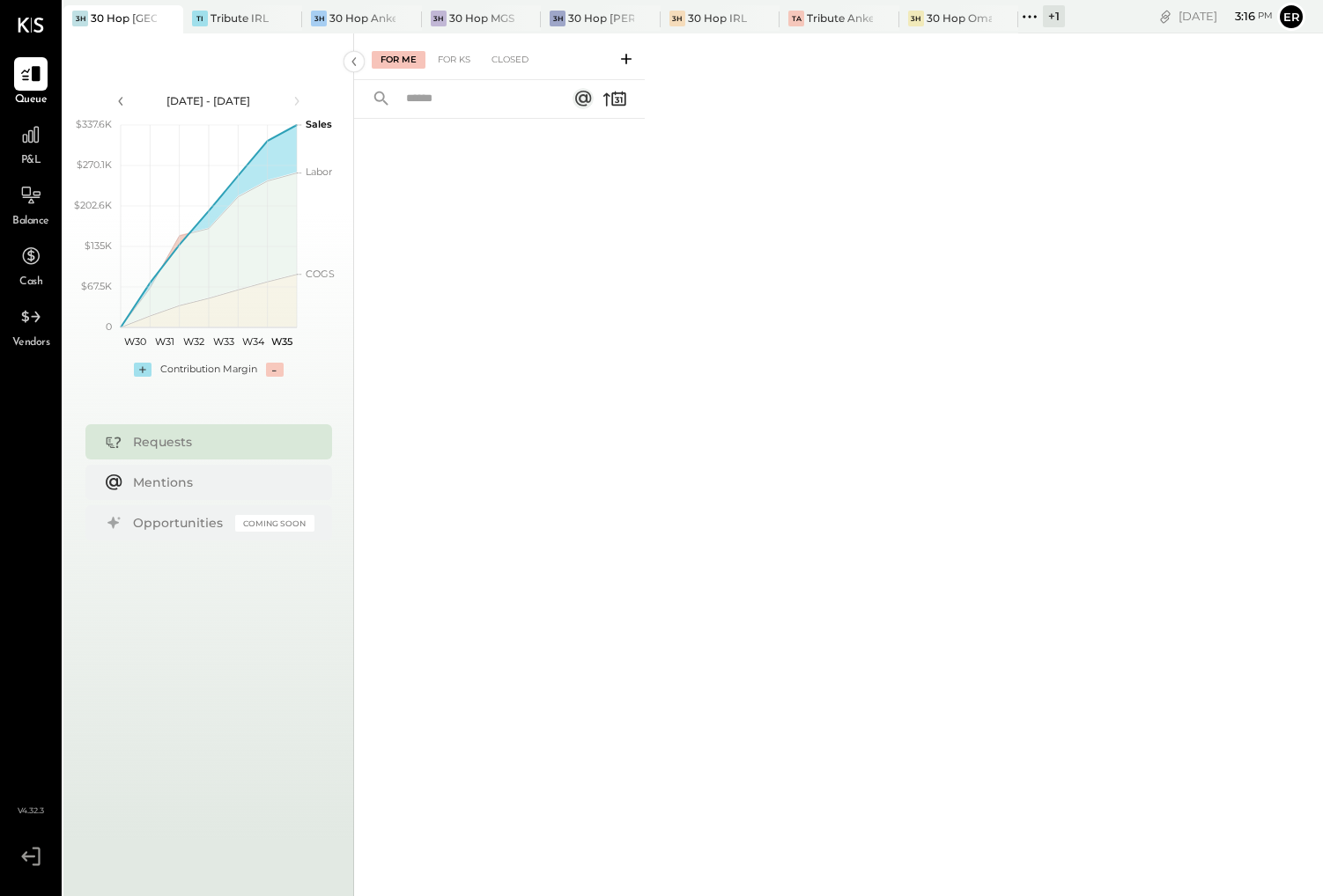
click at [1050, 19] on div "+ 1" at bounding box center [1053, 16] width 22 height 22
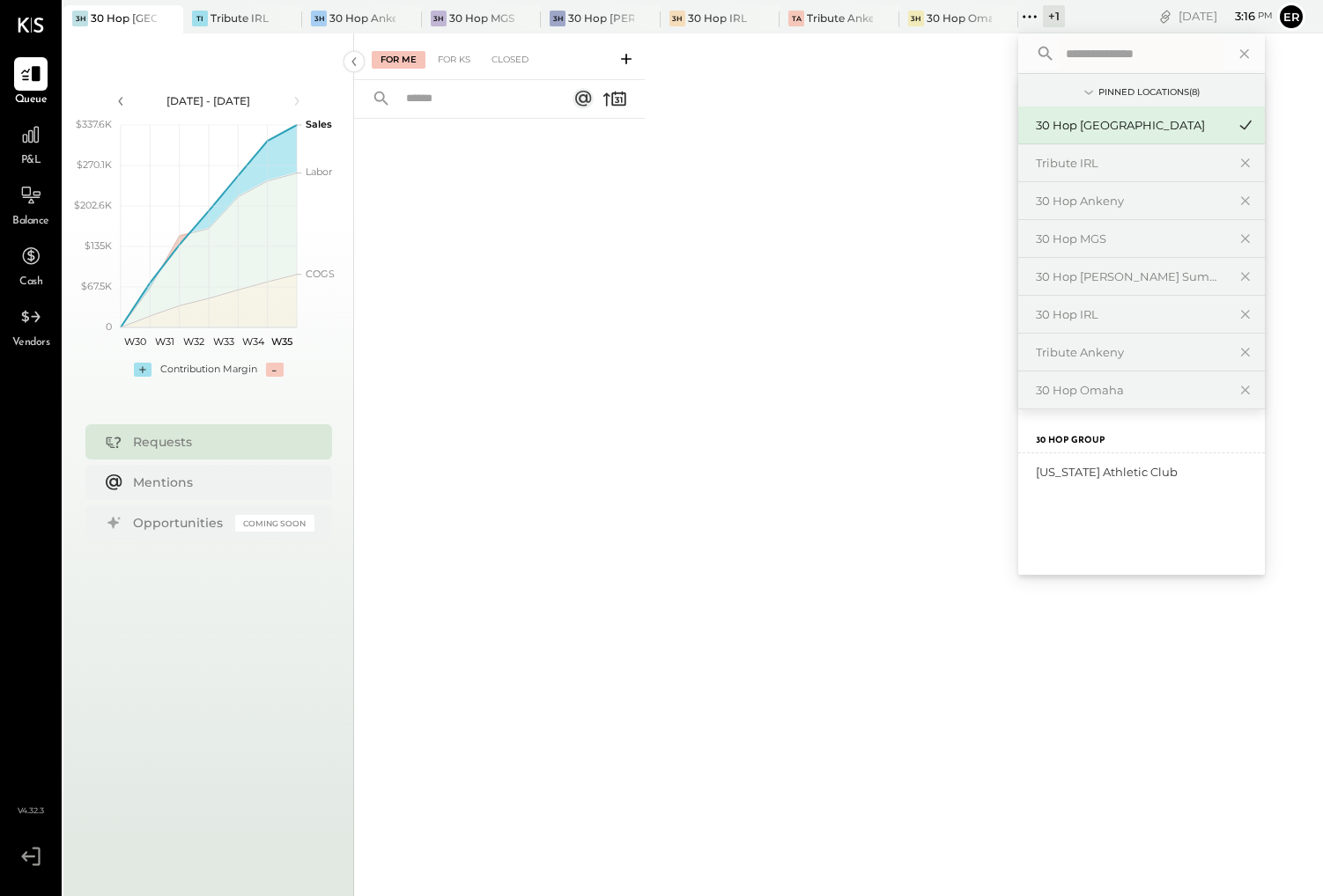
click at [946, 100] on div "For Me For KS Closed" at bounding box center [838, 463] width 969 height 858
